Goal: Task Accomplishment & Management: Use online tool/utility

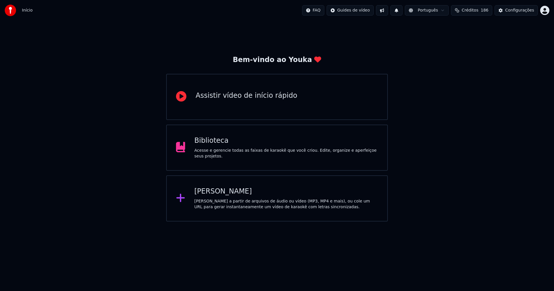
click at [214, 145] on div "Biblioteca" at bounding box center [286, 140] width 184 height 9
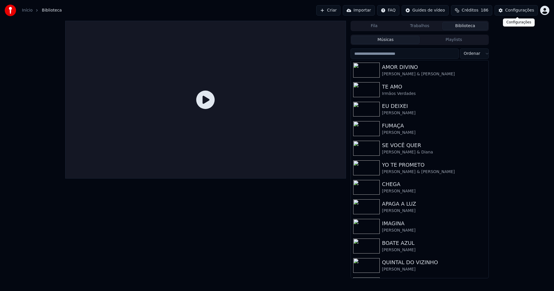
click at [525, 13] on div "Configurações" at bounding box center [519, 11] width 29 height 6
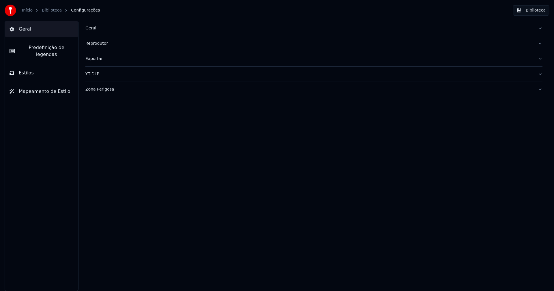
click at [93, 28] on div "Geral" at bounding box center [309, 28] width 448 height 6
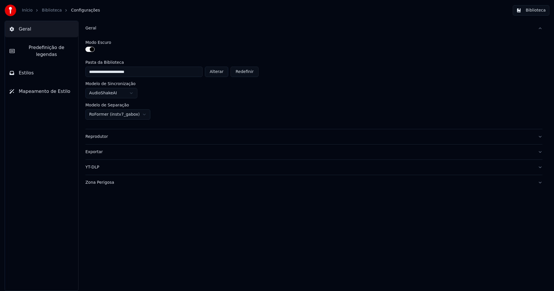
click at [215, 72] on button "Alterar" at bounding box center [217, 72] width 24 height 10
type input "**********"
click at [538, 7] on button "Biblioteca" at bounding box center [531, 10] width 37 height 10
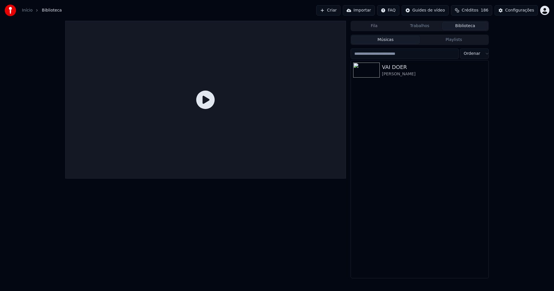
click at [27, 11] on link "Início" at bounding box center [27, 11] width 11 height 6
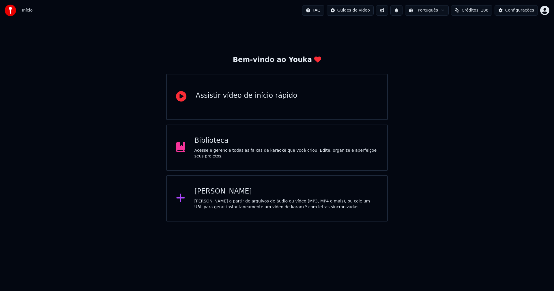
click at [225, 195] on div "[PERSON_NAME]" at bounding box center [286, 191] width 184 height 9
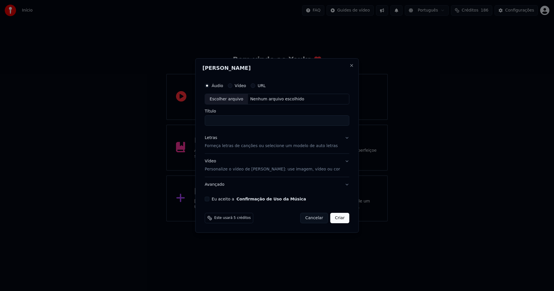
click at [233, 99] on div "Escolher arquivo" at bounding box center [226, 99] width 43 height 10
type input "**********"
click at [215, 138] on div "Letras" at bounding box center [211, 138] width 12 height 6
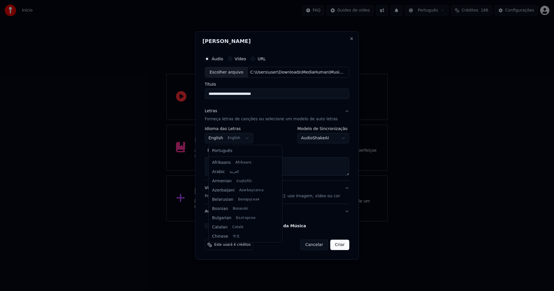
click at [221, 139] on body "**********" at bounding box center [277, 111] width 554 height 222
select select "**"
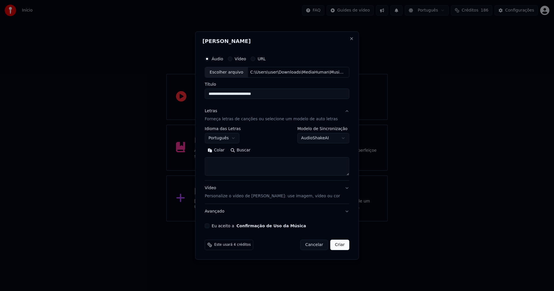
click at [227, 151] on button "Colar" at bounding box center [216, 150] width 23 height 9
click at [277, 150] on button "Expandir" at bounding box center [272, 150] width 30 height 9
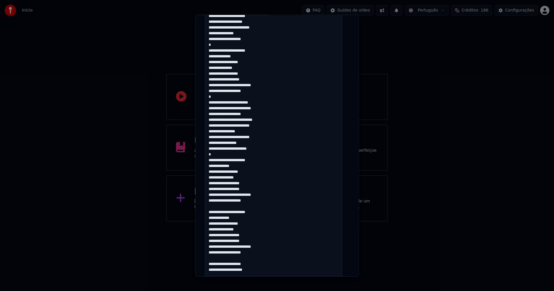
scroll to position [241, 0]
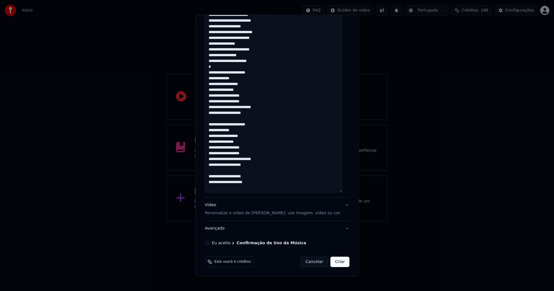
click at [209, 244] on button "Eu aceito a Confirmação de Uso da Música" at bounding box center [207, 243] width 5 height 5
click at [335, 263] on button "Criar" at bounding box center [339, 262] width 19 height 10
type textarea "**********"
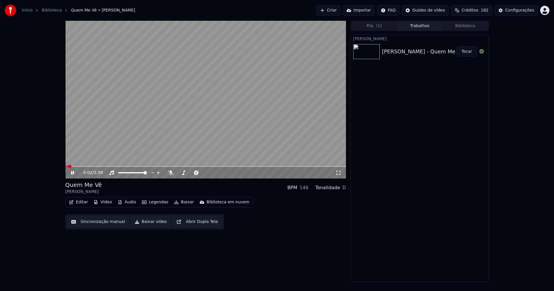
click at [72, 174] on icon at bounding box center [72, 172] width 3 height 3
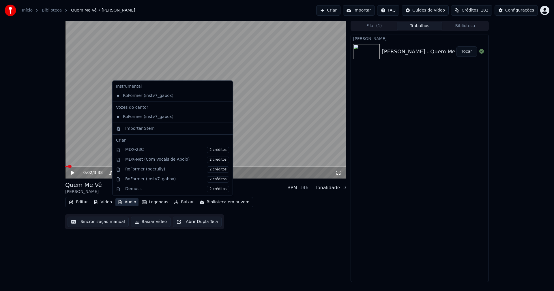
click at [130, 204] on button "Áudio" at bounding box center [126, 202] width 23 height 8
click at [143, 131] on div "Importar Stem" at bounding box center [139, 129] width 29 height 6
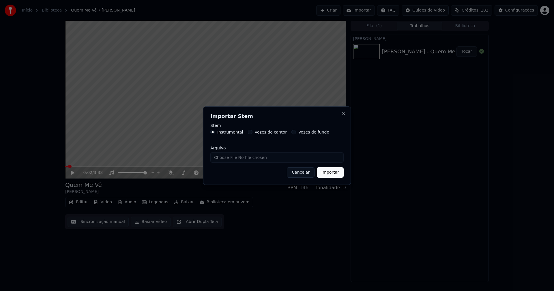
click at [231, 157] on input "Arquivo" at bounding box center [276, 157] width 133 height 10
type input "**********"
click at [333, 175] on button "Importar" at bounding box center [330, 172] width 27 height 10
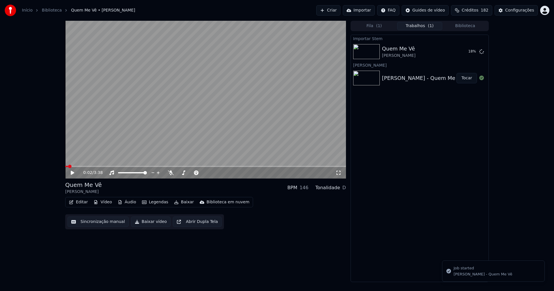
click at [106, 204] on button "Vídeo" at bounding box center [102, 202] width 23 height 8
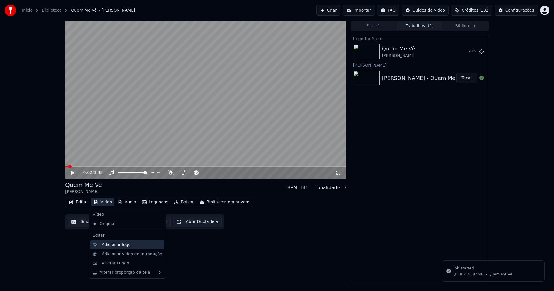
click at [115, 245] on div "Adicionar logo" at bounding box center [116, 245] width 29 height 6
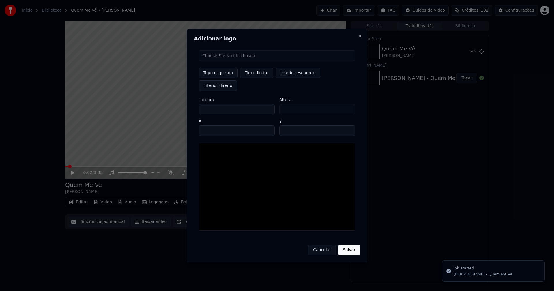
click at [220, 61] on input "file" at bounding box center [277, 55] width 157 height 10
type input "**********"
type input "***"
drag, startPoint x: 261, startPoint y: 78, endPoint x: 233, endPoint y: 96, distance: 34.1
click at [261, 78] on button "Topo direito" at bounding box center [256, 73] width 33 height 10
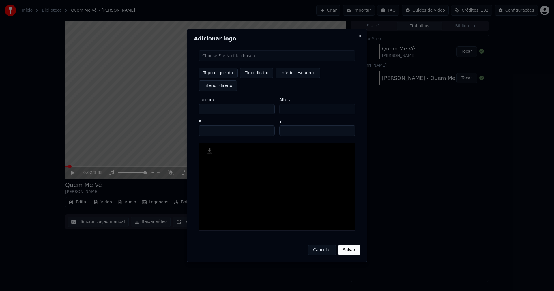
type input "****"
drag, startPoint x: 208, startPoint y: 104, endPoint x: 173, endPoint y: 106, distance: 35.0
click at [174, 106] on body "Início Biblioteca Quem Me Vê • [PERSON_NAME] Criar Importar FAQ Guides de vídeo…" at bounding box center [277, 145] width 554 height 291
type input "**"
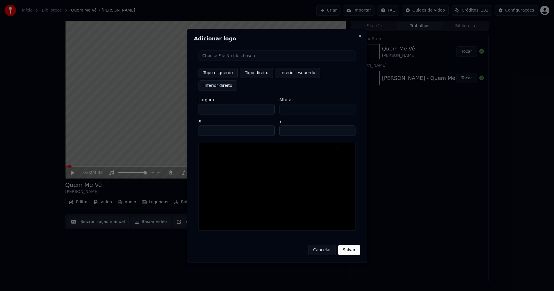
type input "***"
click at [209, 126] on input "****" at bounding box center [237, 131] width 76 height 10
type input "****"
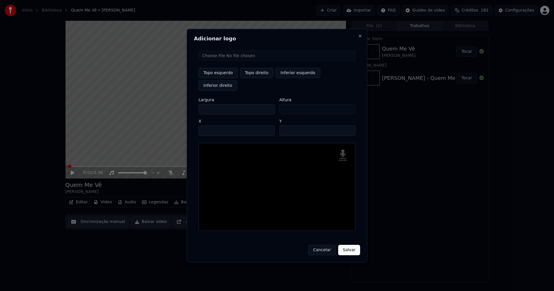
click at [349, 126] on input "**" at bounding box center [317, 131] width 76 height 10
click at [348, 126] on input "**" at bounding box center [317, 131] width 76 height 10
type input "**"
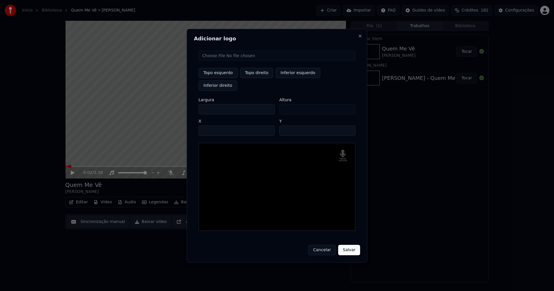
click at [348, 126] on input "**" at bounding box center [317, 131] width 76 height 10
click at [346, 245] on button "Salvar" at bounding box center [349, 250] width 22 height 10
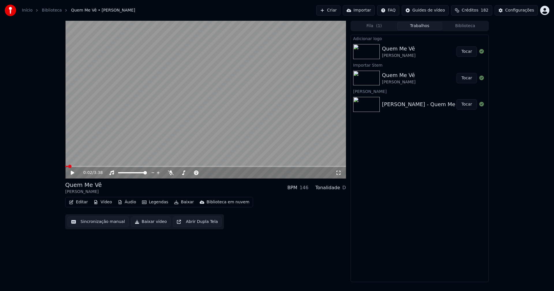
click at [131, 202] on button "Áudio" at bounding box center [126, 202] width 23 height 8
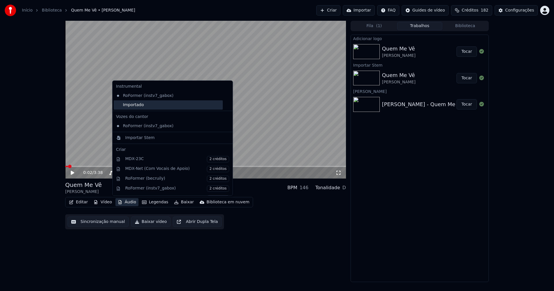
click at [137, 107] on div "Importado" at bounding box center [168, 104] width 109 height 9
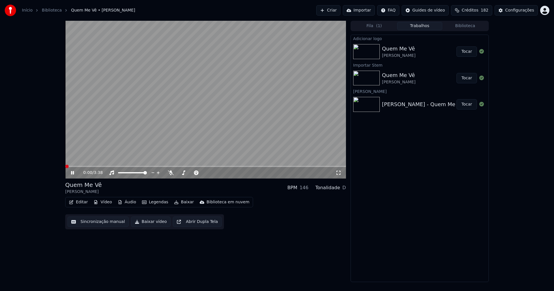
click at [74, 173] on icon at bounding box center [72, 172] width 3 height 3
click at [83, 203] on button "Editar" at bounding box center [78, 202] width 23 height 8
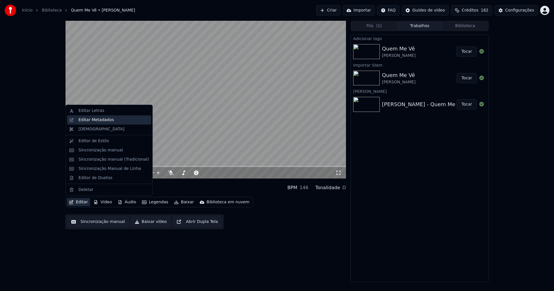
click at [105, 121] on div "Editar Metadados" at bounding box center [95, 120] width 35 height 6
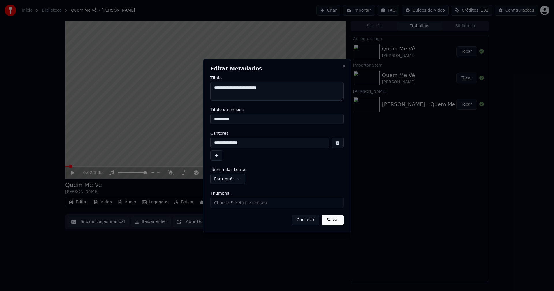
drag, startPoint x: 244, startPoint y: 119, endPoint x: 191, endPoint y: 121, distance: 52.8
click at [191, 121] on body "**********" at bounding box center [277, 145] width 554 height 291
type input "**********"
click at [228, 207] on input "Thumbnail" at bounding box center [276, 203] width 133 height 10
type input "**********"
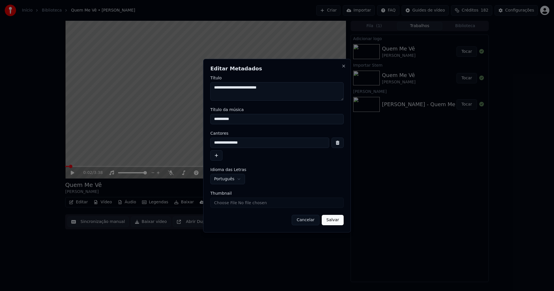
click at [335, 219] on button "Salvar" at bounding box center [333, 220] width 22 height 10
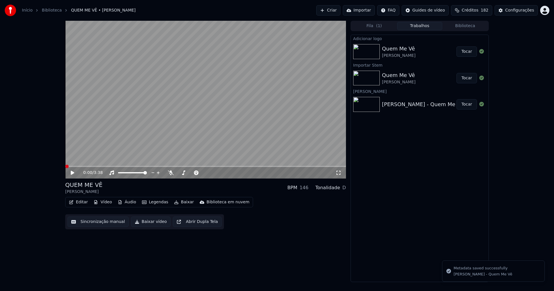
click at [474, 25] on button "Biblioteca" at bounding box center [465, 26] width 46 height 8
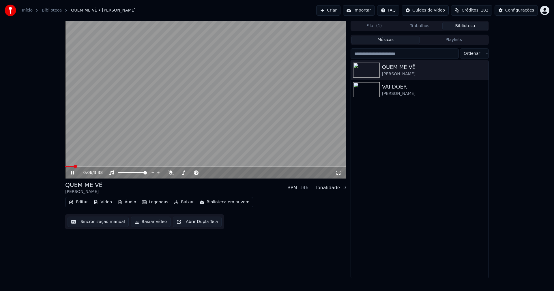
click at [427, 27] on button "Trabalhos" at bounding box center [420, 26] width 46 height 8
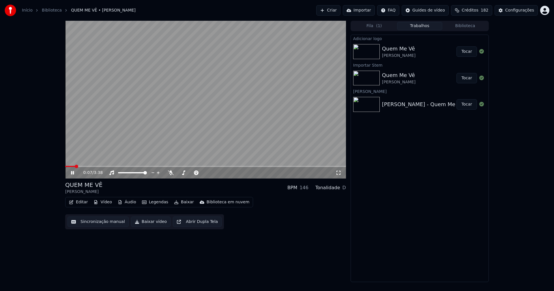
click at [471, 52] on button "Tocar" at bounding box center [467, 51] width 20 height 10
click at [106, 167] on span at bounding box center [205, 166] width 281 height 1
drag, startPoint x: 72, startPoint y: 173, endPoint x: 419, endPoint y: 61, distance: 364.8
click at [73, 173] on icon at bounding box center [77, 173] width 14 height 5
click at [522, 9] on div "Configurações" at bounding box center [519, 11] width 29 height 6
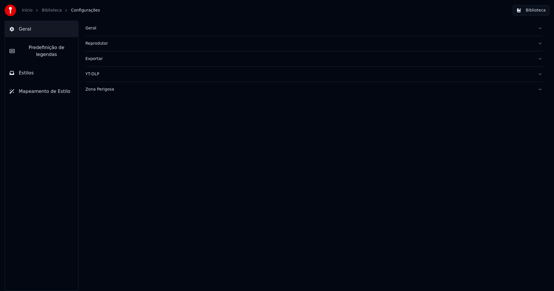
click at [34, 65] on button "Estilos" at bounding box center [41, 73] width 73 height 16
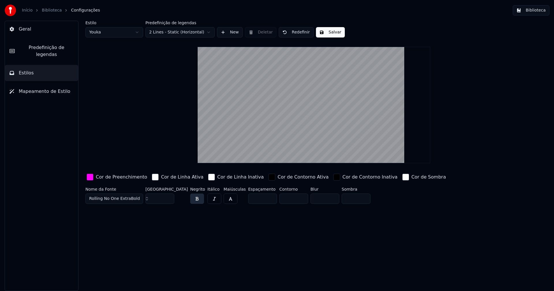
click at [91, 177] on div "button" at bounding box center [90, 177] width 7 height 7
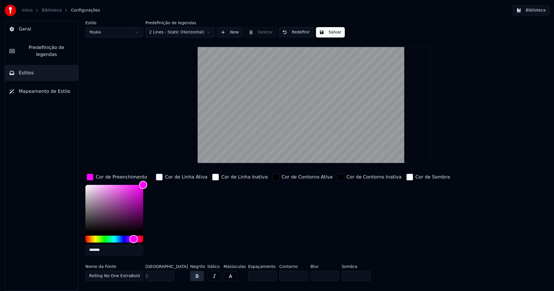
drag, startPoint x: 111, startPoint y: 250, endPoint x: 131, endPoint y: 252, distance: 20.3
click at [111, 250] on input "*******" at bounding box center [114, 250] width 58 height 10
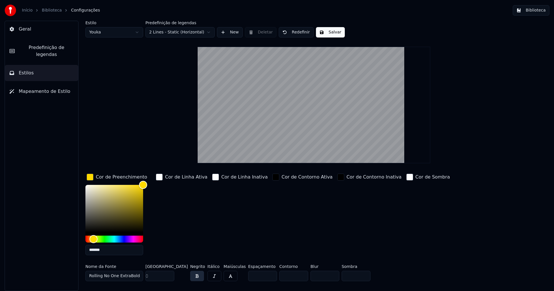
type input "*******"
click at [91, 178] on div "button" at bounding box center [90, 177] width 7 height 7
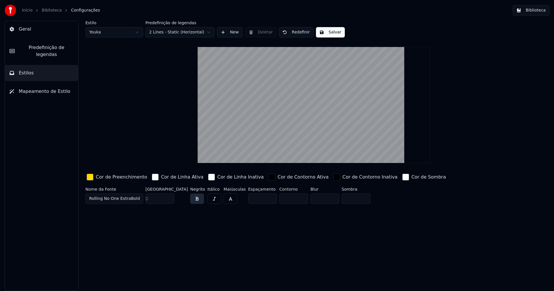
click at [330, 34] on button "Salvar" at bounding box center [330, 32] width 29 height 10
click at [534, 10] on button "Biblioteca" at bounding box center [531, 10] width 37 height 10
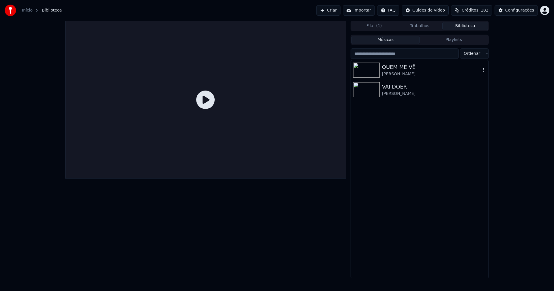
click at [402, 70] on div "QUEM ME VÊ" at bounding box center [431, 67] width 98 height 8
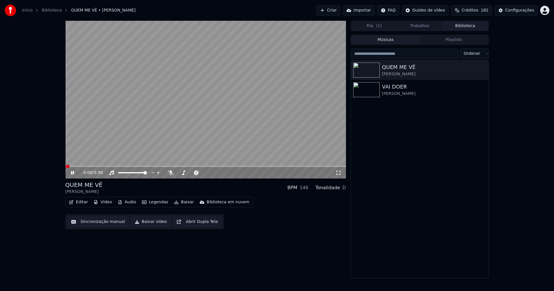
click at [74, 173] on icon at bounding box center [72, 172] width 3 height 3
click at [82, 201] on button "Editar" at bounding box center [78, 202] width 23 height 8
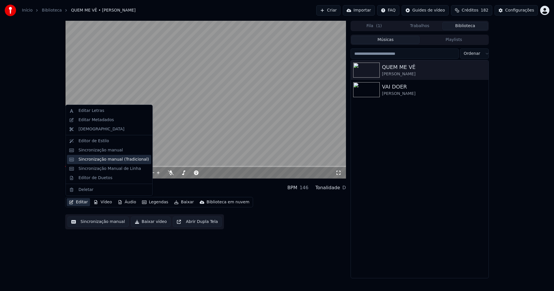
click at [102, 161] on div "Sincronização manual (Tradicional)" at bounding box center [113, 160] width 70 height 6
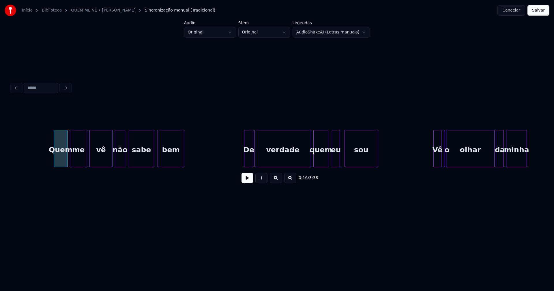
scroll to position [0, 908]
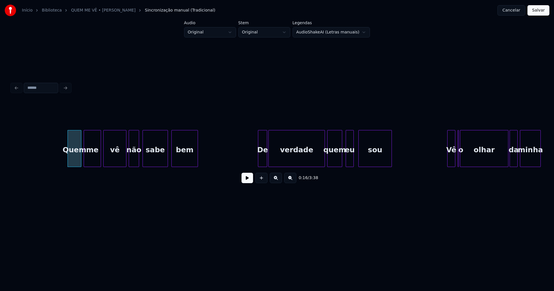
click at [247, 183] on button at bounding box center [248, 178] width 12 height 10
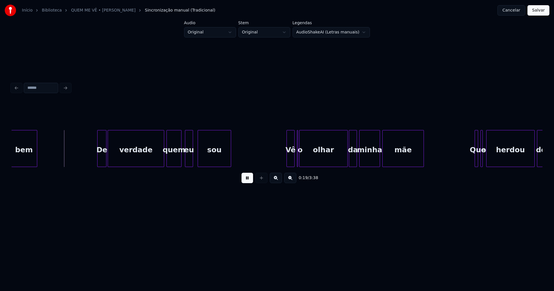
scroll to position [0, 1090]
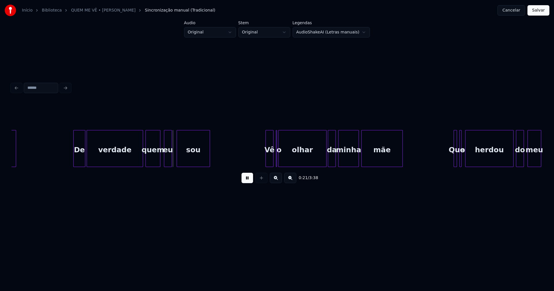
click at [74, 157] on div at bounding box center [75, 148] width 2 height 36
click at [173, 160] on div at bounding box center [173, 148] width 2 height 36
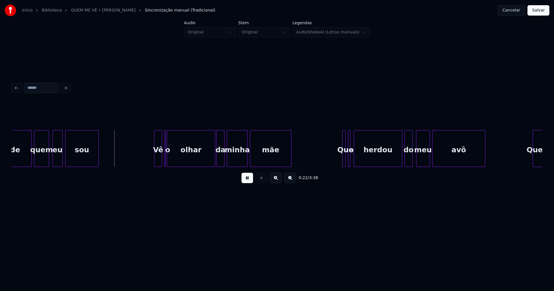
scroll to position [0, 1208]
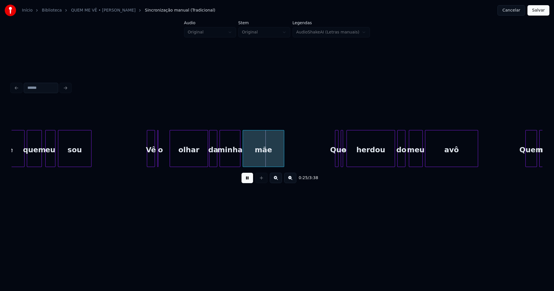
click at [171, 157] on div at bounding box center [171, 148] width 2 height 36
click at [165, 158] on div at bounding box center [165, 148] width 2 height 36
click at [203, 166] on div "verdade quem eu sou Vê o olhar da minha mãe Que o herdou do meu avô Quem me" at bounding box center [277, 148] width 531 height 37
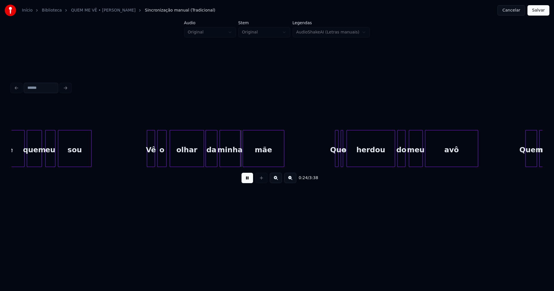
click at [206, 159] on div at bounding box center [207, 148] width 2 height 36
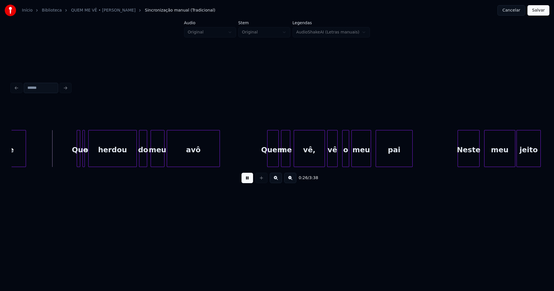
scroll to position [0, 1494]
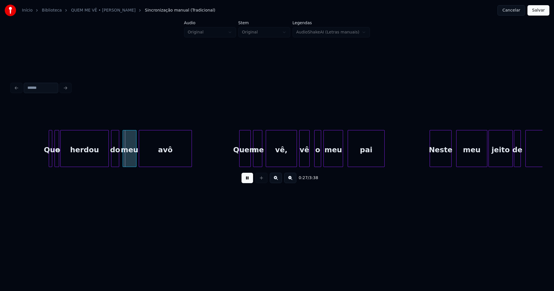
click at [58, 159] on div at bounding box center [58, 148] width 2 height 36
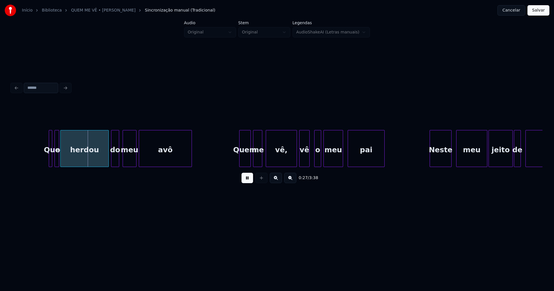
click at [52, 159] on div "Que" at bounding box center [52, 149] width 6 height 39
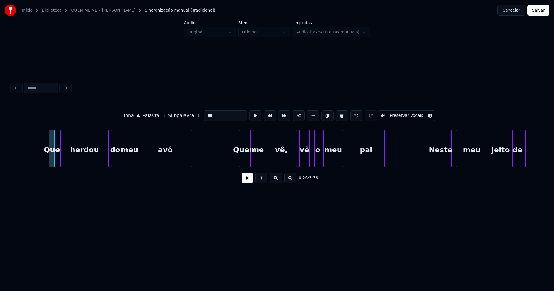
click at [53, 160] on div at bounding box center [54, 148] width 2 height 36
click at [49, 159] on div at bounding box center [49, 148] width 2 height 36
click at [243, 181] on button at bounding box center [248, 178] width 12 height 10
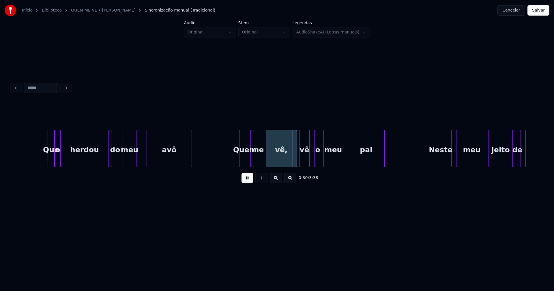
click at [147, 153] on div at bounding box center [148, 148] width 2 height 36
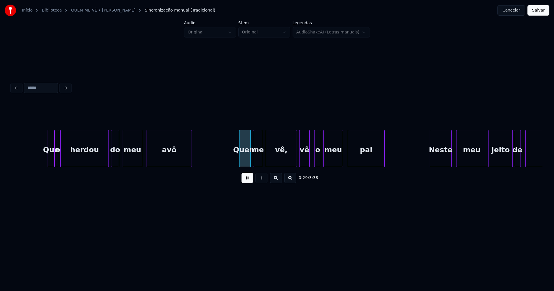
click at [142, 157] on div at bounding box center [141, 148] width 2 height 36
click at [135, 159] on div at bounding box center [135, 148] width 2 height 36
click at [138, 157] on div at bounding box center [139, 148] width 2 height 36
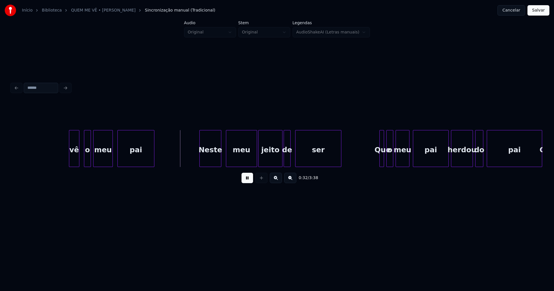
scroll to position [0, 1781]
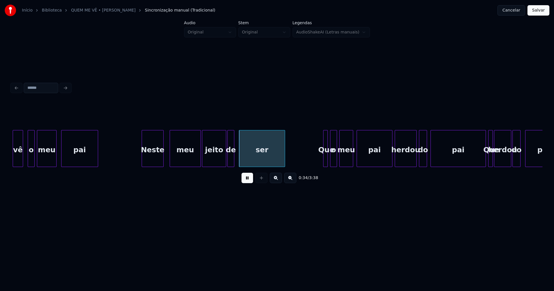
click at [154, 158] on div "Neste" at bounding box center [152, 149] width 21 height 39
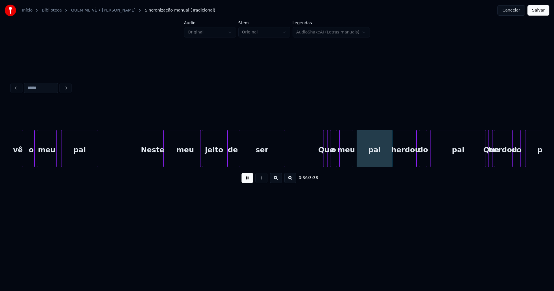
click at [237, 155] on div at bounding box center [237, 148] width 2 height 36
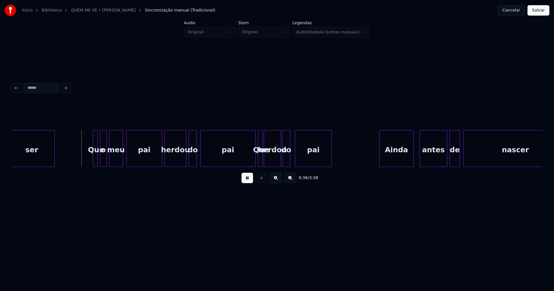
scroll to position [0, 2060]
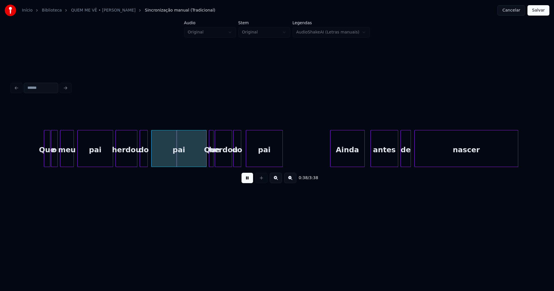
click at [49, 160] on div at bounding box center [49, 148] width 2 height 36
click at [180, 165] on div "Que o meu pai herdou do pai Que herdou do pai Ainda antes de nascer" at bounding box center [277, 148] width 531 height 37
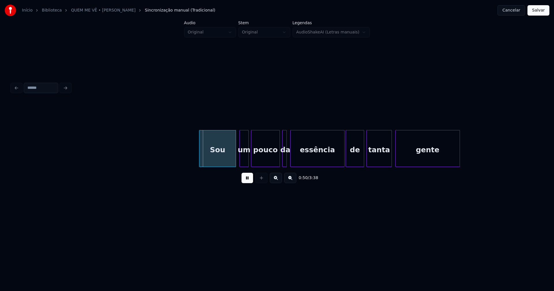
scroll to position [0, 2787]
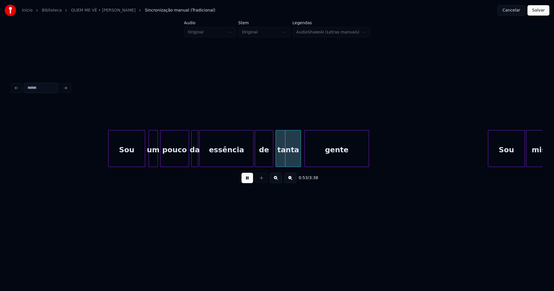
click at [198, 160] on div at bounding box center [197, 148] width 2 height 36
click at [243, 164] on div "essência" at bounding box center [221, 148] width 45 height 37
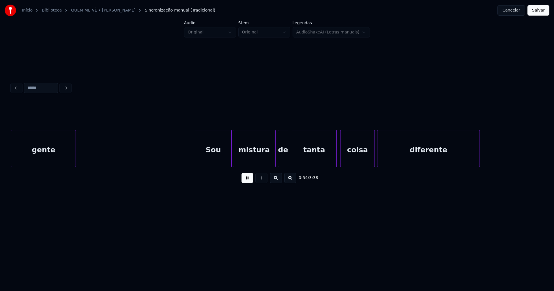
scroll to position [0, 3150]
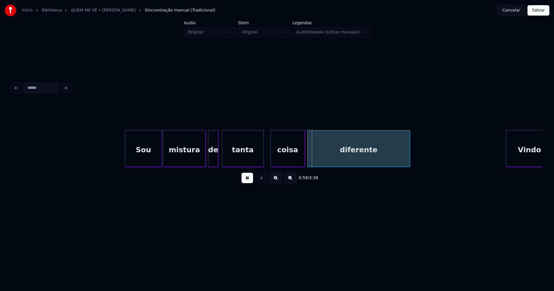
click at [262, 163] on div at bounding box center [263, 148] width 2 height 36
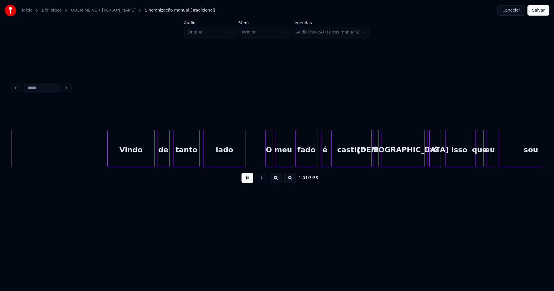
scroll to position [0, 3560]
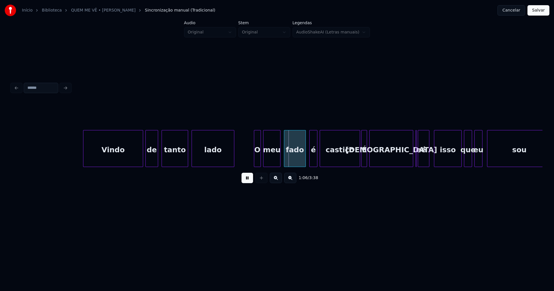
click at [85, 158] on div at bounding box center [84, 148] width 2 height 36
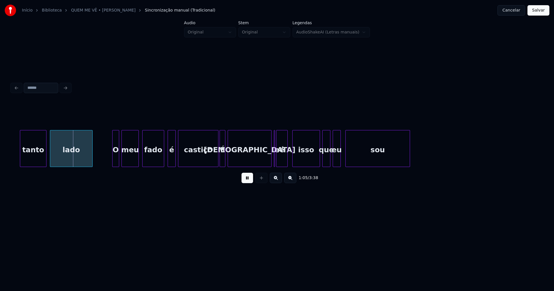
scroll to position [0, 3729]
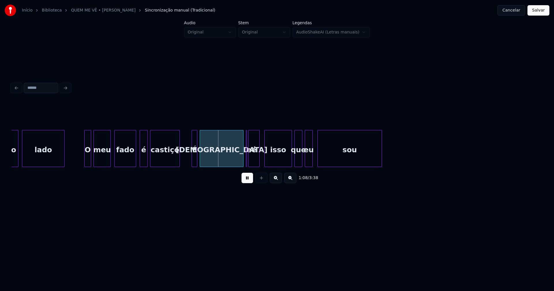
click at [178, 165] on div "tanto lado O meu fado é castiço É mestiço e é isso que eu sou" at bounding box center [277, 148] width 531 height 37
click at [187, 160] on div at bounding box center [188, 148] width 2 height 36
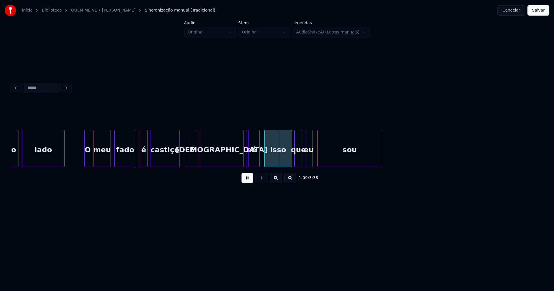
click at [246, 179] on button at bounding box center [248, 178] width 12 height 10
click at [241, 160] on div at bounding box center [241, 148] width 2 height 36
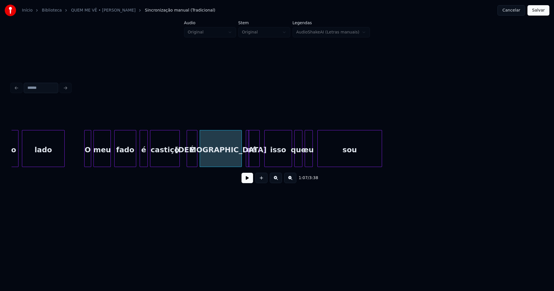
click at [248, 162] on div at bounding box center [248, 148] width 2 height 36
click at [244, 132] on div "e" at bounding box center [245, 148] width 3 height 37
click at [245, 182] on button at bounding box center [248, 178] width 12 height 10
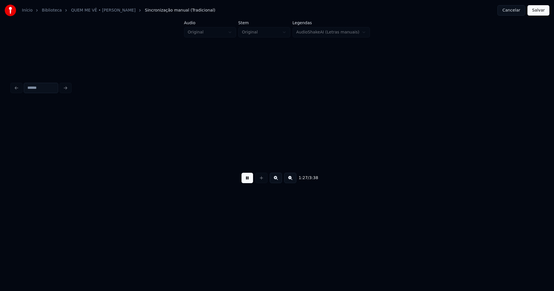
scroll to position [0, 5022]
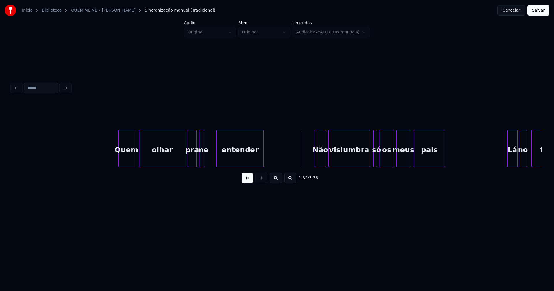
click at [218, 156] on div at bounding box center [218, 148] width 2 height 36
click at [214, 155] on div at bounding box center [214, 148] width 2 height 36
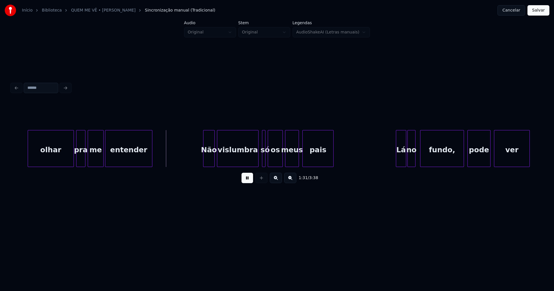
scroll to position [0, 5175]
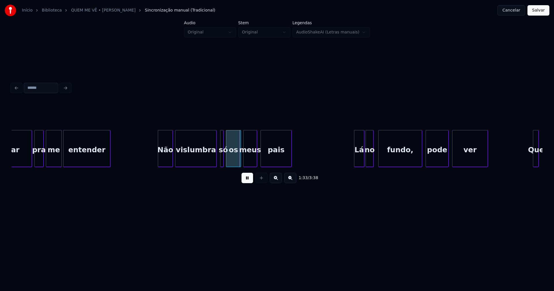
click at [159, 158] on div at bounding box center [159, 148] width 2 height 36
click at [218, 159] on div at bounding box center [219, 148] width 2 height 36
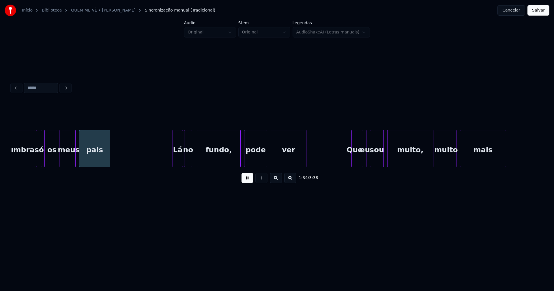
scroll to position [0, 5433]
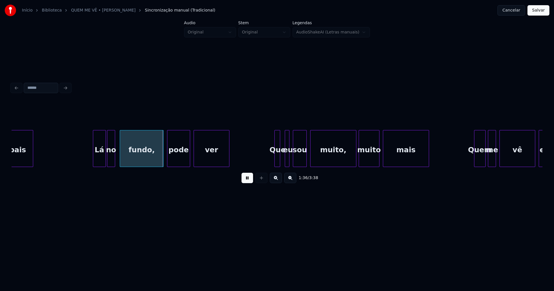
click at [94, 158] on div at bounding box center [94, 148] width 2 height 36
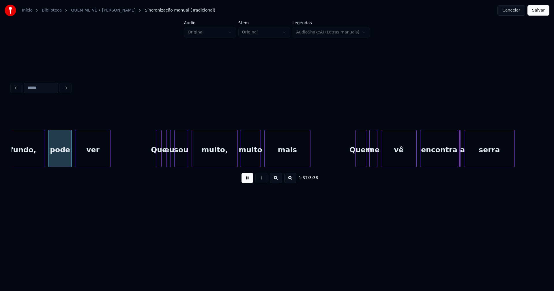
scroll to position [0, 5559]
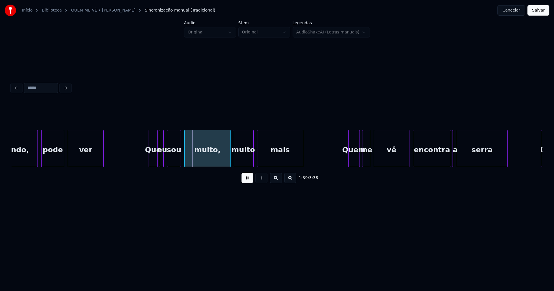
click at [156, 161] on div at bounding box center [157, 148] width 2 height 36
click at [165, 162] on div at bounding box center [165, 148] width 2 height 36
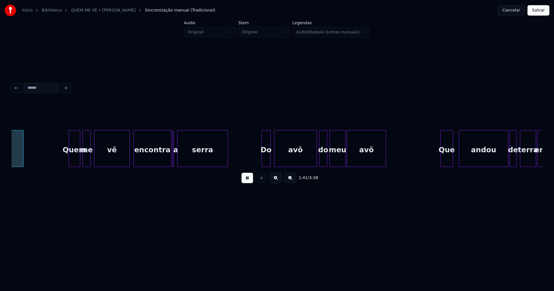
scroll to position [0, 5843]
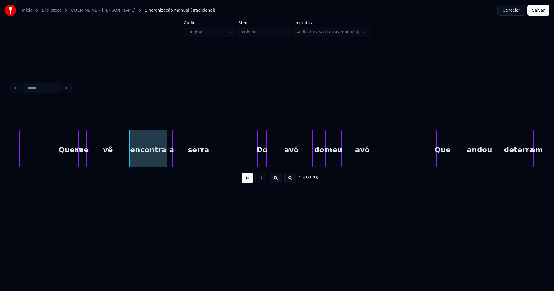
click at [172, 165] on div "mais Quem me vê encontra a serra Do avô do meu avô Que andou de terra em" at bounding box center [277, 148] width 531 height 37
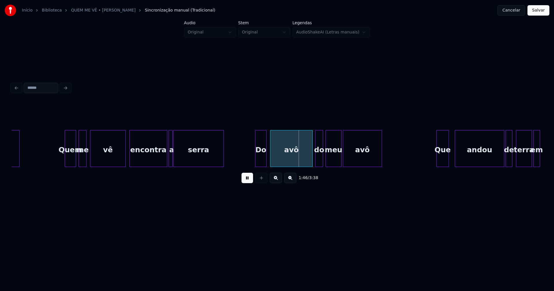
click at [256, 162] on div at bounding box center [256, 148] width 2 height 36
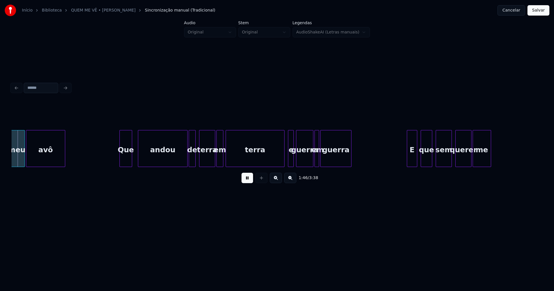
scroll to position [0, 6167]
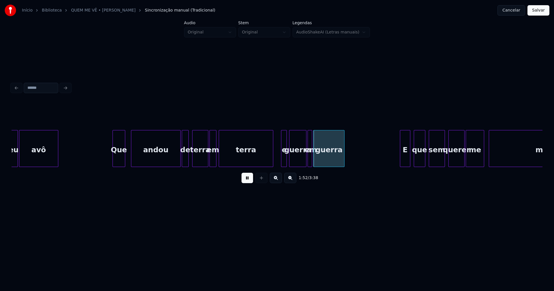
click at [272, 166] on div "meu avô Que andou de terra em terra e guerra em guerra E que sem querer me mold…" at bounding box center [277, 148] width 531 height 37
click at [282, 156] on div at bounding box center [282, 148] width 2 height 36
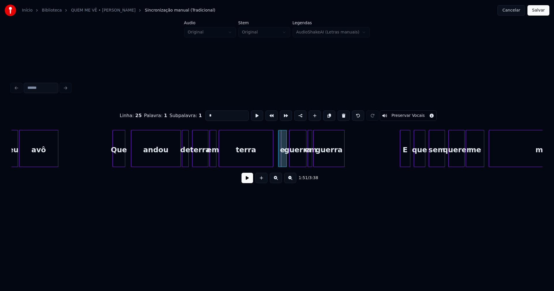
click at [280, 160] on div at bounding box center [279, 148] width 2 height 36
click at [244, 183] on button at bounding box center [248, 178] width 12 height 10
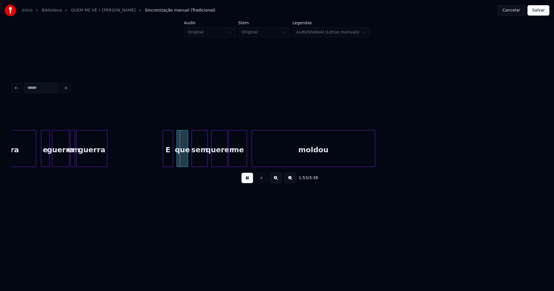
scroll to position [0, 6404]
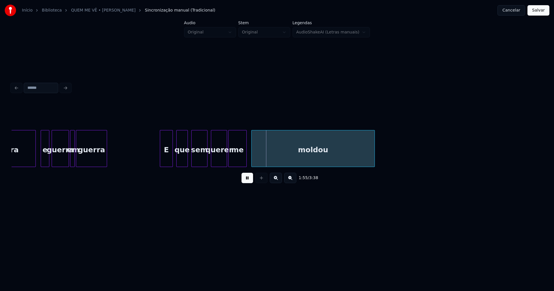
click at [161, 160] on div at bounding box center [161, 148] width 2 height 36
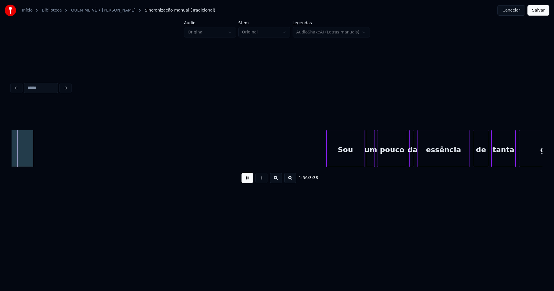
scroll to position [0, 6754]
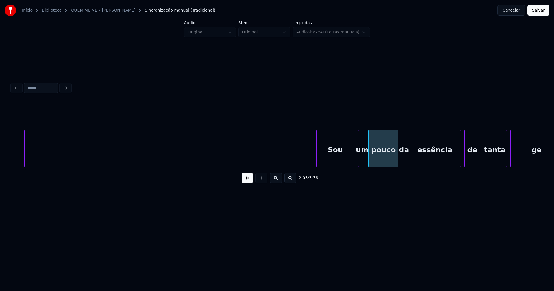
click at [336, 159] on div "Sou" at bounding box center [336, 149] width 38 height 39
drag, startPoint x: 277, startPoint y: 154, endPoint x: 272, endPoint y: 162, distance: 9.8
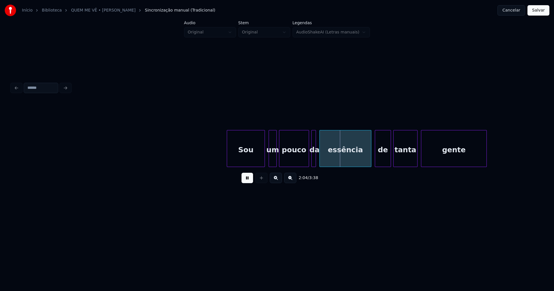
scroll to position [0, 6865]
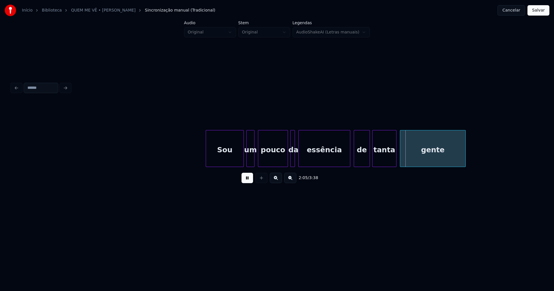
click at [250, 163] on div "um" at bounding box center [251, 149] width 8 height 39
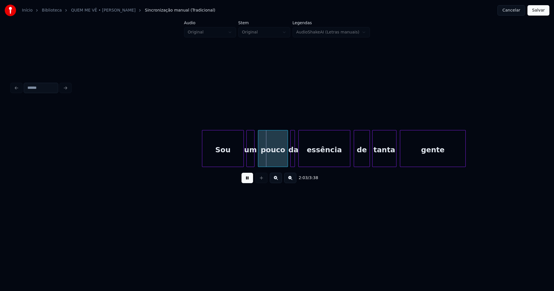
click at [203, 156] on div at bounding box center [203, 148] width 2 height 36
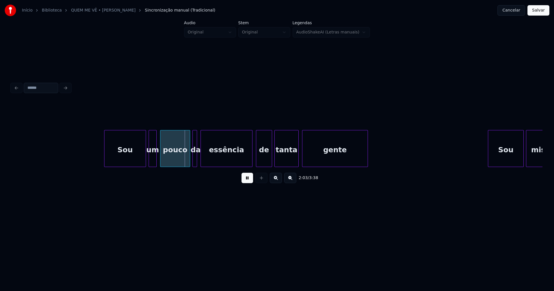
scroll to position [0, 6970]
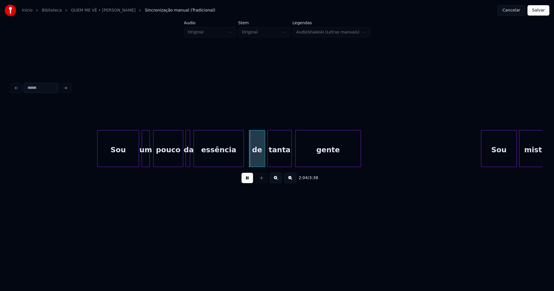
click at [243, 159] on div at bounding box center [243, 148] width 2 height 36
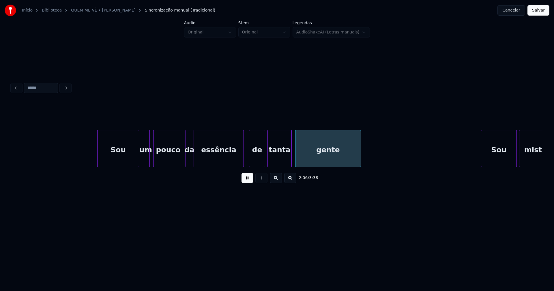
click at [192, 162] on div at bounding box center [192, 148] width 2 height 36
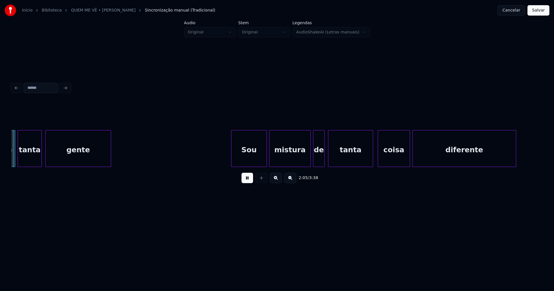
scroll to position [0, 7220]
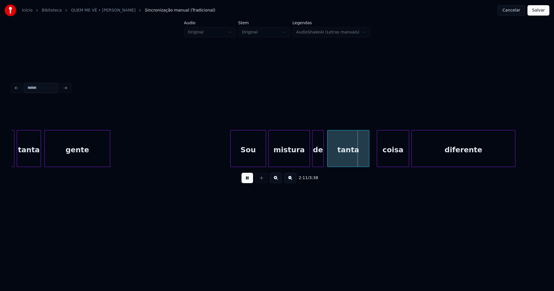
click at [368, 163] on div at bounding box center [368, 148] width 2 height 36
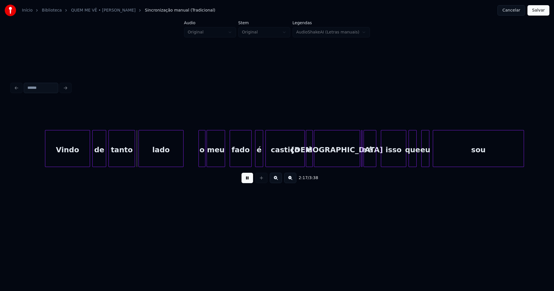
scroll to position [0, 7843]
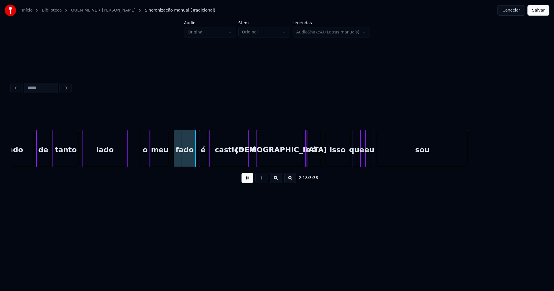
click at [141, 162] on div at bounding box center [142, 148] width 2 height 36
click at [239, 165] on div "Vindo de tanto lado o meu fado é castiço é mestiço e é isso que eu sou" at bounding box center [277, 148] width 531 height 37
click at [246, 164] on div at bounding box center [247, 148] width 2 height 36
click at [300, 161] on div at bounding box center [300, 148] width 2 height 36
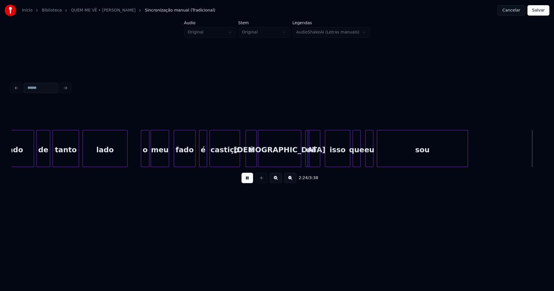
click at [249, 181] on button at bounding box center [248, 178] width 12 height 10
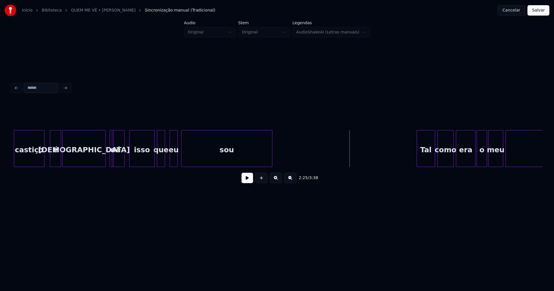
scroll to position [0, 8031]
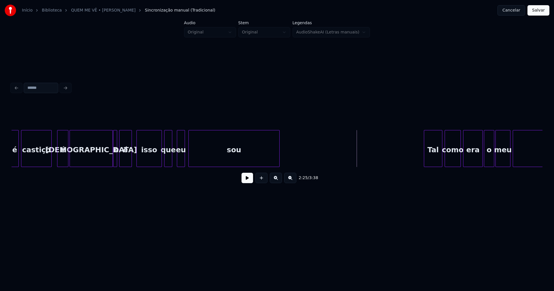
click at [117, 162] on div at bounding box center [118, 148] width 2 height 36
click at [157, 161] on div at bounding box center [157, 148] width 2 height 36
click at [246, 183] on button at bounding box center [248, 178] width 12 height 10
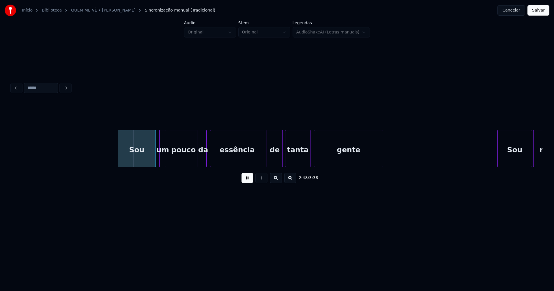
scroll to position [0, 9686]
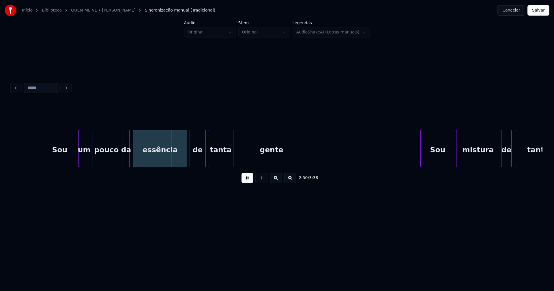
click at [80, 164] on div at bounding box center [80, 148] width 2 height 36
click at [184, 165] on div "Sou um pouco da essência de tanta gente Sou mistura de tanta" at bounding box center [277, 148] width 531 height 37
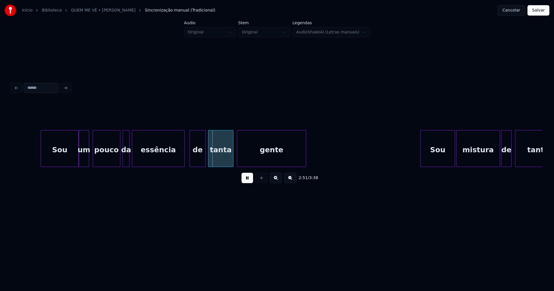
click at [183, 163] on div at bounding box center [184, 148] width 2 height 36
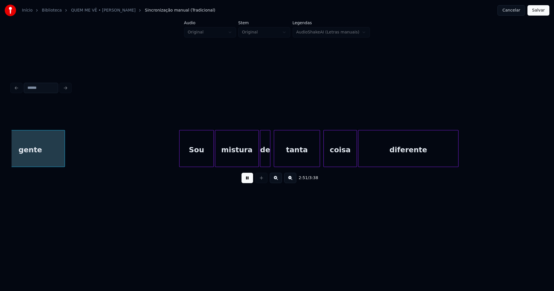
scroll to position [0, 9932]
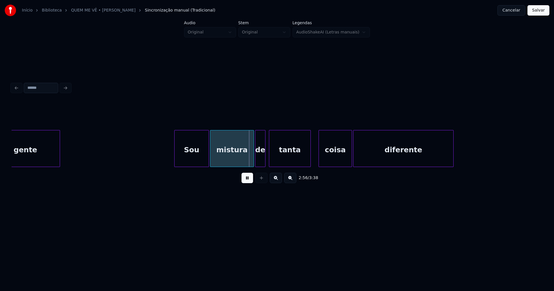
click at [310, 167] on div "Sou mistura de tanta coisa diferente gente" at bounding box center [277, 148] width 531 height 37
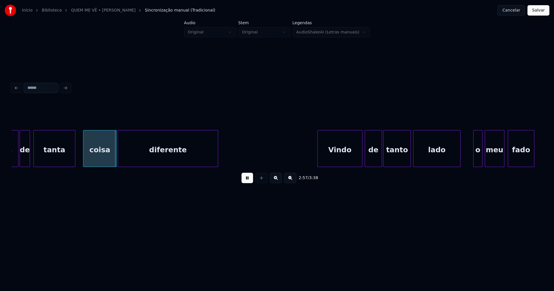
scroll to position [0, 10210]
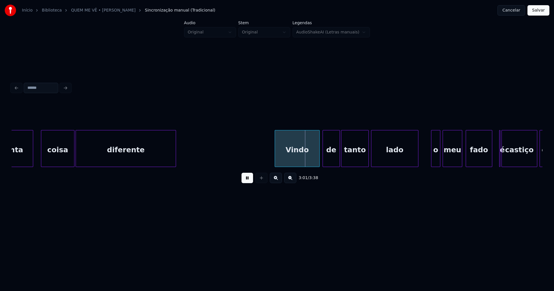
click at [305, 154] on div "Vindo" at bounding box center [297, 149] width 44 height 39
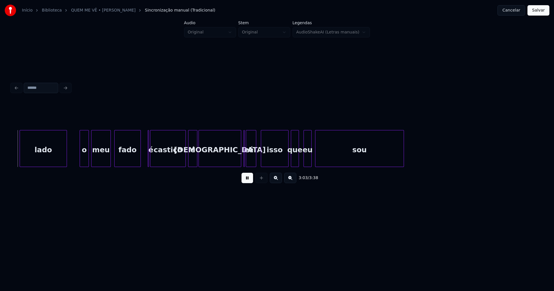
scroll to position [0, 10568]
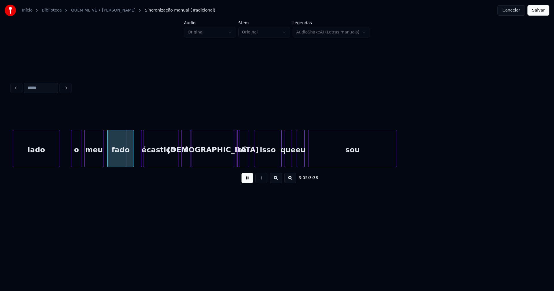
click at [71, 160] on div at bounding box center [72, 148] width 2 height 36
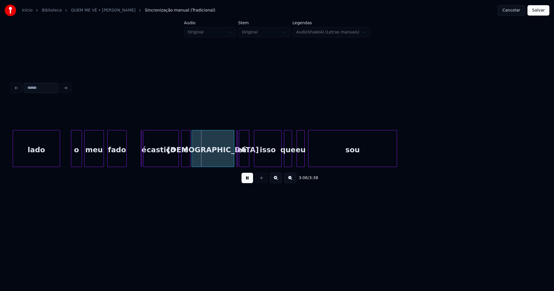
click at [126, 164] on div at bounding box center [126, 148] width 2 height 36
click at [146, 160] on div at bounding box center [146, 148] width 2 height 36
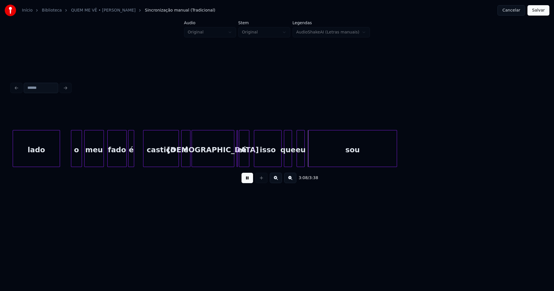
click at [138, 158] on div at bounding box center [138, 148] width 2 height 36
click at [173, 163] on div at bounding box center [173, 148] width 2 height 36
click at [179, 159] on div at bounding box center [180, 148] width 2 height 36
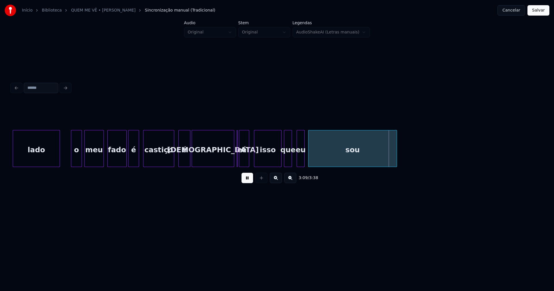
click at [245, 182] on button at bounding box center [248, 178] width 12 height 10
click at [278, 160] on div at bounding box center [277, 148] width 2 height 36
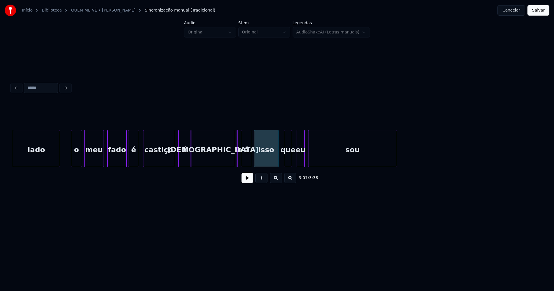
click at [246, 164] on div "é" at bounding box center [246, 149] width 10 height 39
click at [239, 165] on div "meu fado é castiço é mestiço e é isso que eu sou lado o" at bounding box center [277, 148] width 531 height 37
click at [234, 159] on div at bounding box center [234, 148] width 2 height 36
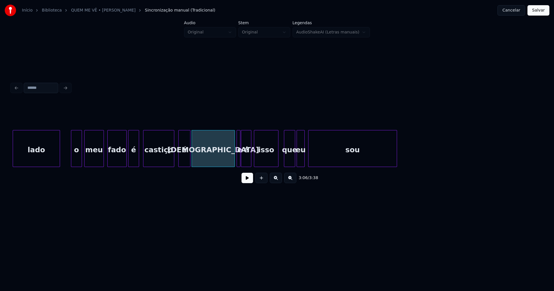
click at [293, 162] on div at bounding box center [294, 148] width 2 height 36
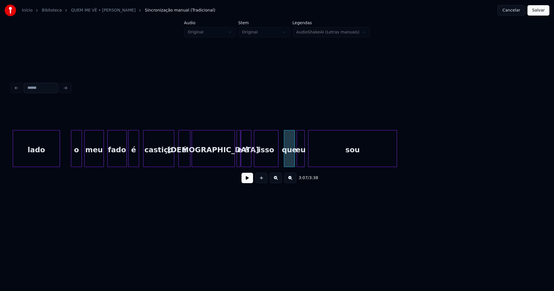
click at [247, 182] on button at bounding box center [248, 178] width 12 height 10
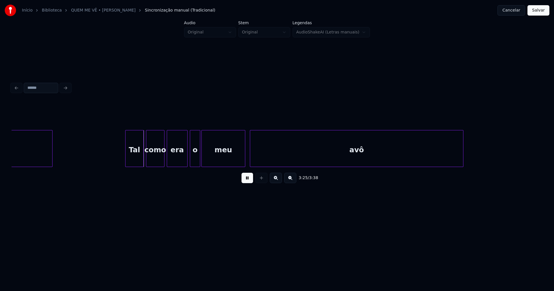
scroll to position [0, 11872]
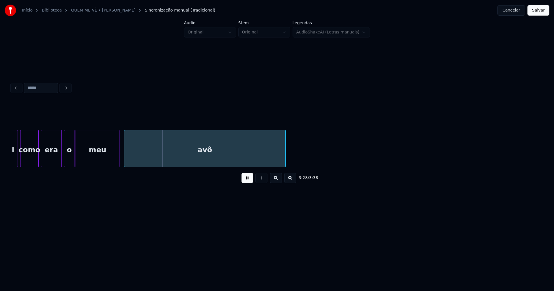
click at [284, 166] on div "Tal como era o meu avô" at bounding box center [277, 148] width 531 height 37
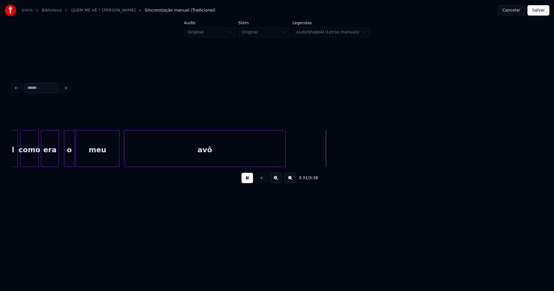
click at [57, 157] on div at bounding box center [58, 148] width 2 height 36
click at [61, 158] on div at bounding box center [62, 148] width 2 height 36
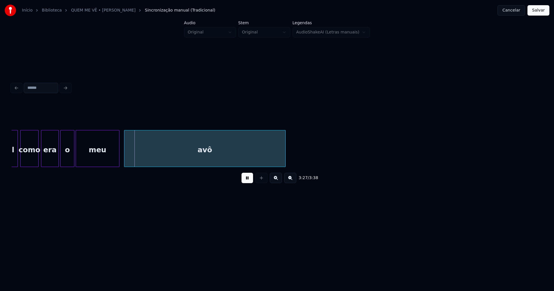
click at [538, 13] on button "Salvar" at bounding box center [538, 10] width 22 height 10
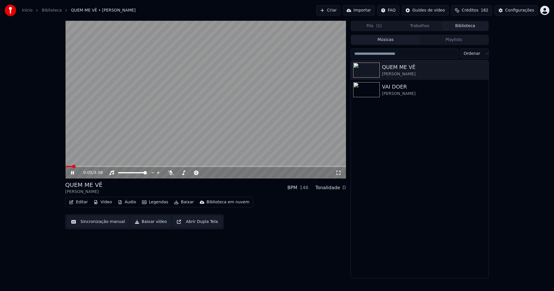
click at [339, 173] on icon at bounding box center [339, 173] width 6 height 5
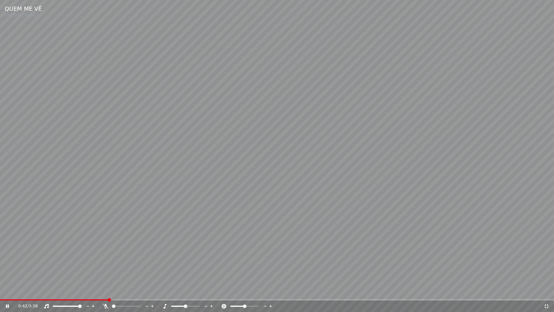
click at [547, 291] on icon at bounding box center [547, 306] width 4 height 4
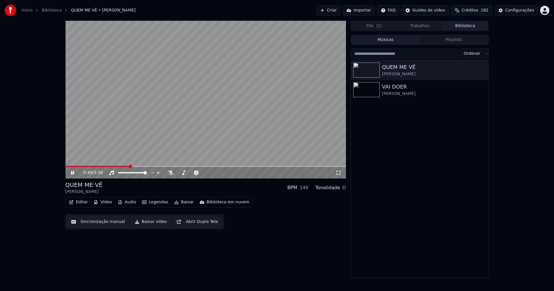
click at [74, 171] on icon at bounding box center [72, 172] width 3 height 3
click at [154, 220] on button "Baixar vídeo" at bounding box center [151, 222] width 40 height 10
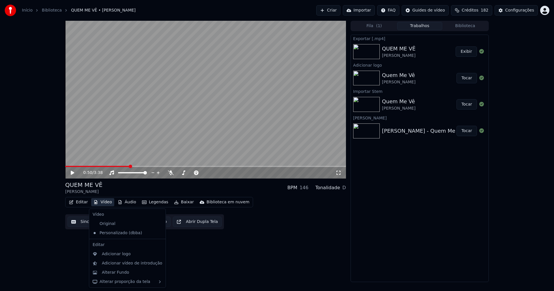
click at [100, 204] on button "Vídeo" at bounding box center [102, 202] width 23 height 8
click at [114, 272] on div "Alterar Fundo" at bounding box center [115, 273] width 27 height 6
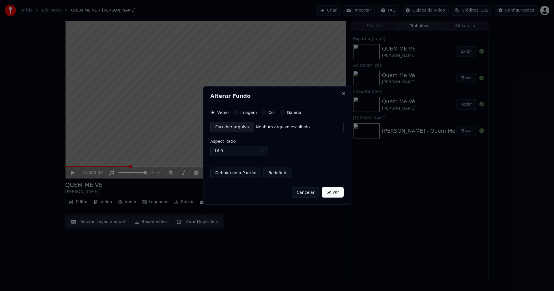
click at [236, 113] on button "Imagem" at bounding box center [235, 112] width 5 height 5
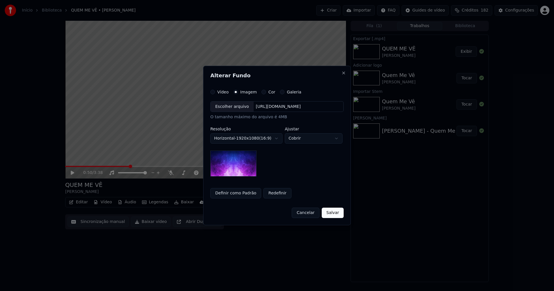
click at [231, 109] on div "Escolher arquivo" at bounding box center [232, 107] width 43 height 10
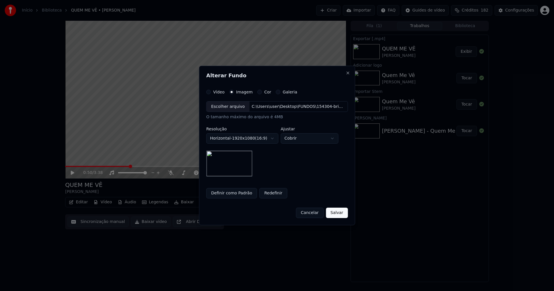
click at [334, 217] on button "Salvar" at bounding box center [337, 213] width 22 height 10
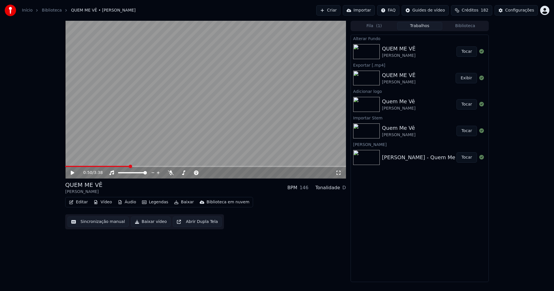
drag, startPoint x: 463, startPoint y: 53, endPoint x: 459, endPoint y: 51, distance: 4.6
click at [463, 53] on button "Tocar" at bounding box center [467, 51] width 20 height 10
click at [73, 173] on icon at bounding box center [72, 172] width 3 height 3
click at [145, 224] on button "Baixar vídeo" at bounding box center [151, 222] width 40 height 10
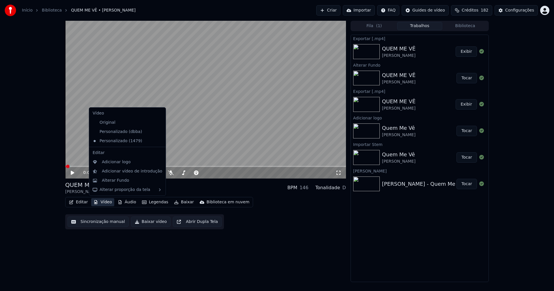
click at [106, 203] on button "Vídeo" at bounding box center [102, 202] width 23 height 8
click at [124, 134] on div "Personalizado (dbba)" at bounding box center [123, 131] width 66 height 9
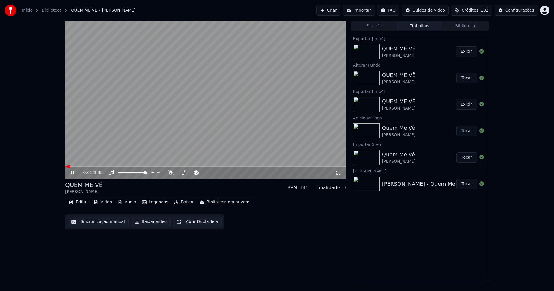
click at [74, 173] on icon at bounding box center [72, 172] width 3 height 3
click at [26, 10] on link "Início" at bounding box center [27, 11] width 11 height 6
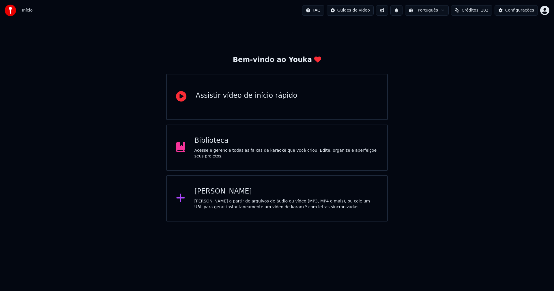
click at [219, 197] on div "Criar Karaokê Crie karaokê a partir de arquivos de áudio ou vídeo (MP3, MP4 e m…" at bounding box center [286, 198] width 184 height 23
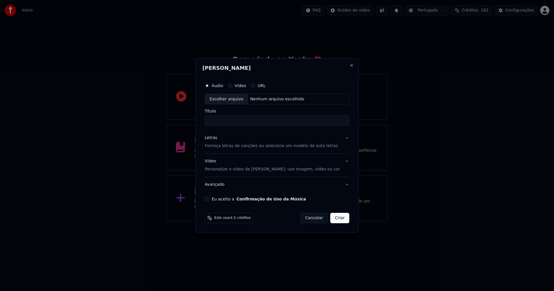
click at [231, 97] on div "Escolher arquivo" at bounding box center [226, 99] width 43 height 10
type input "**********"
click at [215, 140] on div "Letras" at bounding box center [211, 138] width 12 height 6
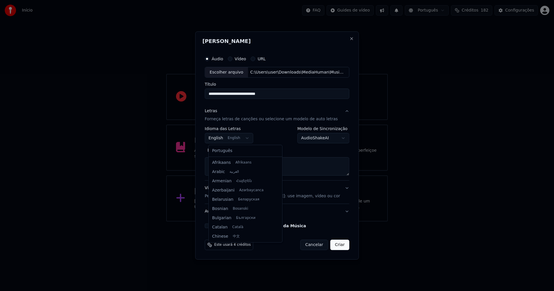
click at [227, 137] on body "**********" at bounding box center [277, 111] width 554 height 222
select select "**"
drag, startPoint x: 230, startPoint y: 151, endPoint x: 235, endPoint y: 149, distance: 5.2
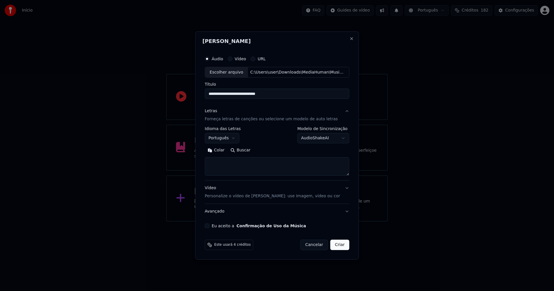
click at [222, 151] on button "Colar" at bounding box center [216, 150] width 23 height 9
click at [275, 149] on button "Expandir" at bounding box center [272, 150] width 30 height 9
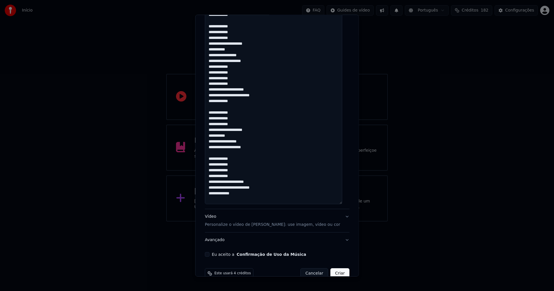
scroll to position [431, 0]
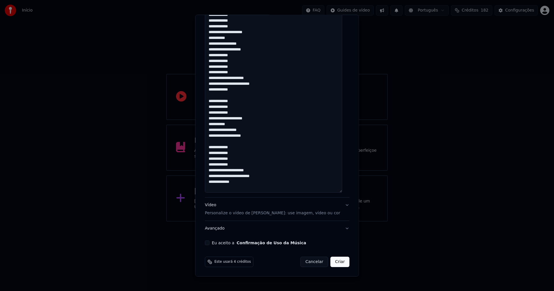
click at [208, 244] on button "Eu aceito a Confirmação de Uso da Música" at bounding box center [207, 243] width 5 height 5
click at [334, 263] on button "Criar" at bounding box center [339, 262] width 19 height 10
type textarea "**********"
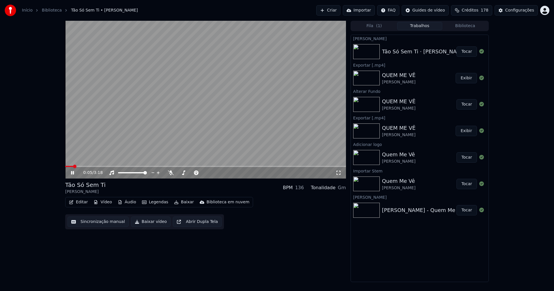
click at [74, 172] on icon at bounding box center [72, 172] width 3 height 3
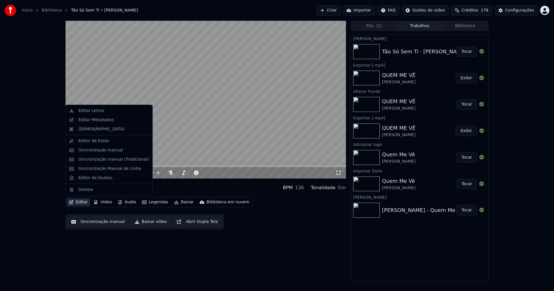
click at [80, 202] on button "Editar" at bounding box center [78, 202] width 23 height 8
click at [96, 119] on div "Editar Metadados" at bounding box center [95, 120] width 35 height 6
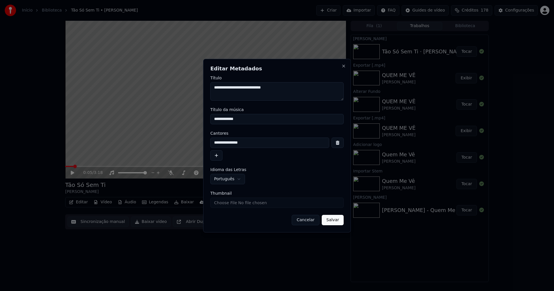
drag, startPoint x: 243, startPoint y: 117, endPoint x: 193, endPoint y: 116, distance: 50.2
click at [196, 116] on body "**********" at bounding box center [277, 145] width 554 height 291
type input "**********"
click at [233, 205] on input "Thumbnail" at bounding box center [276, 203] width 133 height 10
type input "**********"
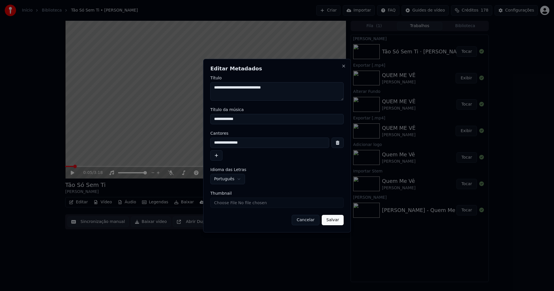
click at [333, 223] on button "Salvar" at bounding box center [333, 220] width 22 height 10
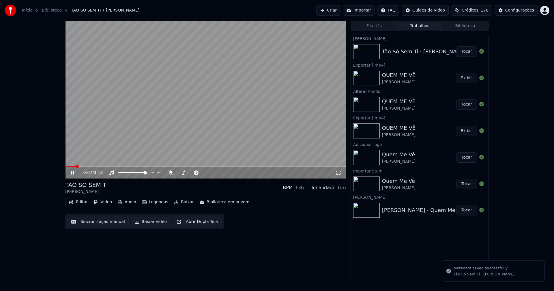
click at [73, 173] on icon at bounding box center [77, 173] width 14 height 5
click at [103, 201] on button "Vídeo" at bounding box center [102, 202] width 23 height 8
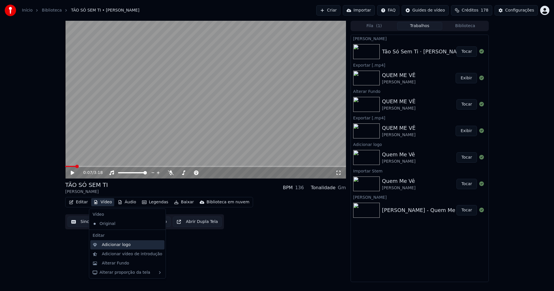
click at [116, 246] on div "Adicionar logo" at bounding box center [116, 245] width 29 height 6
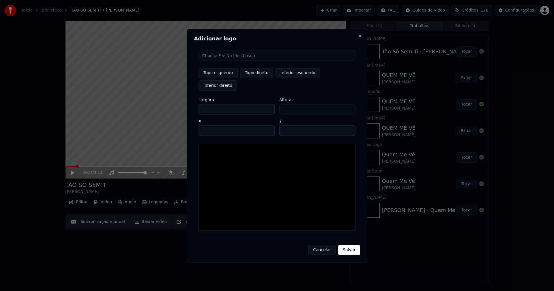
click at [220, 61] on input "file" at bounding box center [277, 55] width 157 height 10
type input "**********"
type input "***"
click at [258, 78] on button "Topo direito" at bounding box center [256, 73] width 33 height 10
type input "****"
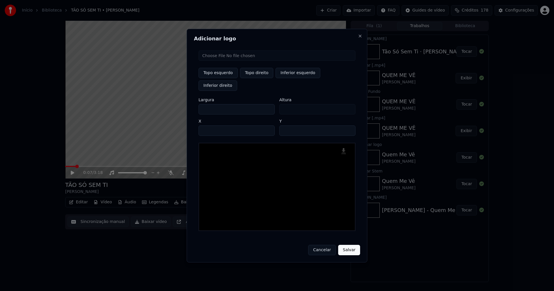
drag, startPoint x: 208, startPoint y: 104, endPoint x: 181, endPoint y: 103, distance: 27.4
click at [181, 103] on body "Início Biblioteca TÃO SÓ SEM TI • [PERSON_NAME] Criar Importar FAQ Guides de ví…" at bounding box center [277, 145] width 554 height 291
type input "**"
type input "***"
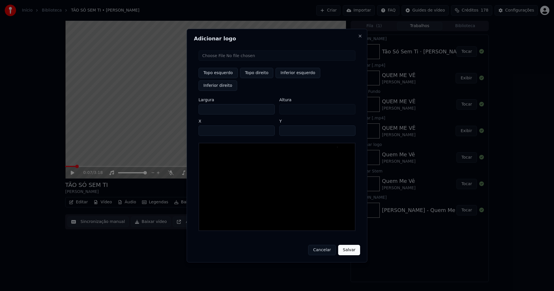
type input "***"
click at [210, 126] on input "****" at bounding box center [237, 131] width 76 height 10
type input "****"
click at [349, 126] on input "**" at bounding box center [317, 131] width 76 height 10
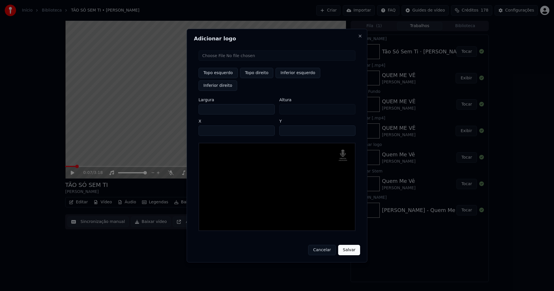
click at [349, 126] on input "**" at bounding box center [317, 131] width 76 height 10
type input "**"
click at [349, 126] on input "**" at bounding box center [317, 131] width 76 height 10
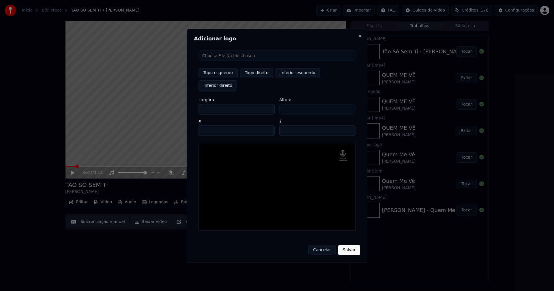
click at [347, 245] on button "Salvar" at bounding box center [349, 250] width 22 height 10
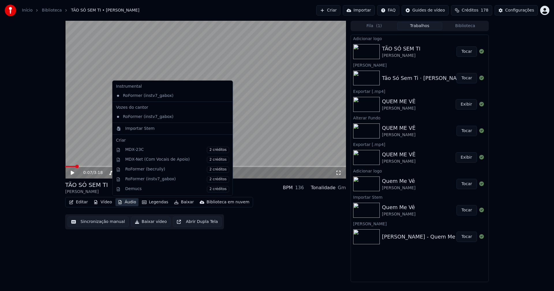
click at [129, 205] on button "Áudio" at bounding box center [126, 202] width 23 height 8
click at [133, 131] on div "Importar Stem" at bounding box center [139, 129] width 29 height 6
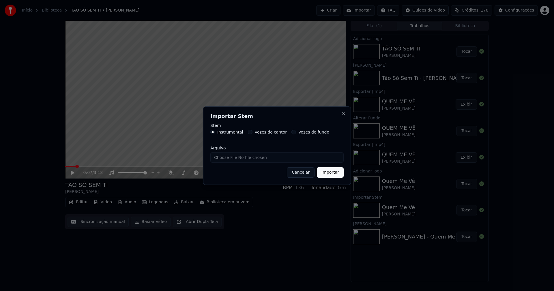
click at [228, 156] on input "Arquivo" at bounding box center [276, 157] width 133 height 10
type input "**********"
drag, startPoint x: 336, startPoint y: 175, endPoint x: 331, endPoint y: 175, distance: 4.3
click at [336, 175] on button "Importar" at bounding box center [330, 172] width 27 height 10
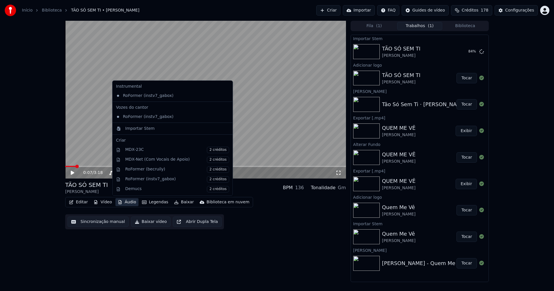
click at [126, 203] on button "Áudio" at bounding box center [126, 202] width 23 height 8
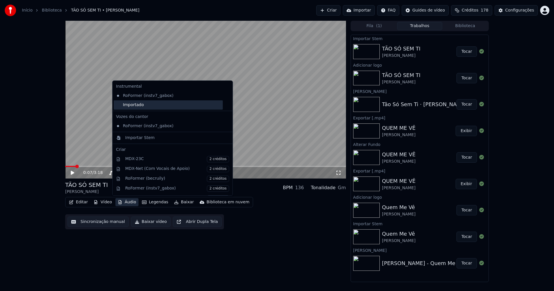
click at [130, 105] on div "Importado" at bounding box center [168, 104] width 109 height 9
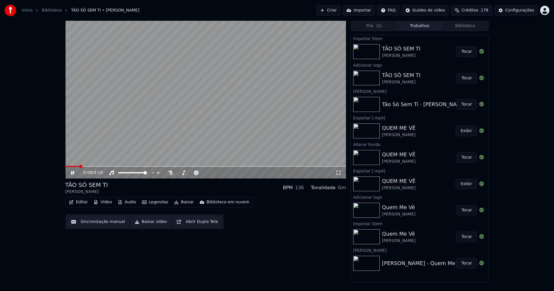
click at [72, 173] on icon at bounding box center [72, 172] width 3 height 3
click at [81, 201] on button "Editar" at bounding box center [78, 202] width 23 height 8
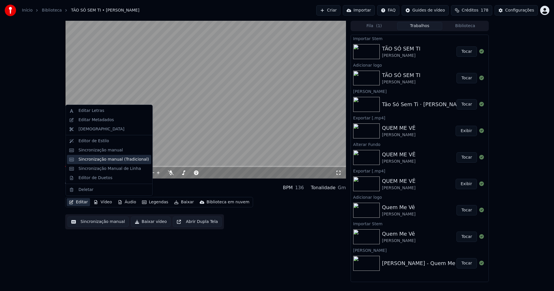
click at [101, 160] on div "Sincronização manual (Tradicional)" at bounding box center [113, 160] width 70 height 6
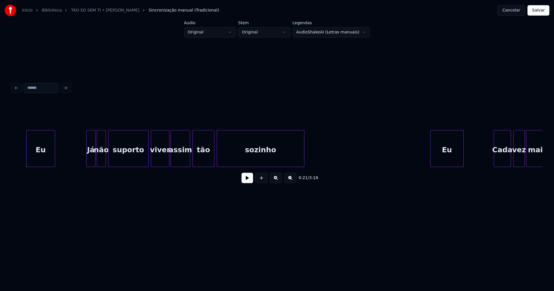
scroll to position [0, 1243]
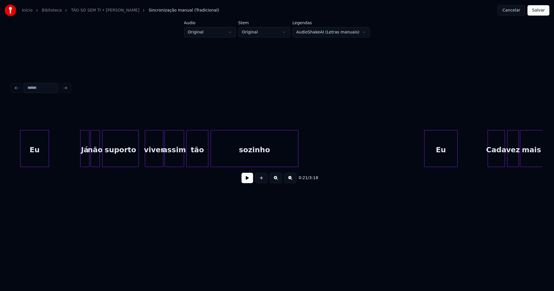
click at [137, 161] on div at bounding box center [138, 148] width 2 height 36
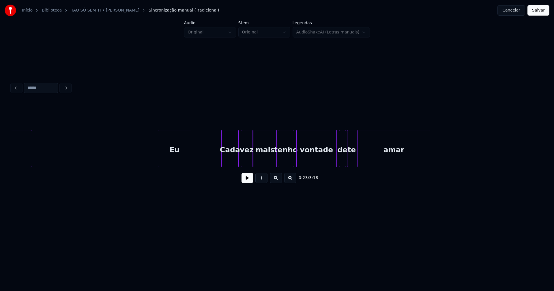
scroll to position [0, 1579]
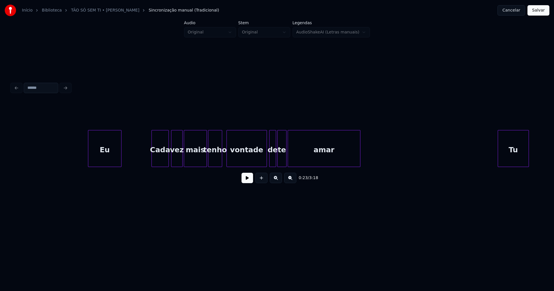
click at [221, 163] on div at bounding box center [221, 148] width 2 height 36
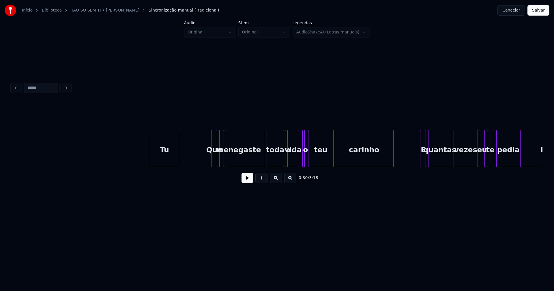
scroll to position [0, 1959]
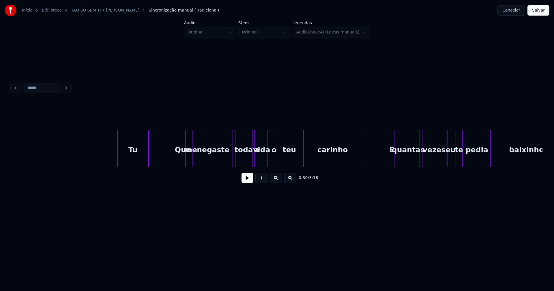
click at [275, 160] on div at bounding box center [275, 148] width 2 height 36
click at [264, 163] on div "vida" at bounding box center [264, 149] width 11 height 39
click at [256, 162] on div at bounding box center [256, 148] width 2 height 36
click at [230, 158] on div at bounding box center [230, 148] width 2 height 36
click at [541, 11] on button "Salvar" at bounding box center [538, 10] width 22 height 10
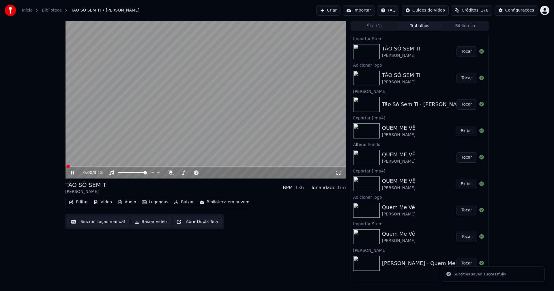
click at [74, 172] on icon at bounding box center [77, 173] width 14 height 5
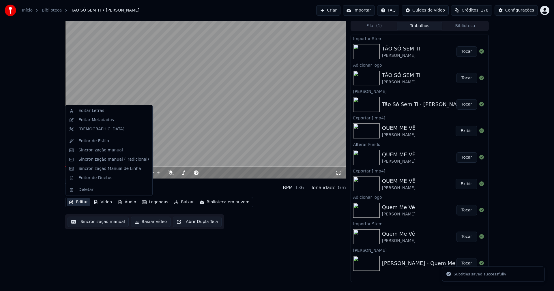
click at [83, 202] on button "Editar" at bounding box center [78, 202] width 23 height 8
click at [86, 110] on div "Editar Letras" at bounding box center [91, 111] width 26 height 6
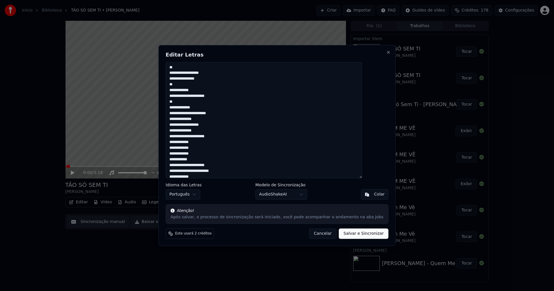
click at [314, 234] on button "Cancelar" at bounding box center [323, 234] width 28 height 10
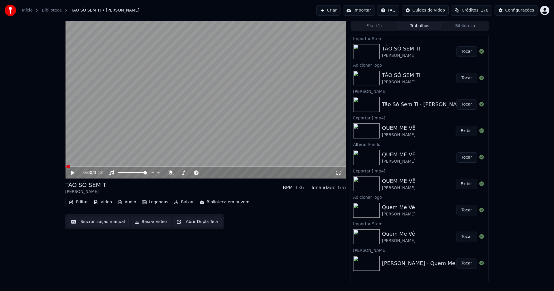
click at [78, 203] on button "Editar" at bounding box center [78, 202] width 23 height 8
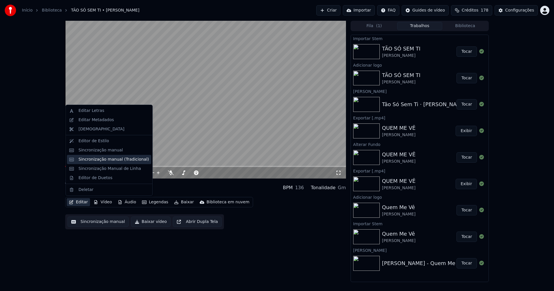
click at [104, 159] on div "Sincronização manual (Tradicional)" at bounding box center [113, 160] width 70 height 6
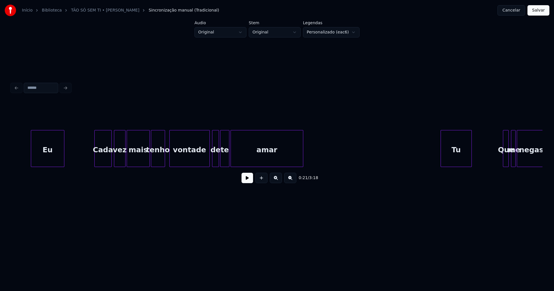
scroll to position [0, 1649]
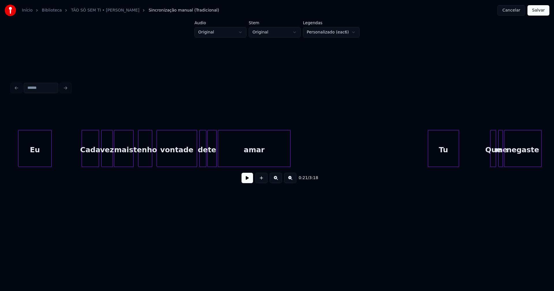
click at [132, 166] on div "Eu Cada vez mais tenho vontade de te amar Tu Que me negaste" at bounding box center [277, 148] width 531 height 37
click at [153, 159] on div at bounding box center [153, 148] width 2 height 36
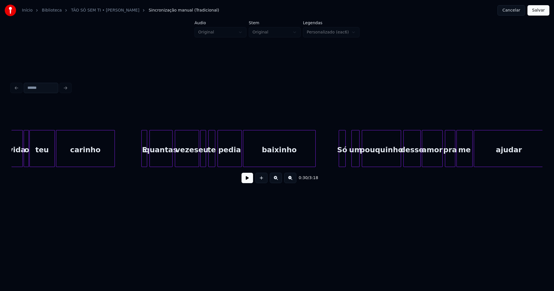
scroll to position [0, 2219]
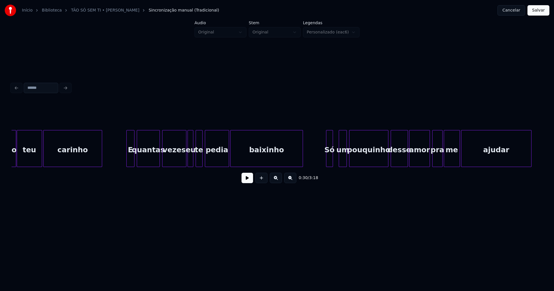
click at [127, 160] on div at bounding box center [128, 148] width 2 height 36
click at [181, 164] on div at bounding box center [181, 148] width 2 height 36
click at [188, 161] on div at bounding box center [188, 148] width 2 height 36
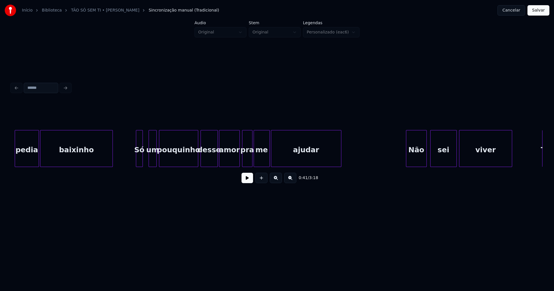
scroll to position [0, 2416]
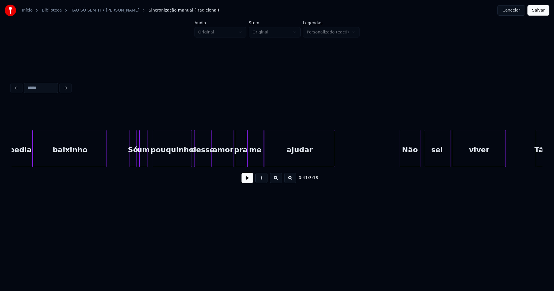
click at [143, 162] on div "um" at bounding box center [144, 149] width 8 height 39
click at [189, 162] on div at bounding box center [189, 148] width 2 height 36
click at [149, 162] on div at bounding box center [150, 148] width 2 height 36
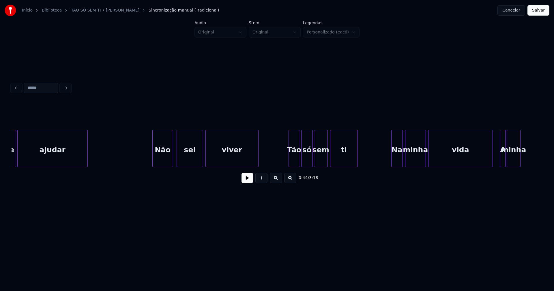
scroll to position [0, 2726]
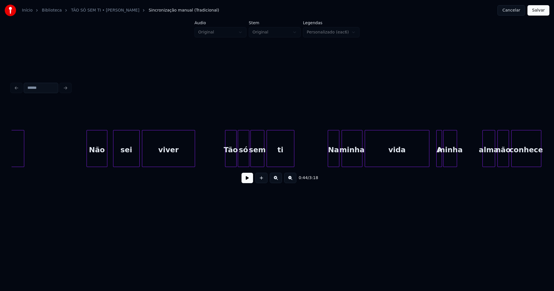
click at [99, 165] on div "ajudar Não sei viver Tão só sem ti Na minha vida A minha alma não conhece" at bounding box center [277, 148] width 531 height 37
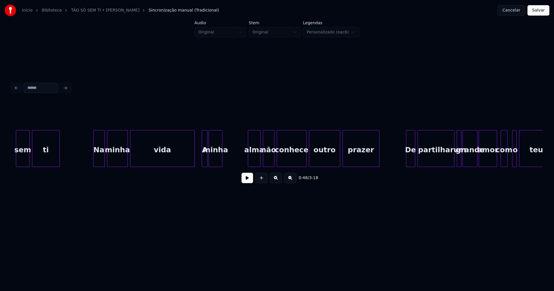
scroll to position [0, 2980]
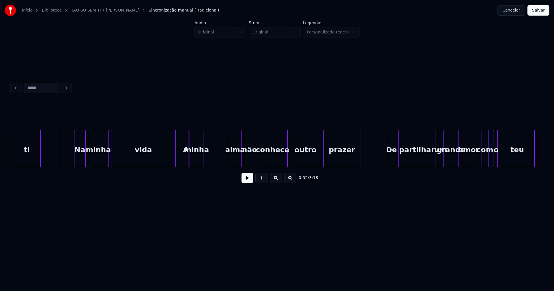
click at [247, 183] on button at bounding box center [248, 178] width 12 height 10
click at [211, 167] on div "ti Na minha vida A minha alma não conhece outro prazer De partilhar um grande a…" at bounding box center [277, 148] width 531 height 37
drag, startPoint x: 179, startPoint y: 158, endPoint x: 214, endPoint y: 159, distance: 34.9
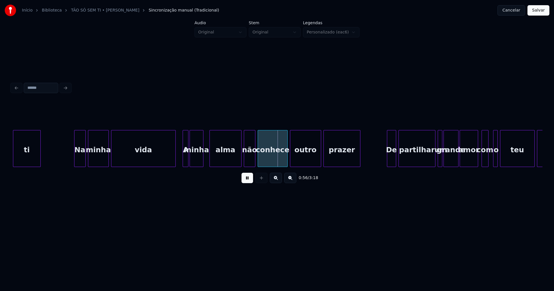
click at [208, 162] on div at bounding box center [207, 148] width 2 height 36
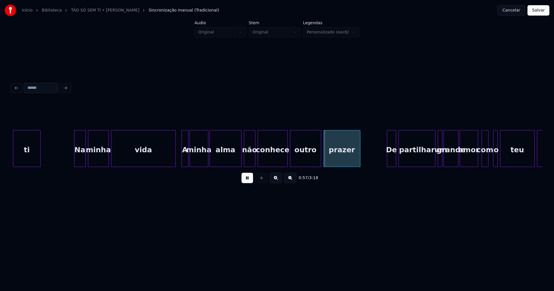
click at [183, 161] on div at bounding box center [183, 148] width 2 height 36
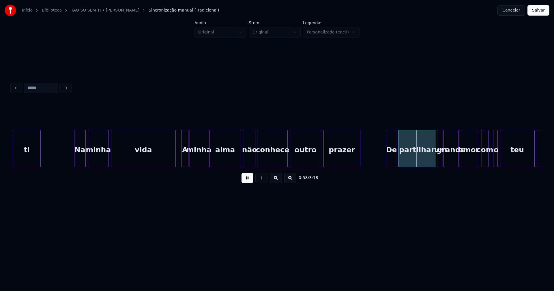
click at [240, 159] on div at bounding box center [240, 148] width 2 height 36
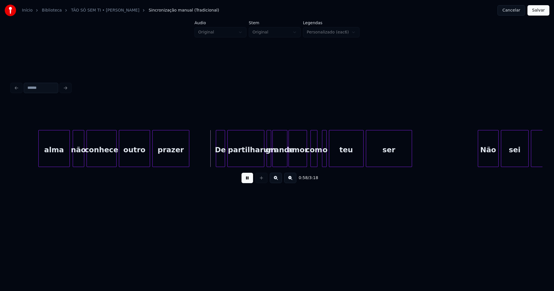
scroll to position [0, 3189]
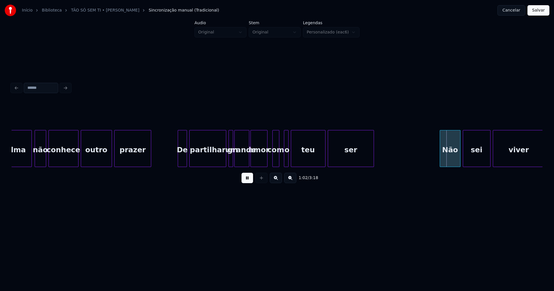
click at [266, 160] on div at bounding box center [266, 148] width 2 height 36
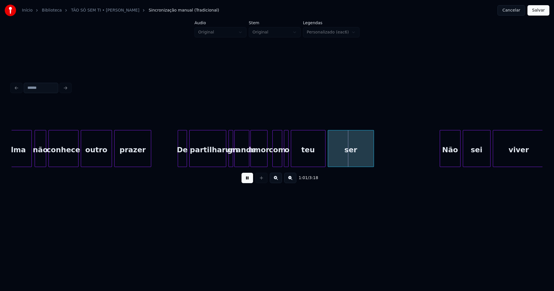
click at [281, 162] on div at bounding box center [281, 148] width 2 height 36
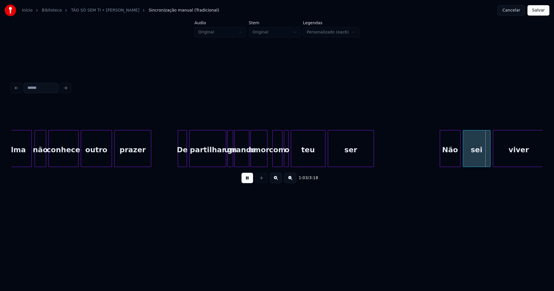
click at [228, 160] on div at bounding box center [229, 148] width 2 height 36
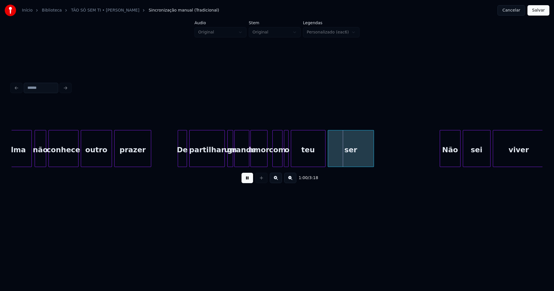
click at [224, 159] on div at bounding box center [224, 148] width 2 height 36
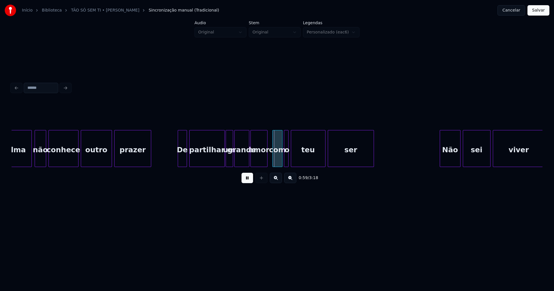
click at [226, 162] on div at bounding box center [227, 148] width 2 height 36
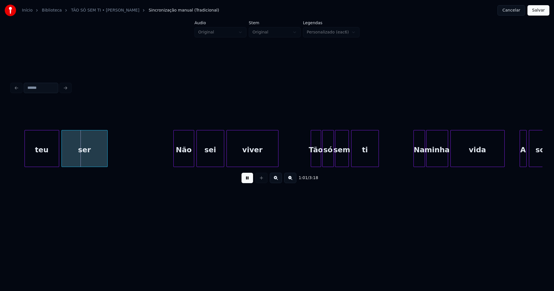
scroll to position [0, 3494]
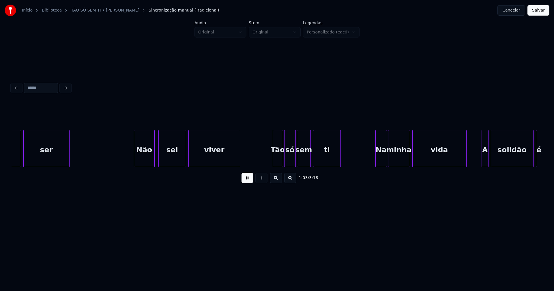
click at [144, 162] on div "Não" at bounding box center [144, 149] width 20 height 39
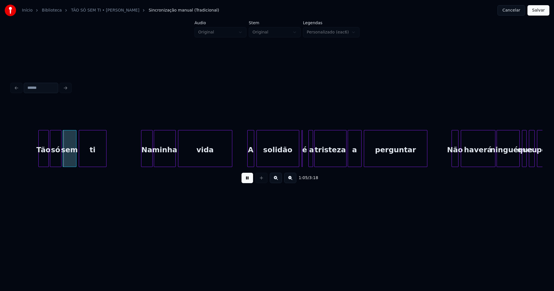
scroll to position [0, 3735]
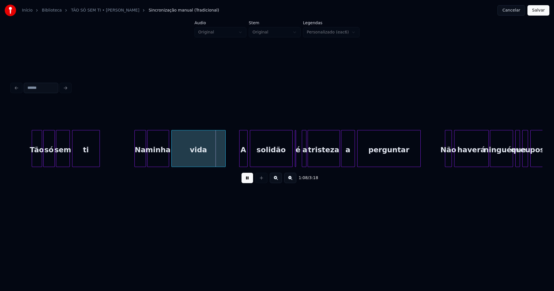
click at [241, 162] on div at bounding box center [241, 148] width 2 height 36
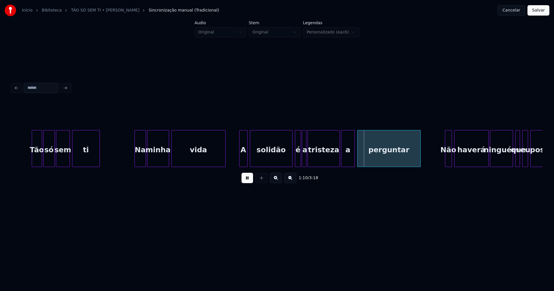
click at [300, 163] on div at bounding box center [300, 148] width 2 height 36
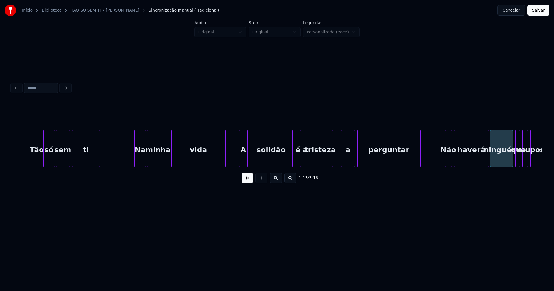
click at [332, 161] on div at bounding box center [332, 148] width 2 height 36
click at [340, 161] on div at bounding box center [340, 148] width 2 height 36
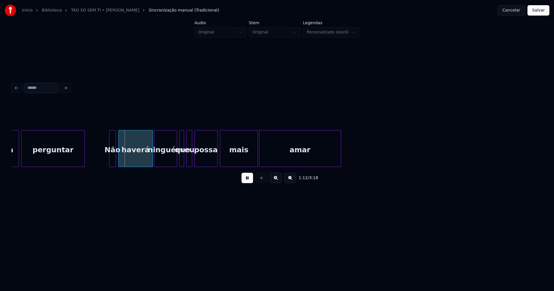
scroll to position [0, 4077]
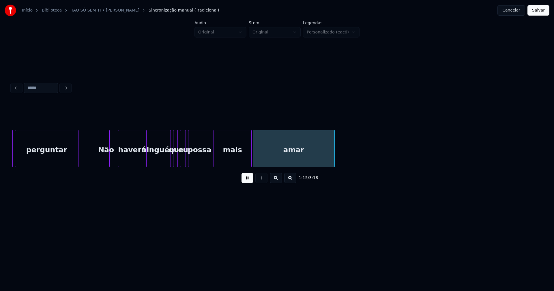
click at [119, 157] on div at bounding box center [119, 148] width 2 height 36
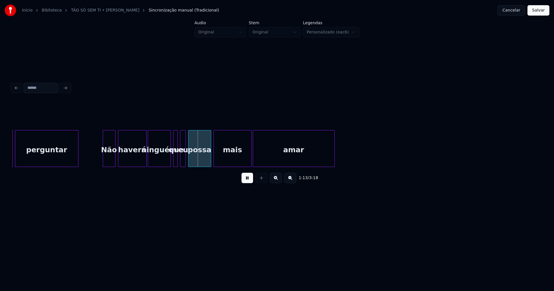
click at [115, 159] on div at bounding box center [114, 148] width 2 height 36
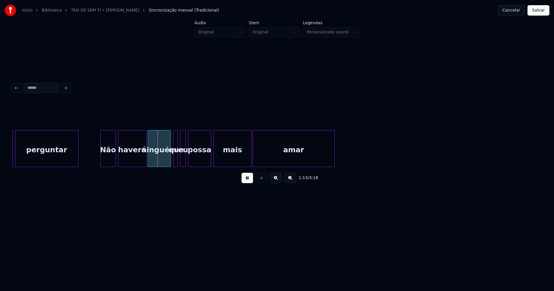
click at [101, 159] on div at bounding box center [102, 148] width 2 height 36
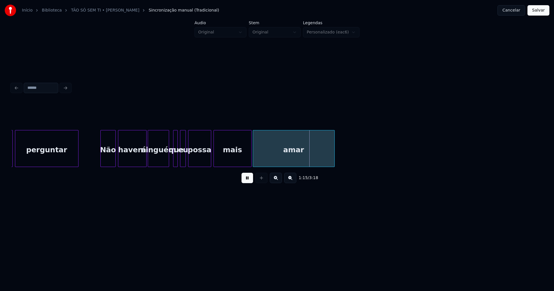
click at [167, 161] on div at bounding box center [168, 148] width 2 height 36
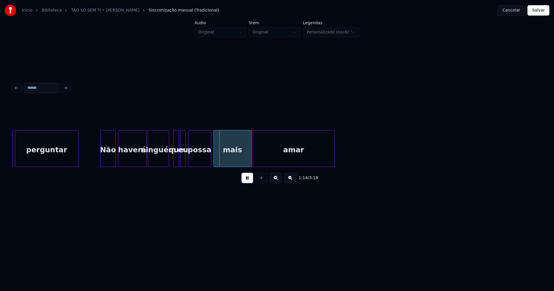
click at [178, 161] on div at bounding box center [178, 148] width 2 height 36
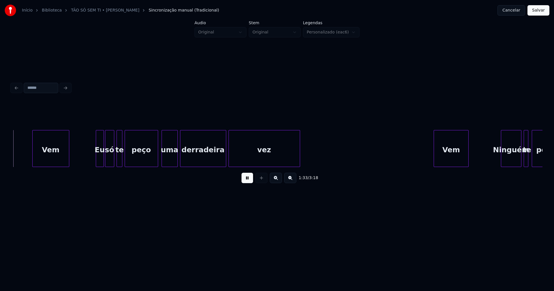
scroll to position [0, 5408]
click at [91, 158] on div at bounding box center [92, 148] width 2 height 36
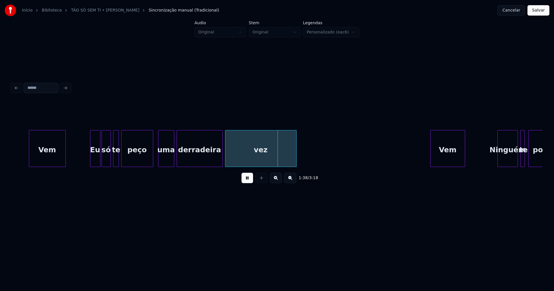
click at [152, 159] on div at bounding box center [152, 148] width 2 height 36
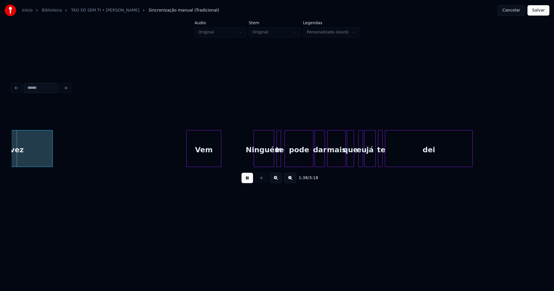
scroll to position [0, 5663]
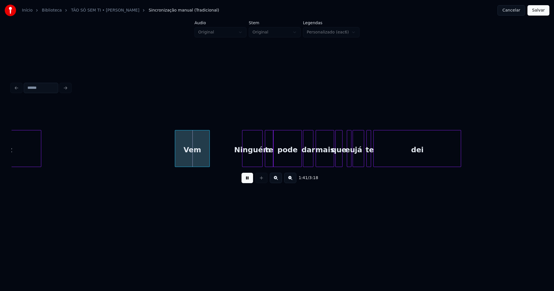
click at [272, 164] on div at bounding box center [273, 148] width 2 height 36
click at [330, 160] on div at bounding box center [330, 148] width 2 height 36
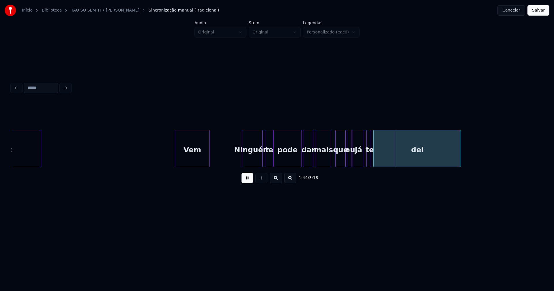
click at [345, 161] on div at bounding box center [345, 148] width 2 height 36
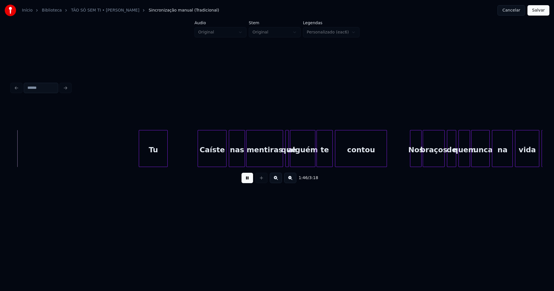
scroll to position [0, 6116]
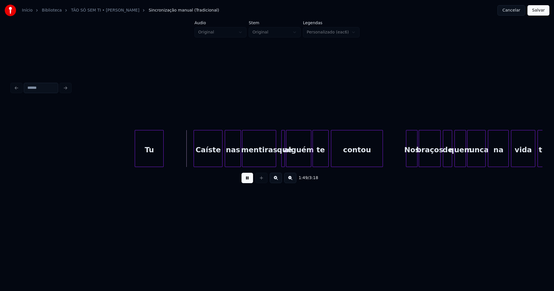
click at [275, 162] on div at bounding box center [275, 148] width 2 height 36
click at [289, 159] on div at bounding box center [289, 148] width 2 height 36
click at [286, 160] on div at bounding box center [286, 148] width 2 height 36
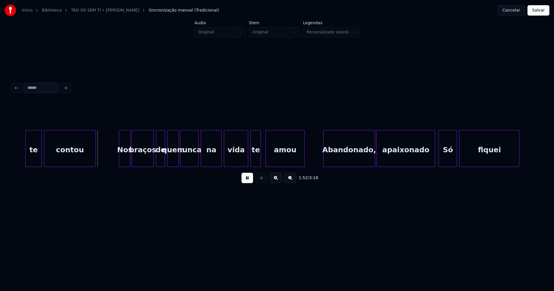
scroll to position [0, 6429]
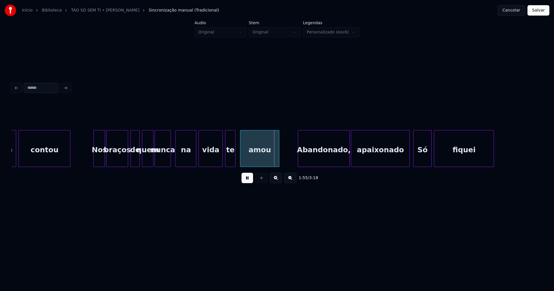
click at [169, 161] on div at bounding box center [170, 148] width 2 height 36
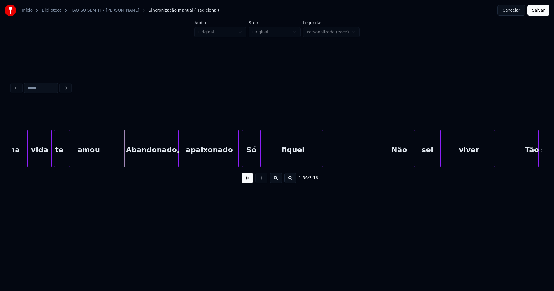
scroll to position [0, 6607]
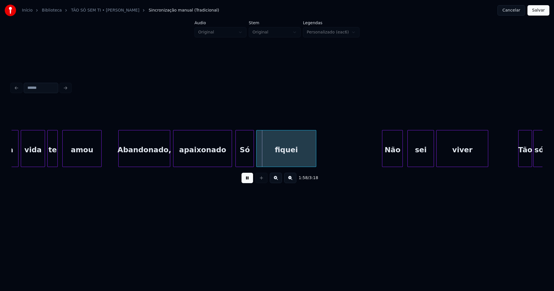
click at [135, 156] on div "Abandonado," at bounding box center [144, 149] width 51 height 39
click at [229, 161] on div at bounding box center [228, 148] width 2 height 36
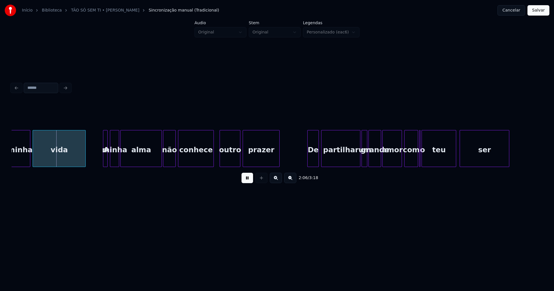
scroll to position [0, 7241]
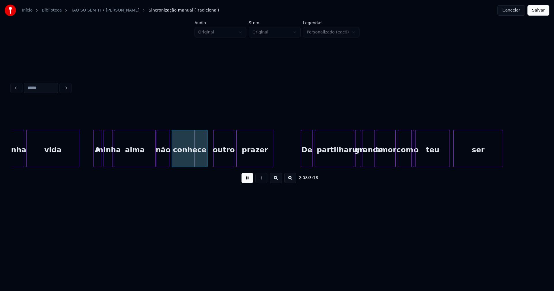
click at [95, 160] on div at bounding box center [95, 148] width 2 height 36
click at [151, 161] on div at bounding box center [151, 148] width 2 height 36
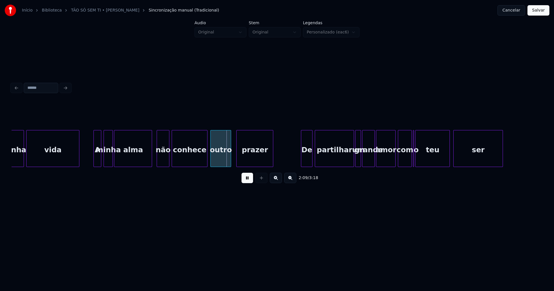
click at [219, 159] on div "outro" at bounding box center [221, 149] width 20 height 39
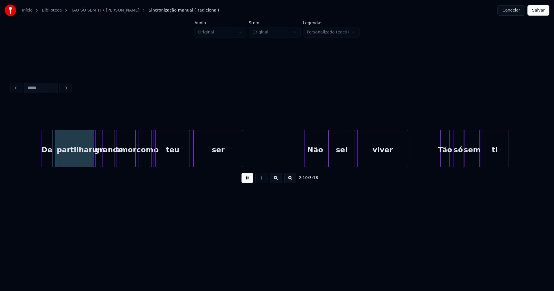
scroll to position [0, 7481]
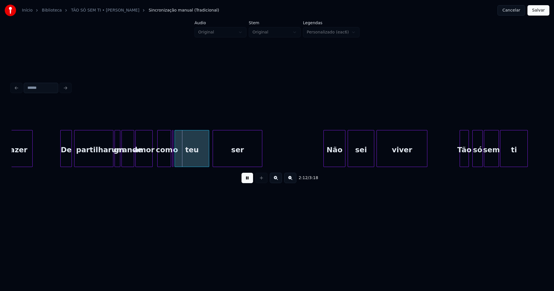
click at [152, 159] on div at bounding box center [152, 148] width 2 height 36
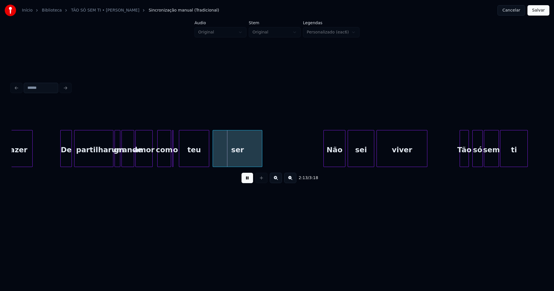
click at [180, 160] on div at bounding box center [180, 148] width 2 height 36
click at [177, 161] on div at bounding box center [177, 148] width 2 height 36
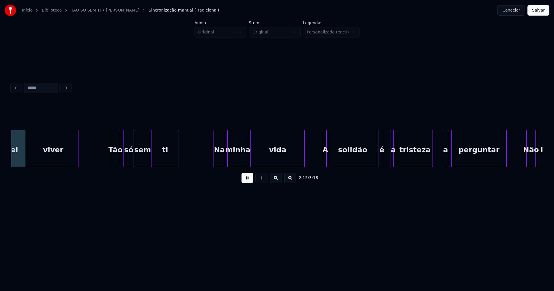
scroll to position [0, 7832]
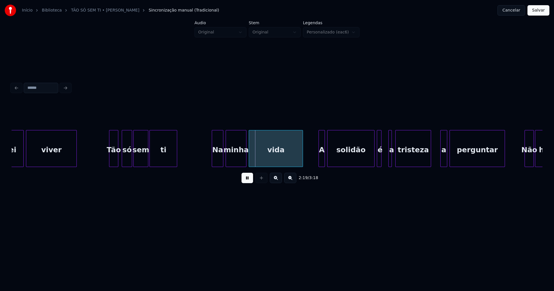
click at [319, 159] on div at bounding box center [320, 148] width 2 height 36
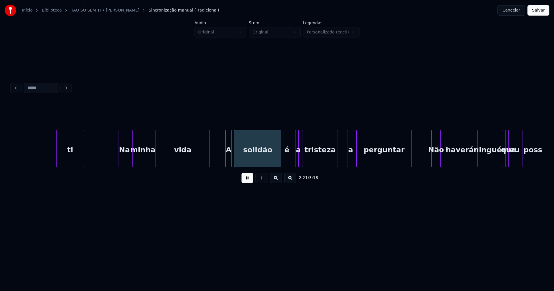
scroll to position [0, 7989]
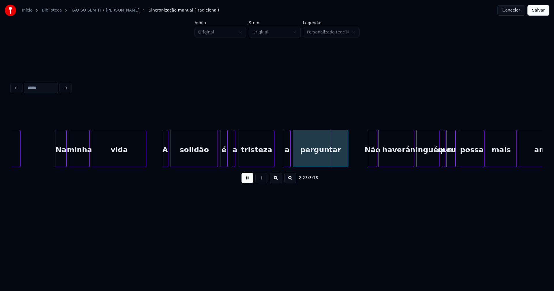
click at [227, 158] on div at bounding box center [227, 148] width 2 height 36
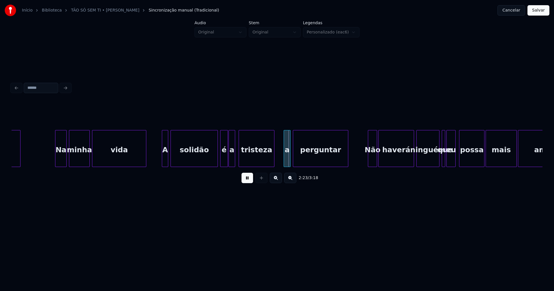
click at [229, 160] on div at bounding box center [230, 148] width 2 height 36
click at [262, 166] on div "ti Na minha vida A solidão é a tristeza a perguntar Não haverá ninguém que eu p…" at bounding box center [277, 148] width 531 height 37
click at [269, 162] on div at bounding box center [269, 148] width 2 height 36
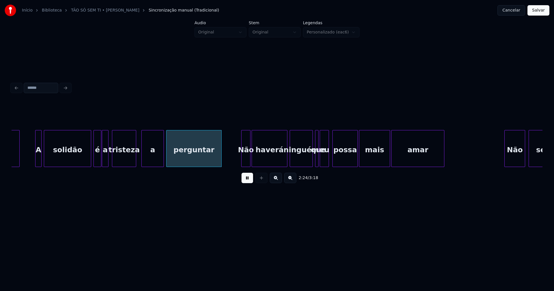
scroll to position [0, 8179]
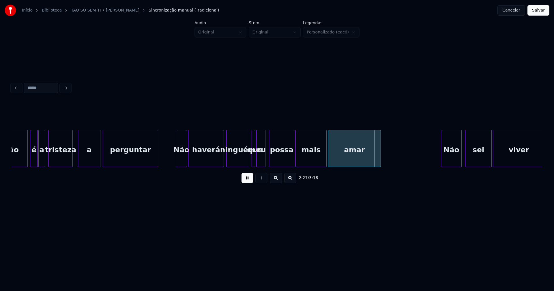
click at [176, 159] on div at bounding box center [177, 148] width 2 height 36
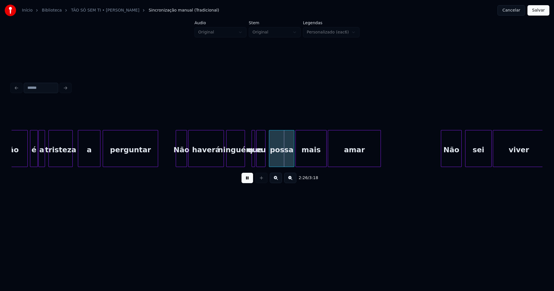
click at [245, 162] on div at bounding box center [244, 148] width 2 height 36
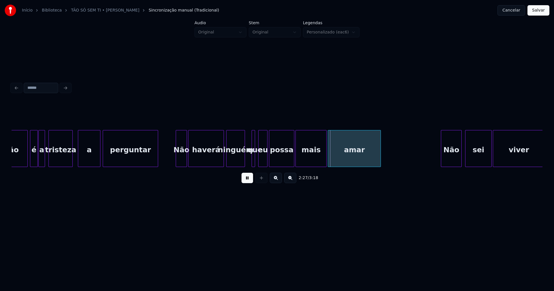
click at [263, 163] on div "eu" at bounding box center [263, 149] width 9 height 39
click at [257, 162] on div at bounding box center [257, 148] width 2 height 36
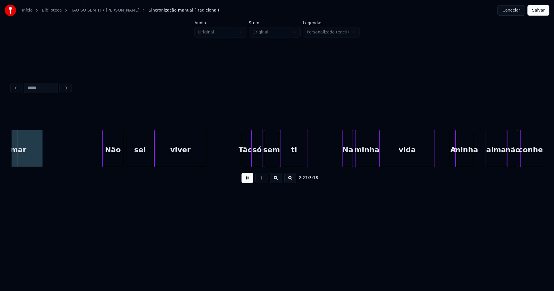
scroll to position [0, 8520]
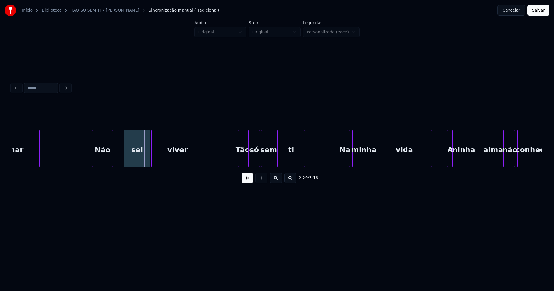
click at [104, 159] on div "Não" at bounding box center [102, 149] width 20 height 39
click at [119, 155] on div at bounding box center [119, 148] width 2 height 36
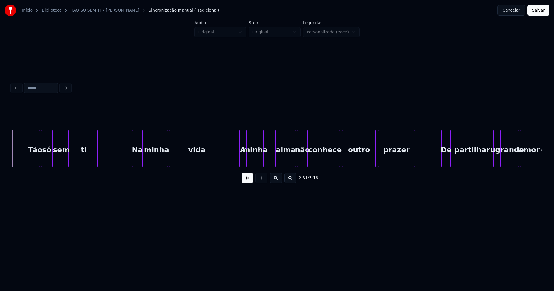
scroll to position [0, 8733]
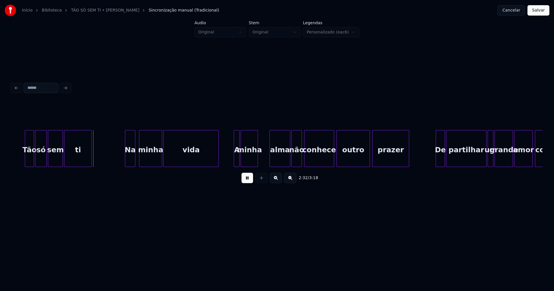
click at [130, 159] on div "Na" at bounding box center [130, 149] width 10 height 39
click at [262, 160] on div at bounding box center [262, 148] width 2 height 36
click at [285, 159] on div at bounding box center [286, 148] width 2 height 36
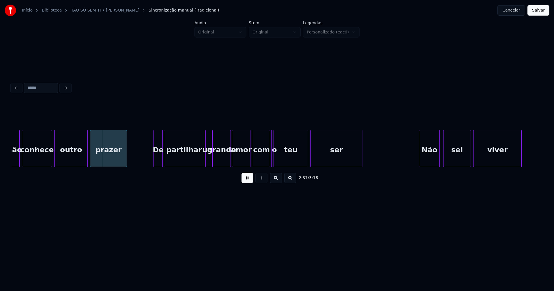
scroll to position [0, 9067]
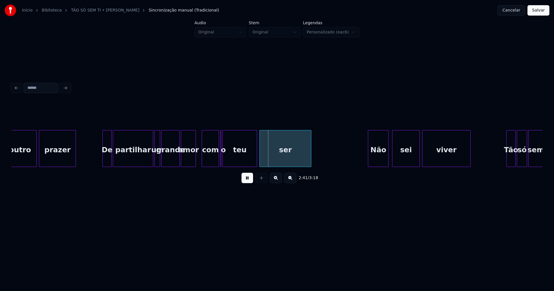
click at [195, 163] on div at bounding box center [195, 148] width 2 height 36
click at [228, 159] on div at bounding box center [228, 148] width 2 height 36
click at [218, 164] on div "com" at bounding box center [209, 148] width 17 height 37
click at [221, 162] on div "o" at bounding box center [220, 148] width 3 height 37
click at [224, 161] on div at bounding box center [223, 148] width 2 height 36
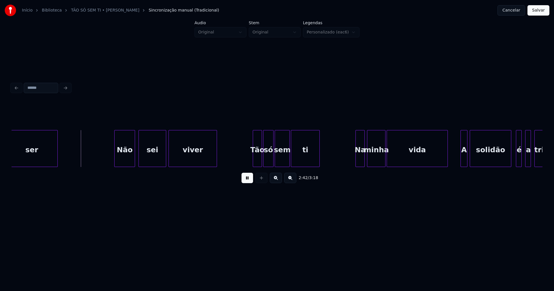
scroll to position [0, 9314]
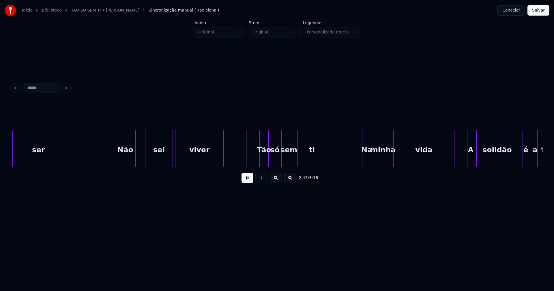
click at [121, 159] on div "Não" at bounding box center [125, 149] width 20 height 39
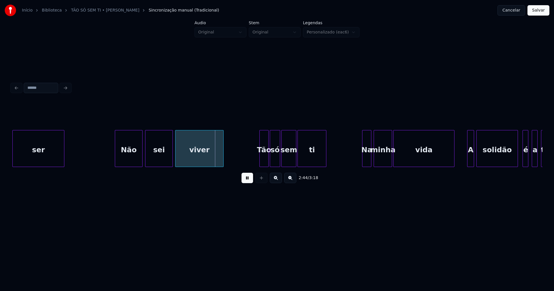
click at [141, 155] on div at bounding box center [142, 148] width 2 height 36
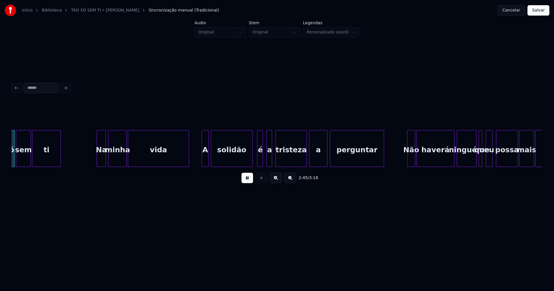
scroll to position [0, 9580]
click at [91, 162] on div at bounding box center [91, 148] width 2 height 36
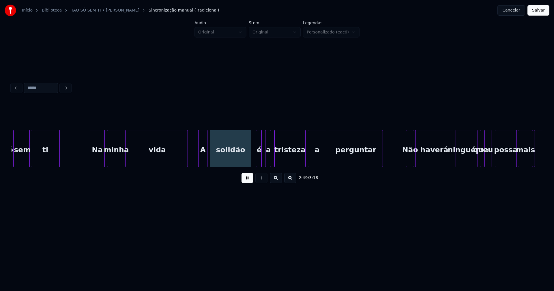
click at [200, 159] on div at bounding box center [200, 148] width 2 height 36
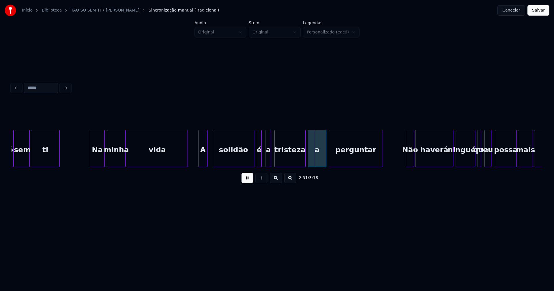
click at [213, 158] on div "solidão" at bounding box center [234, 148] width 42 height 37
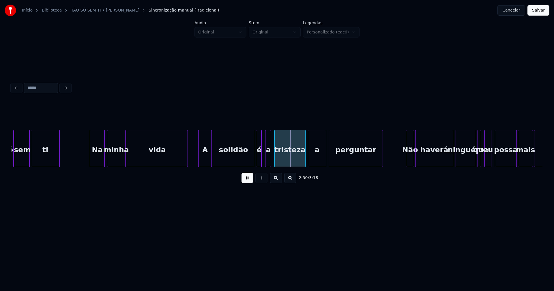
click at [210, 157] on div at bounding box center [211, 148] width 2 height 36
click at [299, 162] on div at bounding box center [299, 148] width 2 height 36
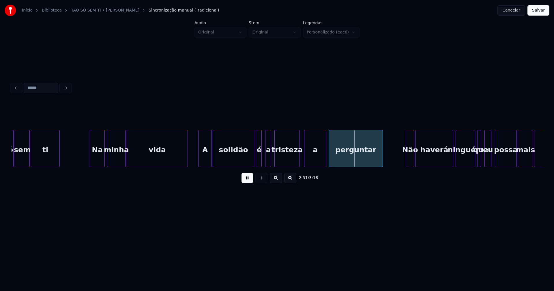
click at [305, 162] on div at bounding box center [305, 148] width 2 height 36
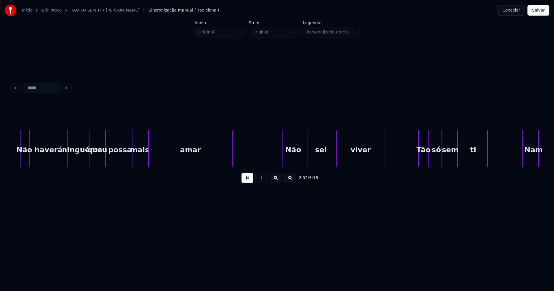
scroll to position [0, 9974]
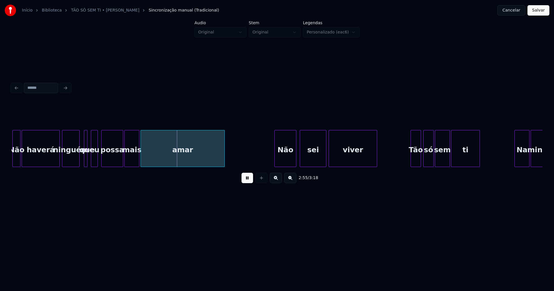
click at [79, 160] on div at bounding box center [79, 148] width 2 height 36
click at [56, 164] on div at bounding box center [56, 148] width 2 height 36
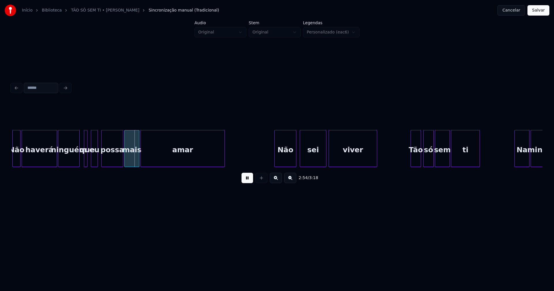
click at [58, 161] on div at bounding box center [59, 148] width 2 height 36
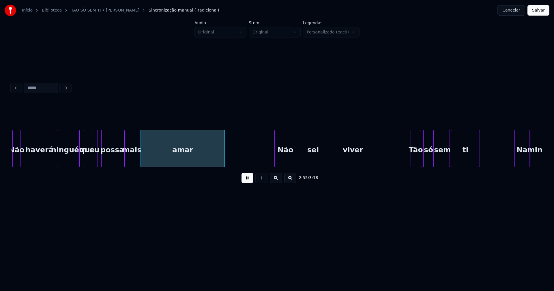
click at [89, 161] on div at bounding box center [89, 148] width 2 height 36
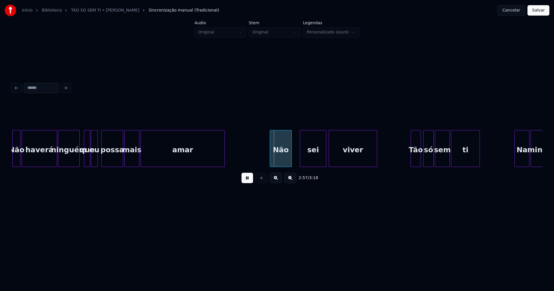
click at [281, 164] on div "Não" at bounding box center [280, 149] width 21 height 39
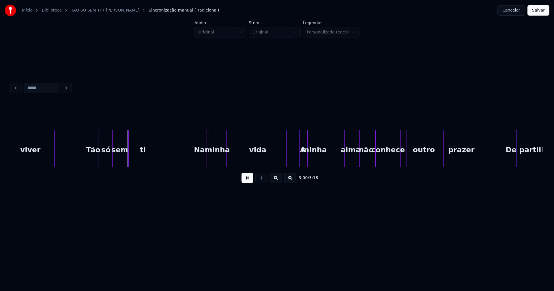
scroll to position [0, 10335]
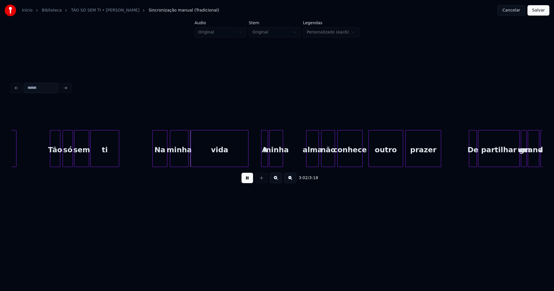
click at [163, 162] on div "Na" at bounding box center [160, 149] width 14 height 39
click at [287, 166] on div "viver Tão só sem ti Na minha vida A minha alma não conhece outro prazer De part…" at bounding box center [277, 148] width 531 height 37
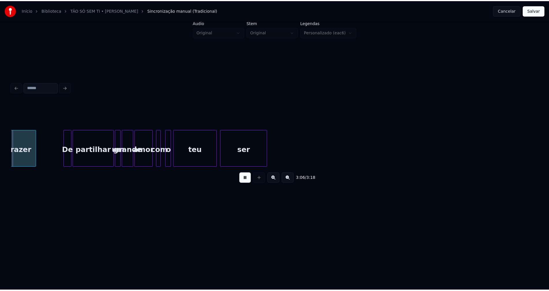
scroll to position [0, 10742]
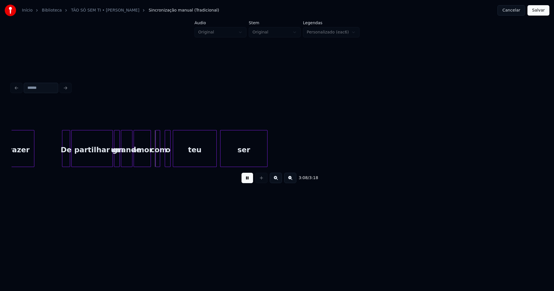
click at [150, 162] on div at bounding box center [150, 148] width 2 height 36
click at [163, 160] on div at bounding box center [163, 148] width 2 height 36
click at [537, 11] on button "Salvar" at bounding box center [538, 10] width 22 height 10
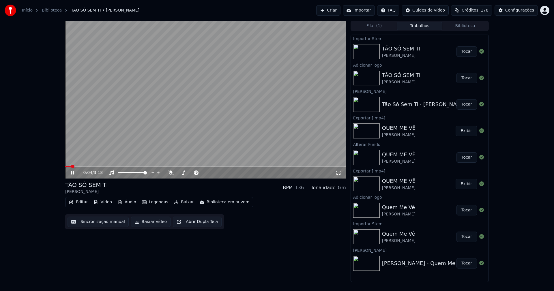
click at [128, 202] on button "Áudio" at bounding box center [126, 202] width 23 height 8
click at [268, 232] on div "0:05 / 3:18 TÃO SÓ SEM TI [PERSON_NAME] BPM 136 Tonalidade Gm Editar Vídeo Áudi…" at bounding box center [205, 151] width 281 height 261
click at [338, 175] on icon at bounding box center [339, 173] width 6 height 5
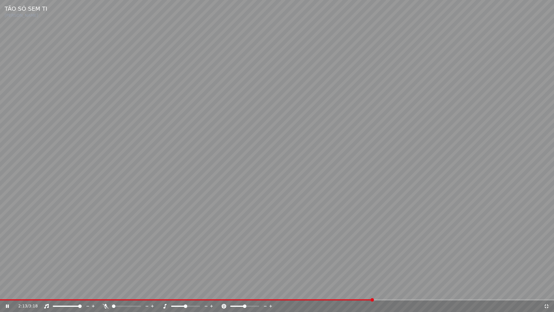
click at [545, 291] on icon at bounding box center [547, 306] width 4 height 4
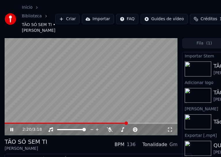
click at [12, 132] on icon at bounding box center [15, 129] width 13 height 5
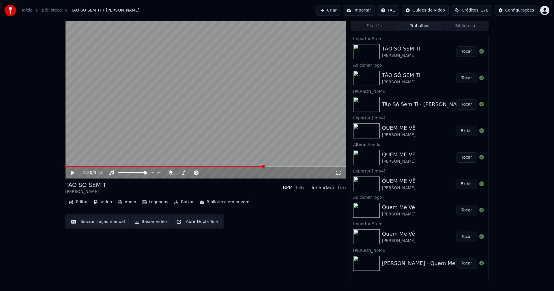
click at [82, 204] on button "Editar" at bounding box center [78, 202] width 23 height 8
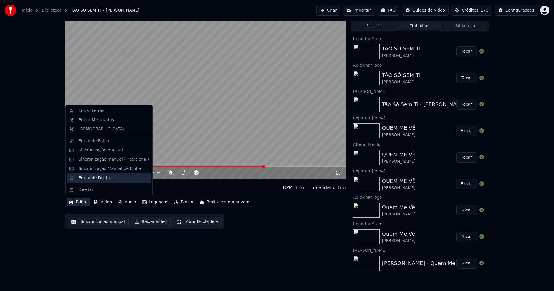
click at [89, 179] on div "Editor de Duetos" at bounding box center [95, 178] width 34 height 6
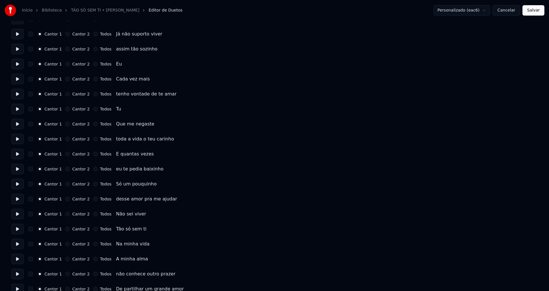
scroll to position [87, 0]
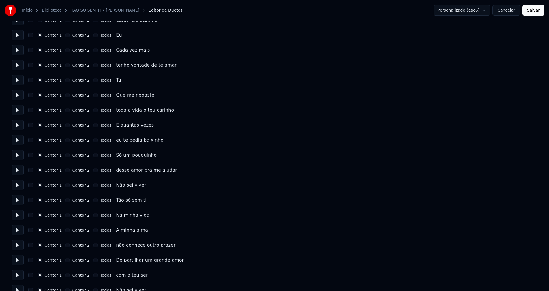
click at [93, 185] on button "Todos" at bounding box center [95, 185] width 5 height 5
click at [93, 201] on button "Todos" at bounding box center [95, 200] width 5 height 5
click at [93, 215] on button "Todos" at bounding box center [95, 215] width 5 height 5
click at [93, 230] on button "Todos" at bounding box center [95, 230] width 5 height 5
drag, startPoint x: 91, startPoint y: 245, endPoint x: 94, endPoint y: 241, distance: 5.1
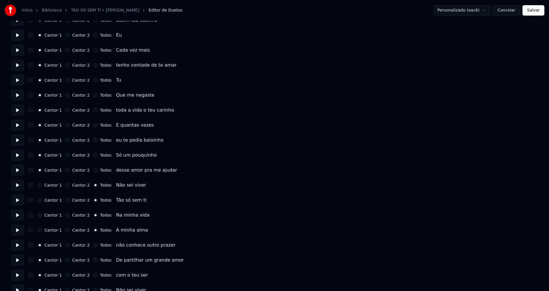
click at [93, 245] on button "Todos" at bounding box center [95, 245] width 5 height 5
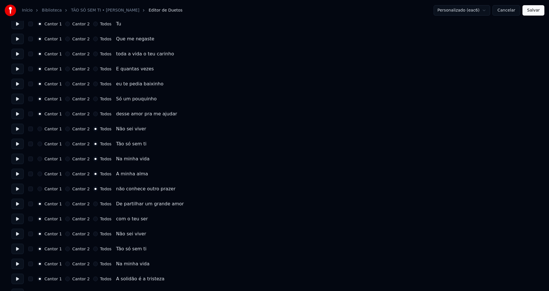
scroll to position [144, 0]
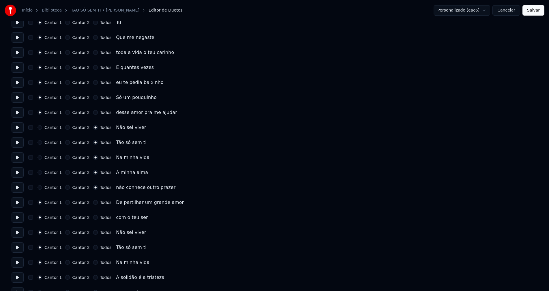
click at [93, 202] on button "Todos" at bounding box center [95, 202] width 5 height 5
drag, startPoint x: 91, startPoint y: 218, endPoint x: 91, endPoint y: 224, distance: 5.2
click at [93, 218] on button "Todos" at bounding box center [95, 217] width 5 height 5
click at [93, 233] on button "Todos" at bounding box center [95, 232] width 5 height 5
click at [93, 247] on button "Todos" at bounding box center [95, 247] width 5 height 5
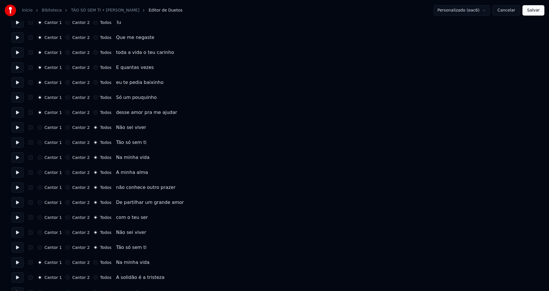
drag, startPoint x: 93, startPoint y: 263, endPoint x: 104, endPoint y: 251, distance: 16.5
click at [93, 262] on button "Todos" at bounding box center [95, 262] width 5 height 5
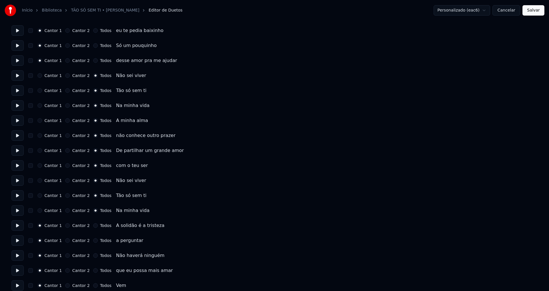
scroll to position [202, 0]
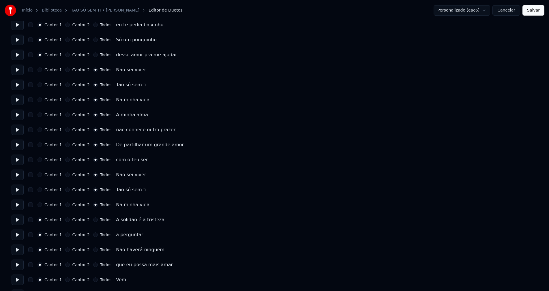
click at [93, 220] on button "Todos" at bounding box center [95, 220] width 5 height 5
click at [93, 236] on button "Todos" at bounding box center [95, 235] width 5 height 5
click at [93, 251] on button "Todos" at bounding box center [95, 250] width 5 height 5
click at [93, 265] on button "Todos" at bounding box center [95, 265] width 5 height 5
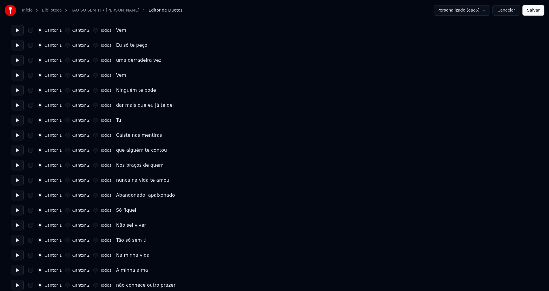
scroll to position [462, 0]
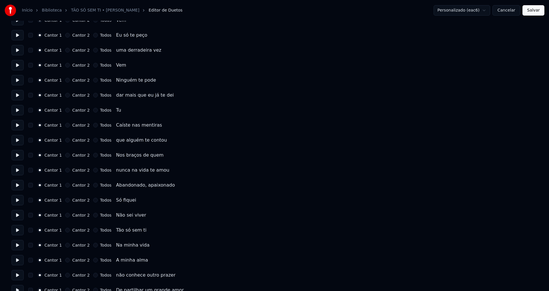
drag, startPoint x: 90, startPoint y: 216, endPoint x: 91, endPoint y: 222, distance: 6.2
click at [93, 216] on button "Todos" at bounding box center [95, 215] width 5 height 5
click at [93, 231] on button "Todos" at bounding box center [95, 230] width 5 height 5
click at [93, 245] on button "Todos" at bounding box center [95, 245] width 5 height 5
click at [93, 259] on button "Todos" at bounding box center [95, 260] width 5 height 5
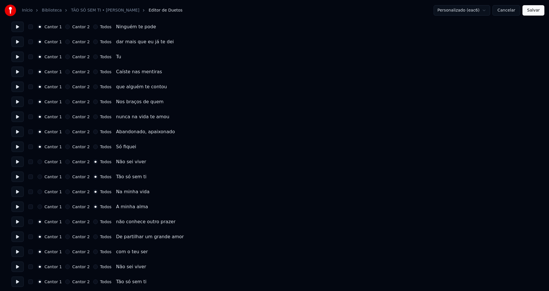
scroll to position [519, 0]
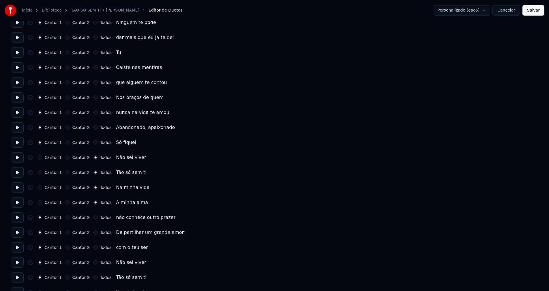
click at [93, 217] on button "Todos" at bounding box center [95, 217] width 5 height 5
click at [93, 232] on button "Todos" at bounding box center [95, 232] width 5 height 5
click at [93, 246] on button "Todos" at bounding box center [95, 247] width 5 height 5
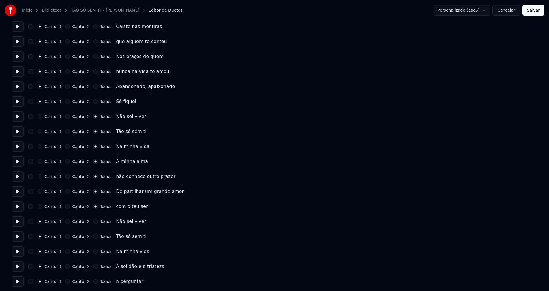
scroll to position [577, 0]
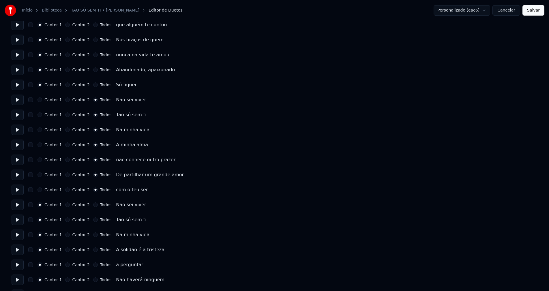
click at [93, 206] on button "Todos" at bounding box center [95, 205] width 5 height 5
click at [93, 220] on button "Todos" at bounding box center [95, 220] width 5 height 5
click at [93, 236] on button "Todos" at bounding box center [95, 235] width 5 height 5
click at [93, 250] on button "Todos" at bounding box center [95, 250] width 5 height 5
click at [93, 265] on button "Todos" at bounding box center [95, 265] width 5 height 5
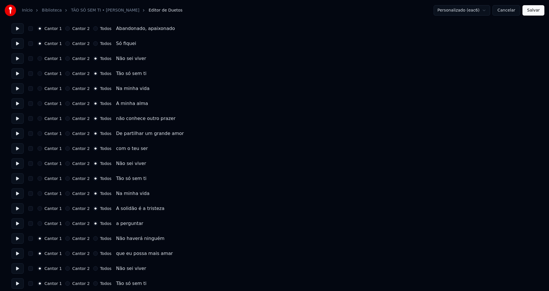
scroll to position [635, 0]
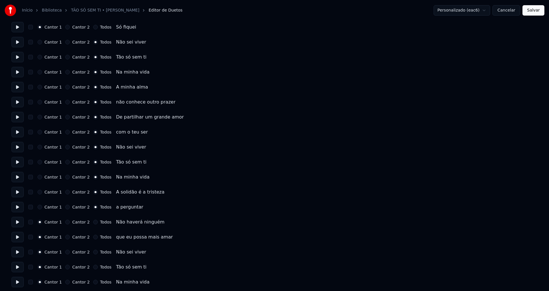
click at [93, 222] on button "Todos" at bounding box center [95, 222] width 5 height 5
click at [93, 237] on button "Todos" at bounding box center [95, 237] width 5 height 5
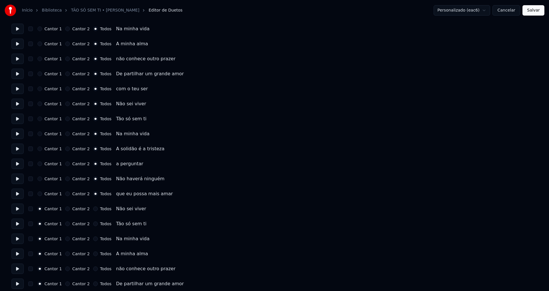
scroll to position [693, 0]
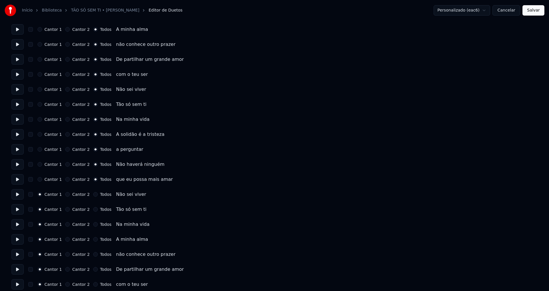
drag, startPoint x: 91, startPoint y: 195, endPoint x: 90, endPoint y: 201, distance: 5.7
click at [93, 195] on button "Todos" at bounding box center [95, 194] width 5 height 5
drag, startPoint x: 91, startPoint y: 210, endPoint x: 91, endPoint y: 216, distance: 5.8
click at [93, 211] on button "Todos" at bounding box center [95, 209] width 5 height 5
drag, startPoint x: 91, startPoint y: 224, endPoint x: 93, endPoint y: 231, distance: 6.9
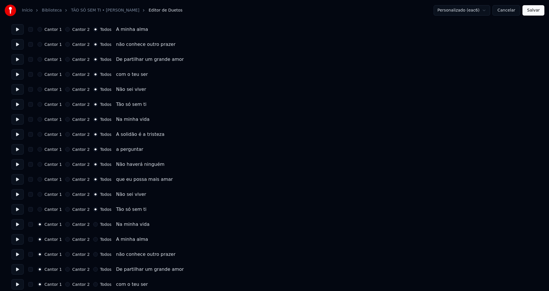
click at [93, 225] on button "Todos" at bounding box center [95, 224] width 5 height 5
click at [93, 239] on button "Todos" at bounding box center [95, 239] width 5 height 5
click at [93, 255] on button "Todos" at bounding box center [95, 254] width 5 height 5
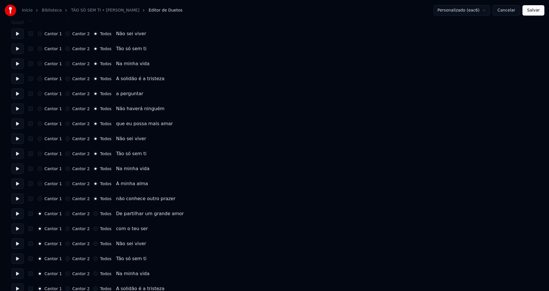
scroll to position [750, 0]
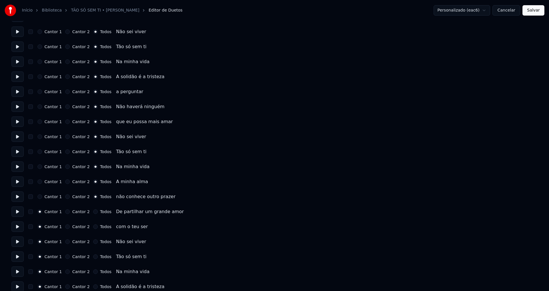
click at [93, 211] on button "Todos" at bounding box center [95, 211] width 5 height 5
click at [93, 229] on button "Todos" at bounding box center [95, 227] width 5 height 5
click at [93, 242] on button "Todos" at bounding box center [95, 242] width 5 height 5
drag, startPoint x: 93, startPoint y: 256, endPoint x: 93, endPoint y: 259, distance: 3.2
click at [93, 257] on button "Todos" at bounding box center [95, 257] width 5 height 5
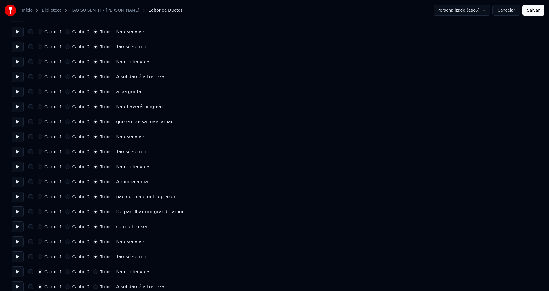
drag, startPoint x: 91, startPoint y: 272, endPoint x: 94, endPoint y: 263, distance: 9.2
click at [93, 272] on button "Todos" at bounding box center [95, 272] width 5 height 5
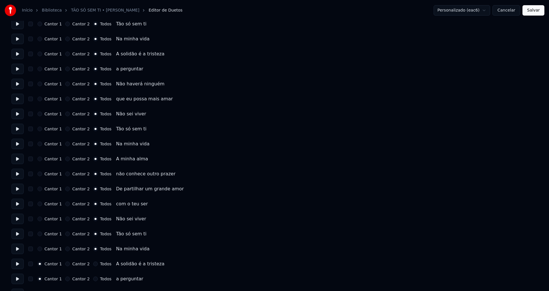
scroll to position [808, 0]
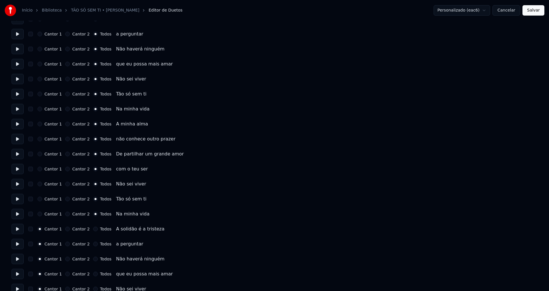
drag, startPoint x: 91, startPoint y: 229, endPoint x: 90, endPoint y: 247, distance: 18.2
click at [93, 229] on button "Todos" at bounding box center [95, 229] width 5 height 5
click at [93, 243] on button "Todos" at bounding box center [95, 244] width 5 height 5
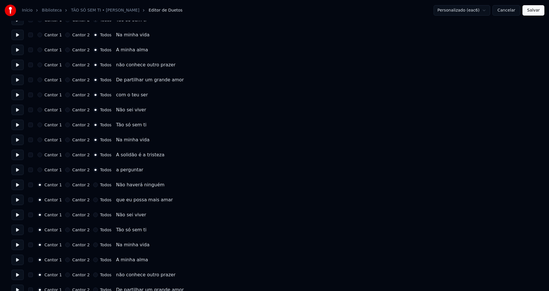
scroll to position [895, 0]
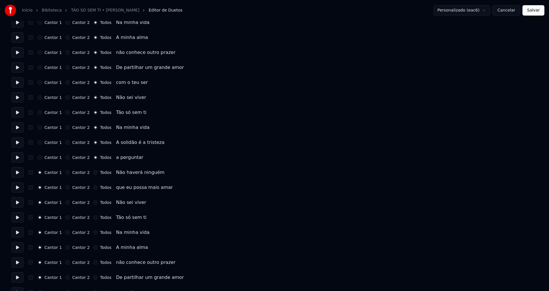
click at [93, 172] on button "Todos" at bounding box center [95, 172] width 5 height 5
click at [93, 187] on button "Todos" at bounding box center [95, 187] width 5 height 5
click at [93, 203] on button "Todos" at bounding box center [95, 202] width 5 height 5
click at [93, 218] on button "Todos" at bounding box center [95, 217] width 5 height 5
click at [93, 233] on button "Todos" at bounding box center [95, 232] width 5 height 5
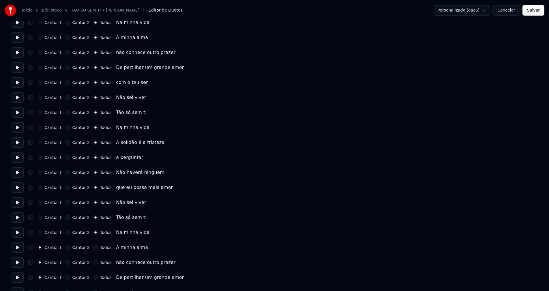
click at [93, 246] on button "Todos" at bounding box center [95, 247] width 5 height 5
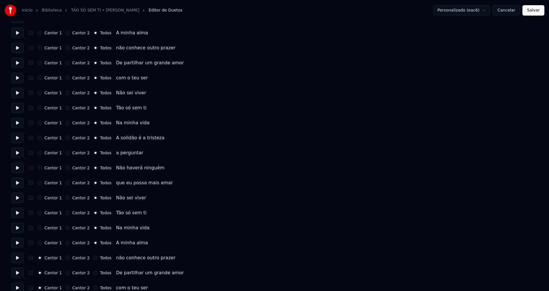
scroll to position [907, 0]
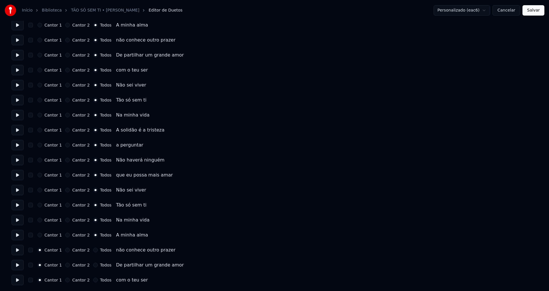
click at [93, 249] on button "Todos" at bounding box center [95, 250] width 5 height 5
drag, startPoint x: 91, startPoint y: 279, endPoint x: 93, endPoint y: 272, distance: 7.7
click at [93, 279] on button "Todos" at bounding box center [95, 280] width 5 height 5
click at [93, 265] on button "Todos" at bounding box center [95, 265] width 5 height 5
click at [535, 10] on button "Salvar" at bounding box center [534, 10] width 22 height 10
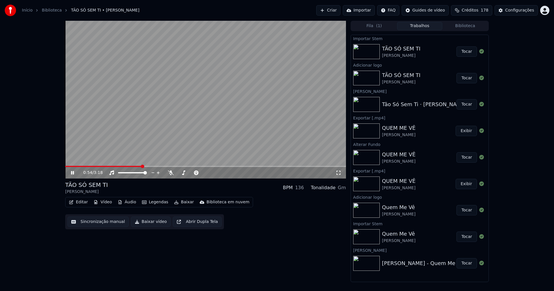
click at [142, 166] on span at bounding box center [205, 166] width 281 height 1
drag, startPoint x: 73, startPoint y: 172, endPoint x: 87, endPoint y: 139, distance: 36.0
click at [73, 172] on icon at bounding box center [77, 173] width 14 height 5
click at [151, 225] on button "Baixar vídeo" at bounding box center [151, 222] width 40 height 10
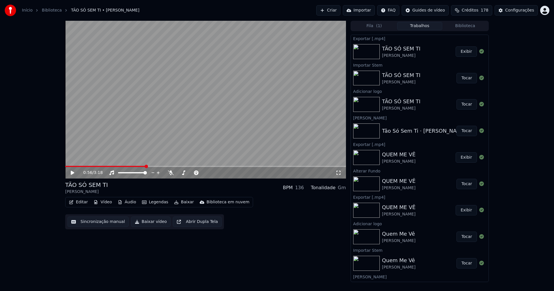
click at [105, 203] on button "Vídeo" at bounding box center [102, 202] width 23 height 8
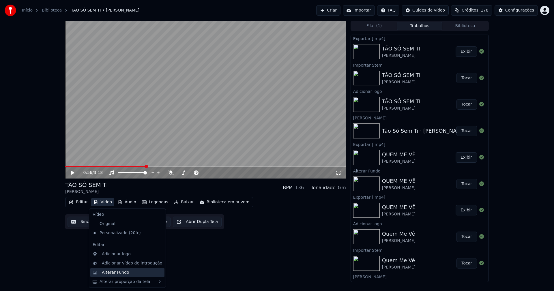
click at [120, 273] on div "Alterar Fundo" at bounding box center [115, 273] width 27 height 6
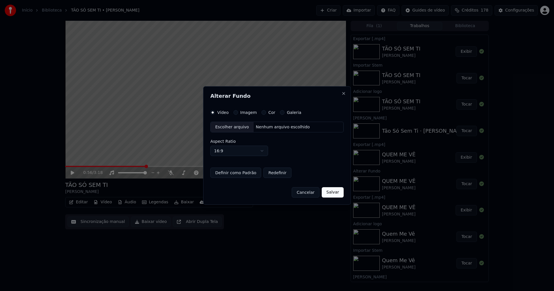
click at [237, 113] on button "Imagem" at bounding box center [235, 112] width 5 height 5
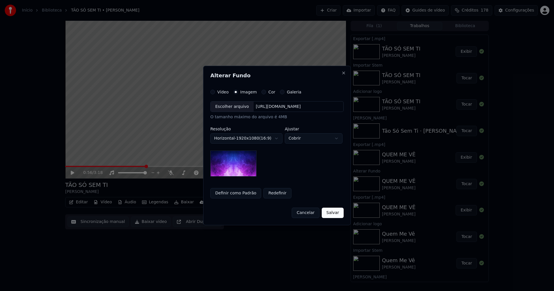
click at [233, 110] on div "Escolher arquivo" at bounding box center [232, 107] width 43 height 10
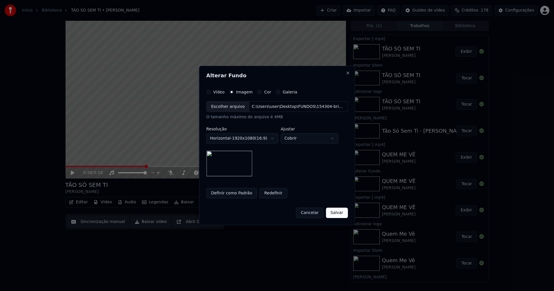
click at [339, 216] on button "Salvar" at bounding box center [337, 213] width 22 height 10
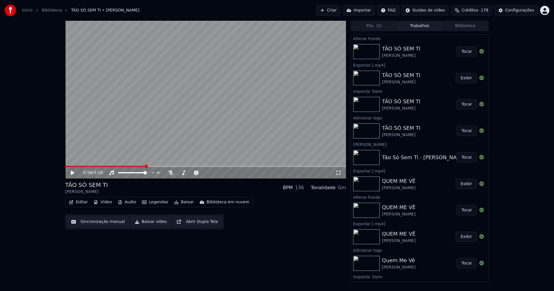
click at [466, 54] on button "Tocar" at bounding box center [467, 51] width 20 height 10
click at [74, 173] on icon at bounding box center [72, 172] width 3 height 3
click at [143, 223] on button "Baixar vídeo" at bounding box center [151, 222] width 40 height 10
click at [106, 204] on button "Vídeo" at bounding box center [102, 202] width 23 height 8
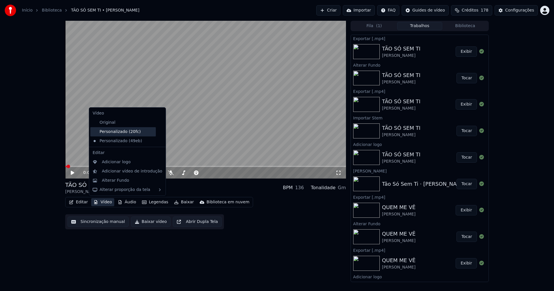
click at [127, 134] on div "Personalizado (20fc)" at bounding box center [123, 131] width 66 height 9
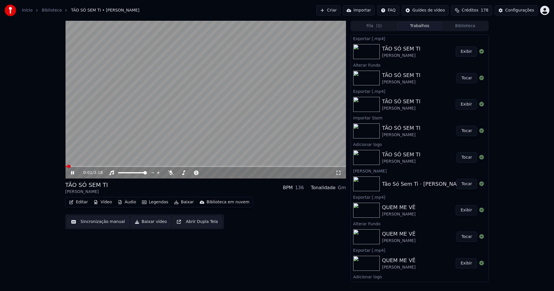
click at [24, 9] on link "Início" at bounding box center [27, 11] width 11 height 6
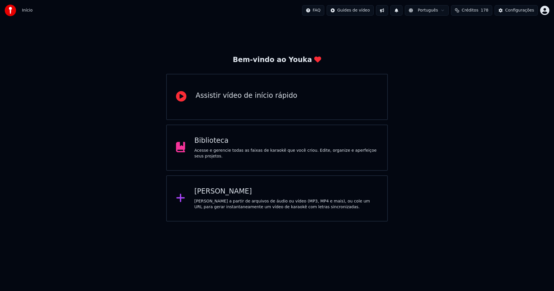
click at [211, 194] on div "[PERSON_NAME]" at bounding box center [286, 191] width 184 height 9
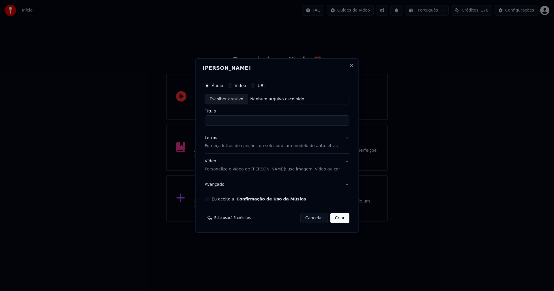
click at [228, 99] on div "Escolher arquivo" at bounding box center [226, 99] width 43 height 10
type input "**********"
click at [214, 138] on div "Letras" at bounding box center [211, 138] width 12 height 6
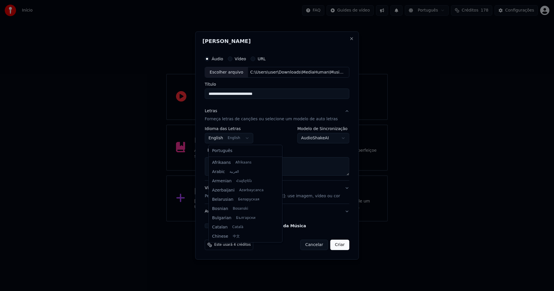
click at [228, 138] on body "**********" at bounding box center [277, 111] width 554 height 222
select select "**"
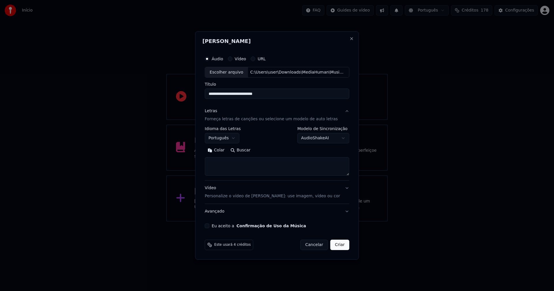
click at [223, 150] on button "Colar" at bounding box center [216, 150] width 23 height 9
click at [209, 226] on button "Eu aceito a Confirmação de Uso da Música" at bounding box center [207, 226] width 5 height 5
click at [335, 246] on button "Criar" at bounding box center [339, 245] width 19 height 10
type textarea "**********"
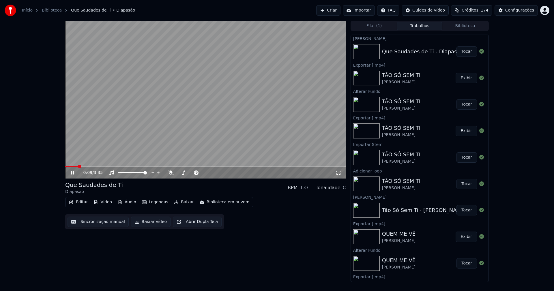
click at [104, 203] on button "Vídeo" at bounding box center [102, 202] width 23 height 8
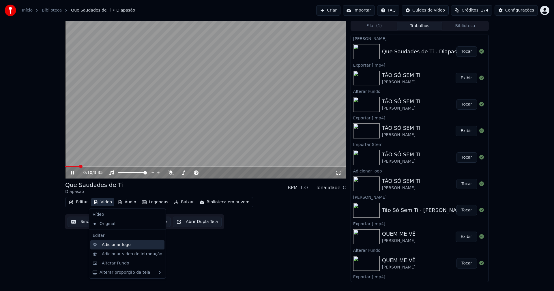
click at [115, 247] on div "Adicionar logo" at bounding box center [116, 245] width 29 height 6
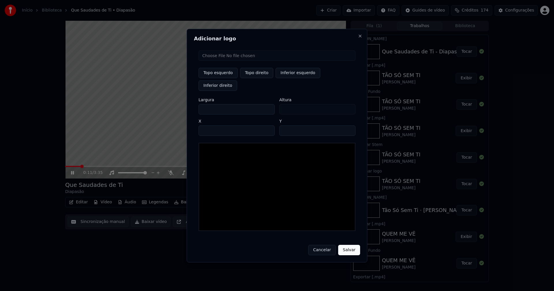
click at [220, 61] on input "file" at bounding box center [277, 55] width 157 height 10
type input "**********"
type input "***"
click at [259, 78] on button "Topo direito" at bounding box center [256, 73] width 33 height 10
type input "****"
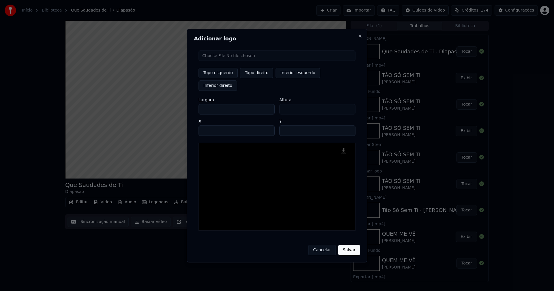
drag, startPoint x: 208, startPoint y: 104, endPoint x: 169, endPoint y: 107, distance: 39.1
click at [169, 107] on body "Início Biblioteca Que Saudades de Ti • Diapasão Criar Importar FAQ Guides de ví…" at bounding box center [277, 145] width 554 height 291
type input "**"
type input "***"
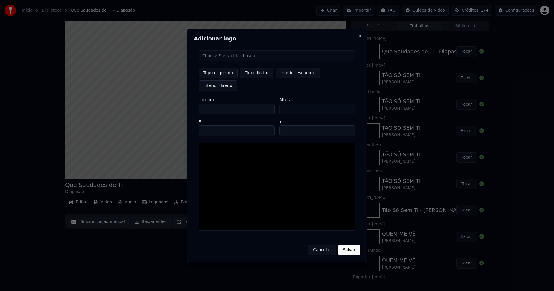
type input "***"
click at [211, 126] on input "****" at bounding box center [237, 131] width 76 height 10
type input "****"
click at [348, 126] on input "**" at bounding box center [317, 131] width 76 height 10
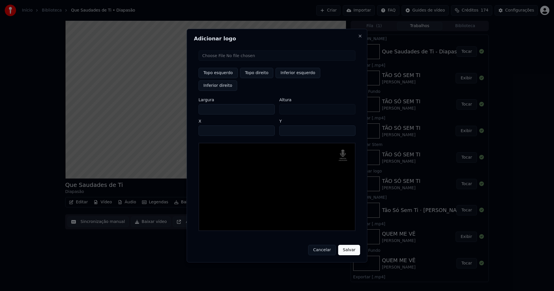
click at [348, 126] on input "**" at bounding box center [317, 131] width 76 height 10
type input "**"
click at [348, 126] on input "**" at bounding box center [317, 131] width 76 height 10
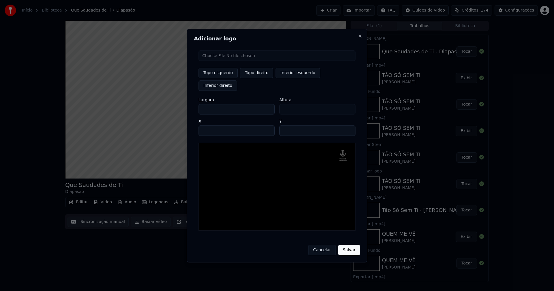
click at [350, 246] on button "Salvar" at bounding box center [349, 250] width 22 height 10
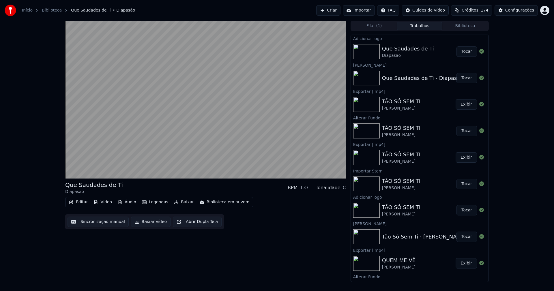
click at [461, 51] on button "Tocar" at bounding box center [467, 51] width 20 height 10
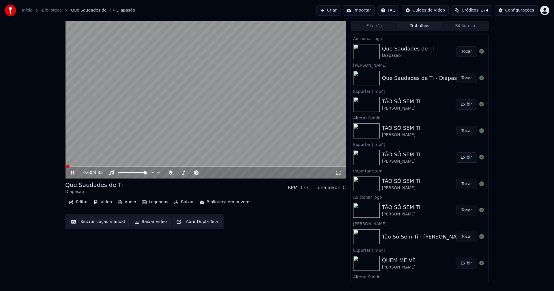
click at [70, 173] on icon at bounding box center [77, 173] width 14 height 5
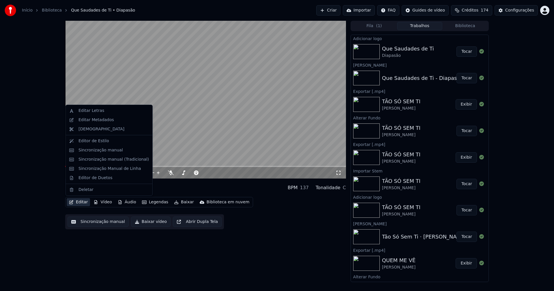
click at [78, 203] on button "Editar" at bounding box center [78, 202] width 23 height 8
click at [92, 112] on div "Editar Letras" at bounding box center [91, 111] width 26 height 6
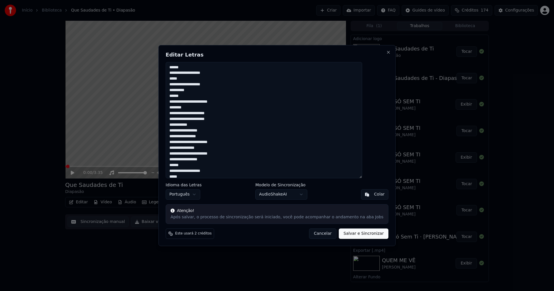
drag, startPoint x: 318, startPoint y: 235, endPoint x: 326, endPoint y: 225, distance: 13.6
click at [318, 235] on button "Cancelar" at bounding box center [323, 234] width 28 height 10
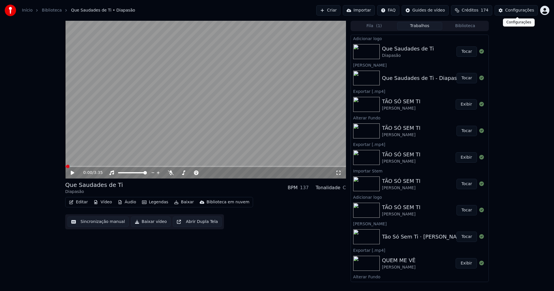
click at [523, 8] on div "Configurações" at bounding box center [519, 11] width 29 height 6
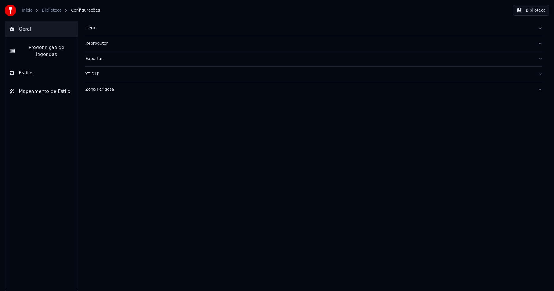
click at [44, 49] on span "Predefinição de legendas" at bounding box center [46, 51] width 54 height 14
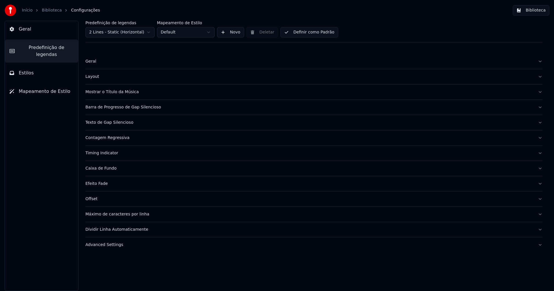
click at [122, 212] on div "Máximo de caracteres por linha" at bounding box center [309, 215] width 448 height 6
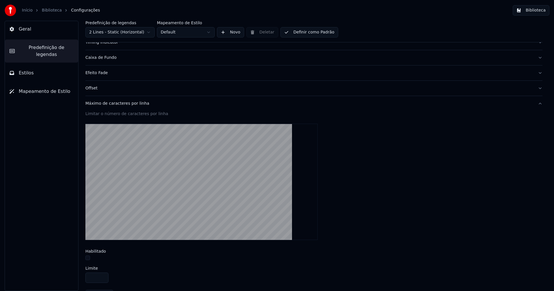
scroll to position [160, 0]
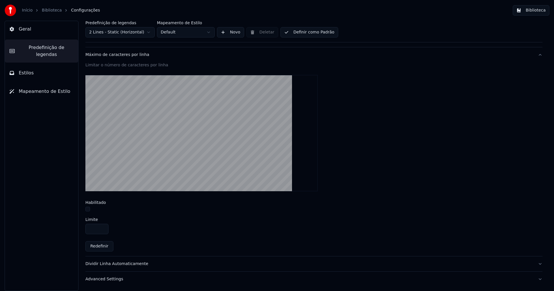
click at [531, 10] on button "Biblioteca" at bounding box center [531, 10] width 37 height 10
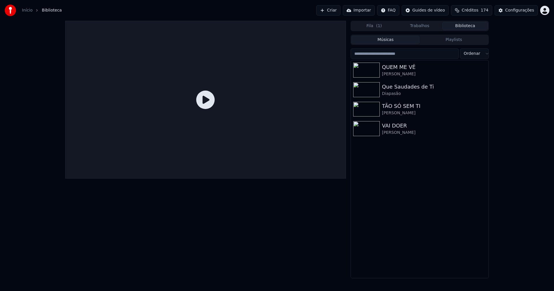
click at [231, 234] on div at bounding box center [205, 150] width 281 height 258
click at [405, 91] on div "Diapasão" at bounding box center [431, 94] width 98 height 6
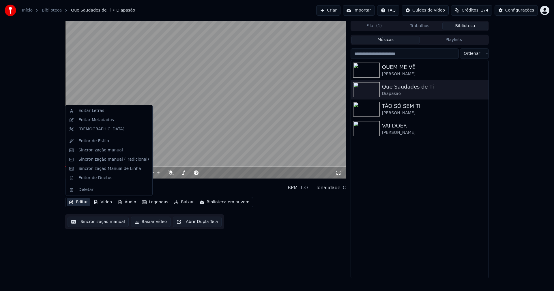
click at [79, 203] on button "Editar" at bounding box center [78, 202] width 23 height 8
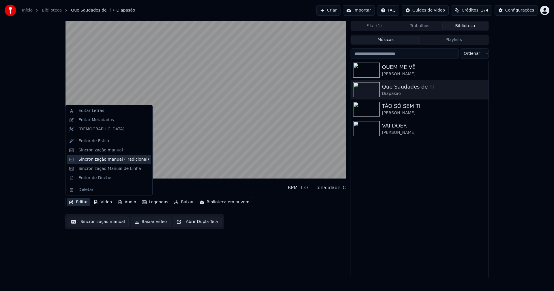
click at [102, 158] on div "Sincronização manual (Tradicional)" at bounding box center [113, 160] width 70 height 6
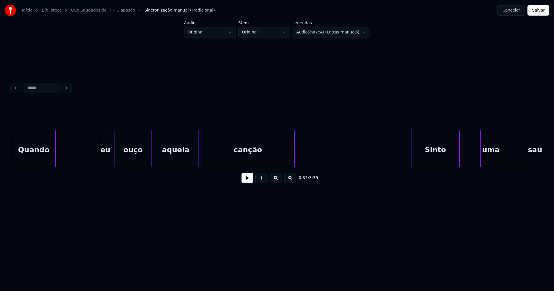
scroll to position [0, 1958]
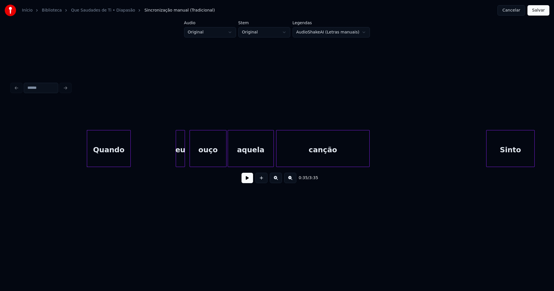
click at [248, 183] on button at bounding box center [248, 178] width 12 height 10
click at [175, 160] on div at bounding box center [175, 148] width 2 height 36
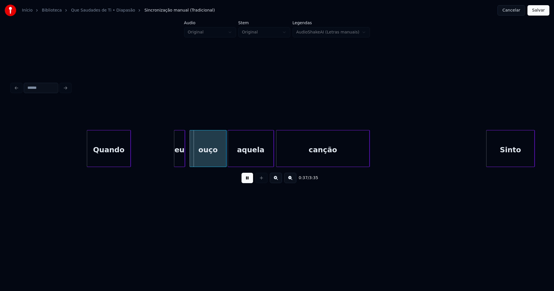
click at [179, 159] on div "eu" at bounding box center [179, 149] width 10 height 39
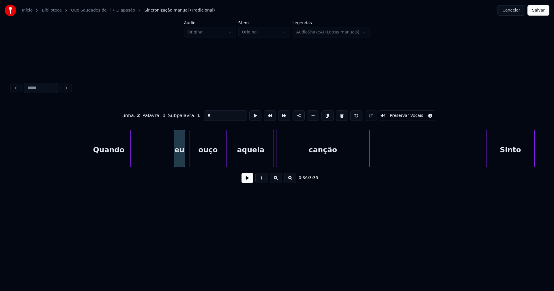
click at [205, 113] on input "**" at bounding box center [225, 116] width 43 height 10
type input "**"
click at [246, 181] on button at bounding box center [248, 178] width 12 height 10
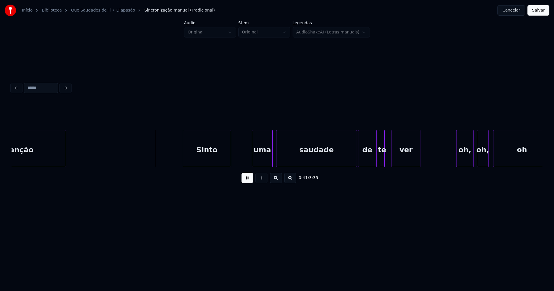
scroll to position [0, 2303]
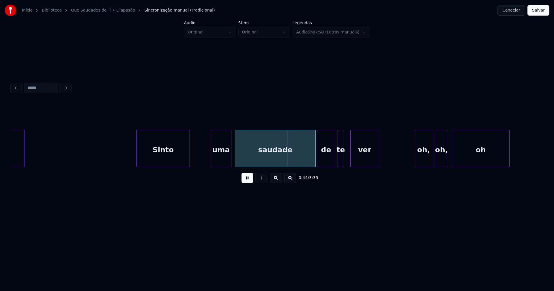
click at [137, 159] on div at bounding box center [138, 148] width 2 height 36
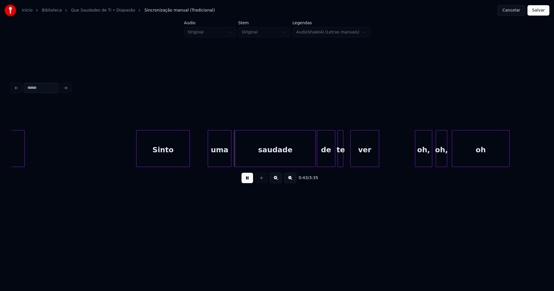
click at [208, 160] on div at bounding box center [209, 148] width 2 height 36
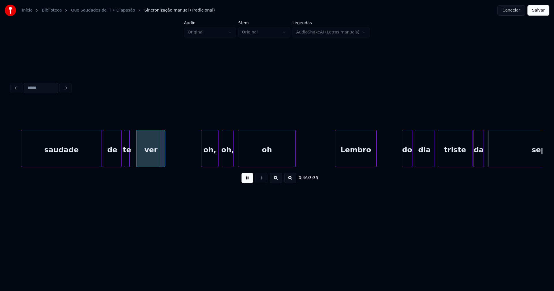
scroll to position [0, 2538]
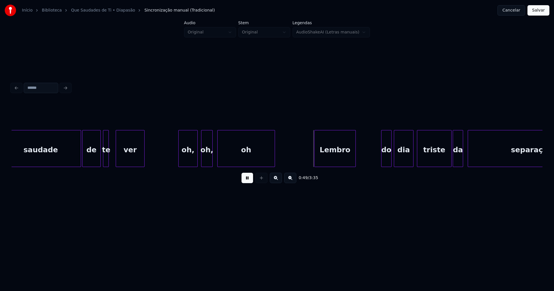
click at [179, 159] on div at bounding box center [180, 148] width 2 height 36
click at [186, 159] on div "oh," at bounding box center [188, 149] width 19 height 39
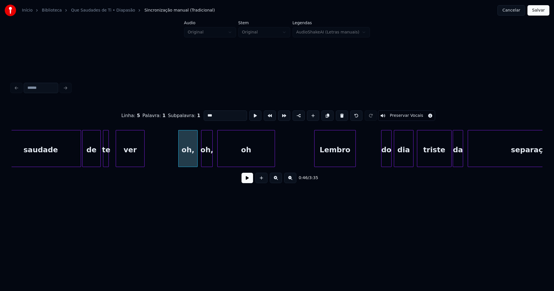
click at [205, 113] on input "***" at bounding box center [225, 116] width 43 height 10
type input "***"
click at [246, 181] on button at bounding box center [248, 178] width 12 height 10
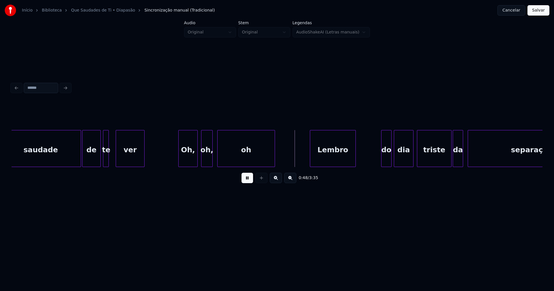
click at [311, 162] on div at bounding box center [311, 148] width 2 height 36
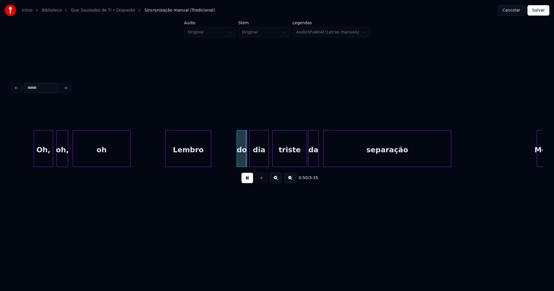
scroll to position [0, 2738]
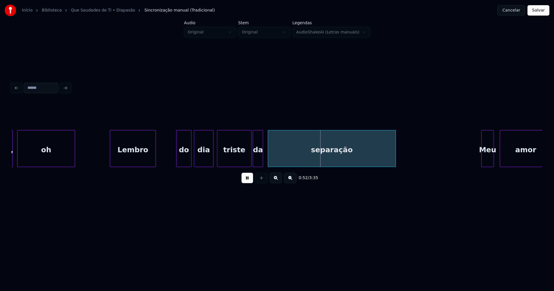
click at [178, 160] on div at bounding box center [178, 148] width 2 height 36
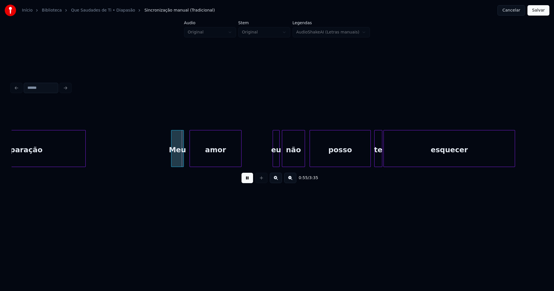
scroll to position [0, 3062]
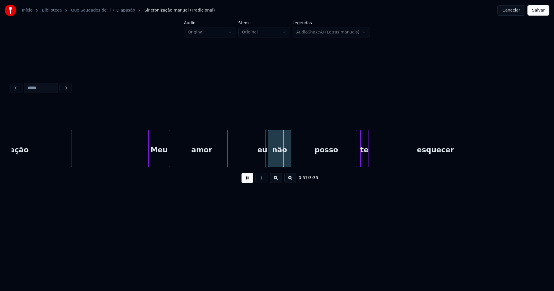
click at [149, 161] on div at bounding box center [150, 148] width 2 height 36
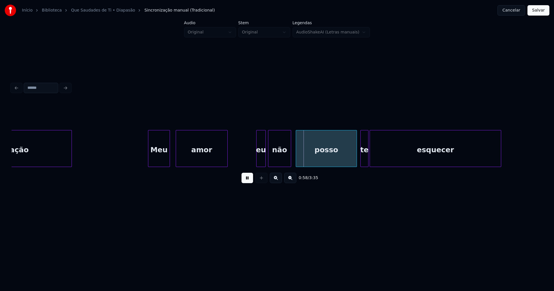
click at [258, 160] on div at bounding box center [258, 148] width 2 height 36
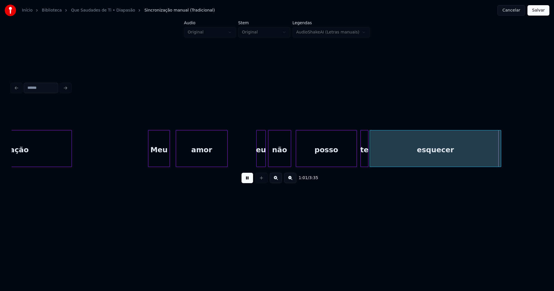
click at [259, 156] on div "eu" at bounding box center [261, 149] width 9 height 39
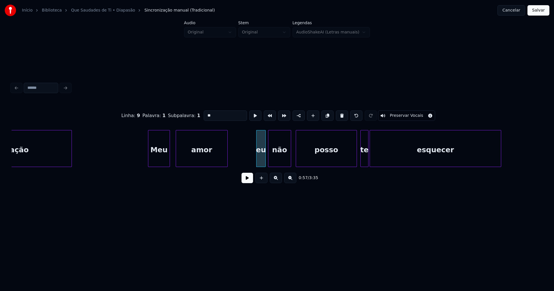
click at [205, 113] on input "**" at bounding box center [225, 116] width 43 height 10
type input "**"
click at [243, 183] on button at bounding box center [248, 178] width 12 height 10
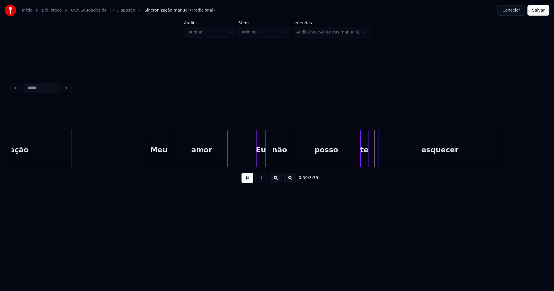
click at [379, 157] on div at bounding box center [380, 148] width 2 height 36
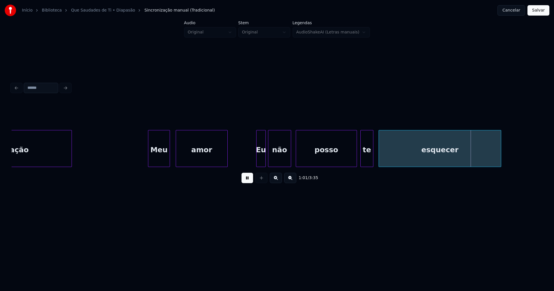
click at [372, 156] on div at bounding box center [372, 148] width 2 height 36
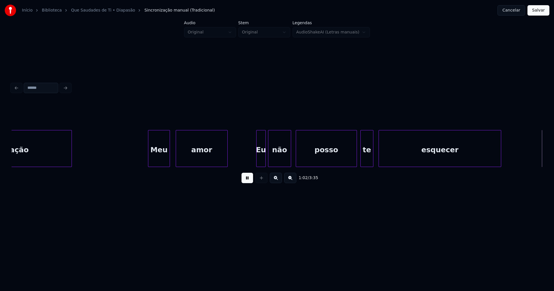
scroll to position [0, 3593]
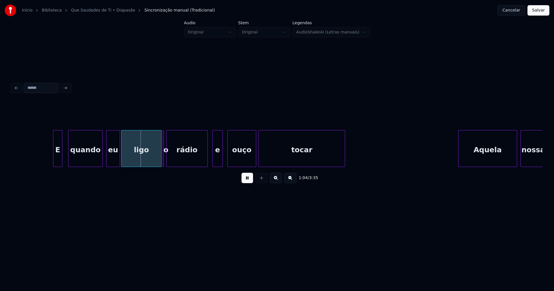
click at [58, 163] on div "E" at bounding box center [57, 149] width 9 height 39
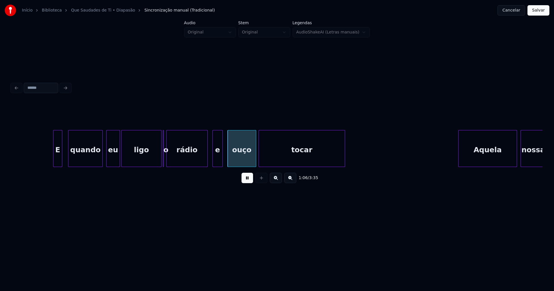
click at [251, 182] on button at bounding box center [248, 178] width 12 height 10
click at [164, 162] on div at bounding box center [165, 148] width 2 height 36
click at [247, 181] on button at bounding box center [248, 178] width 12 height 10
click at [199, 163] on div at bounding box center [198, 148] width 2 height 36
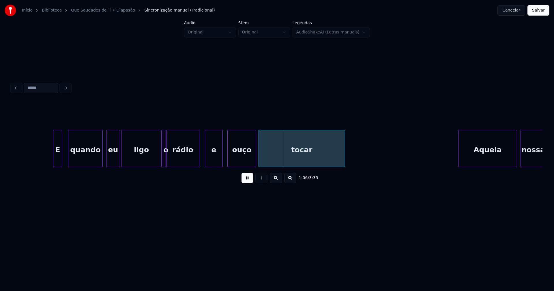
click at [206, 157] on div at bounding box center [206, 148] width 2 height 36
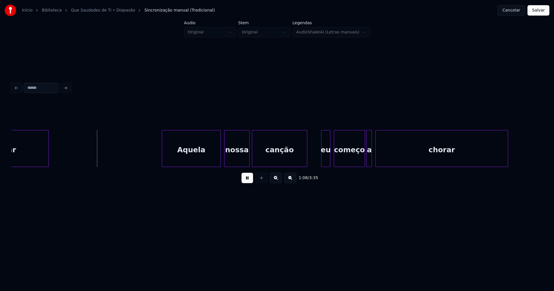
scroll to position [0, 3896]
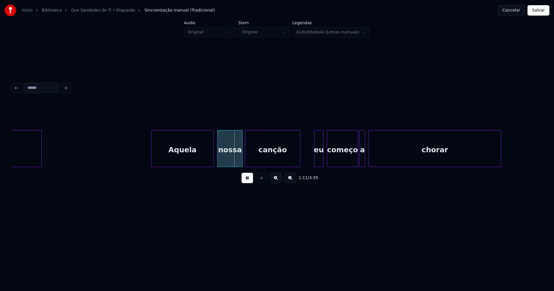
click at [152, 157] on div at bounding box center [152, 148] width 2 height 36
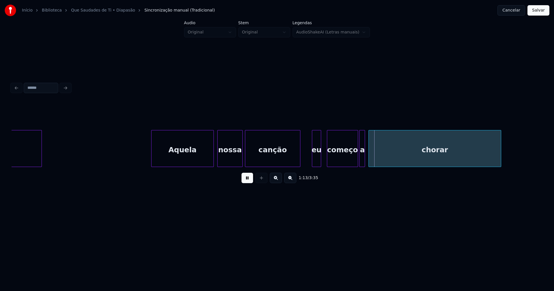
click at [316, 162] on div "eu" at bounding box center [316, 149] width 9 height 39
click at [373, 156] on div at bounding box center [372, 148] width 2 height 36
click at [368, 156] on div at bounding box center [369, 148] width 2 height 36
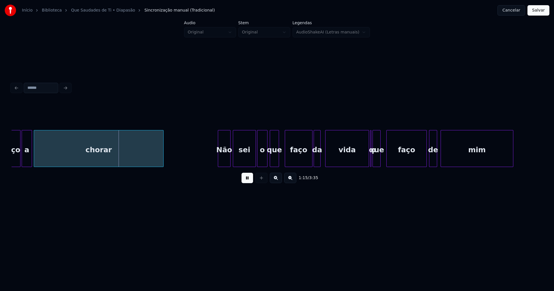
scroll to position [0, 4290]
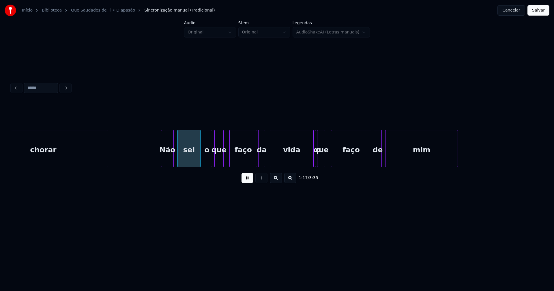
click at [164, 160] on div "Não" at bounding box center [167, 149] width 12 height 39
click at [310, 162] on div at bounding box center [309, 148] width 2 height 36
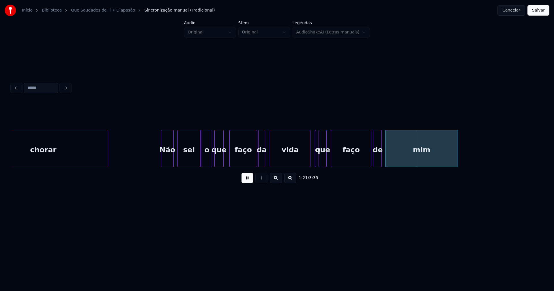
click at [323, 162] on div "que" at bounding box center [323, 149] width 8 height 39
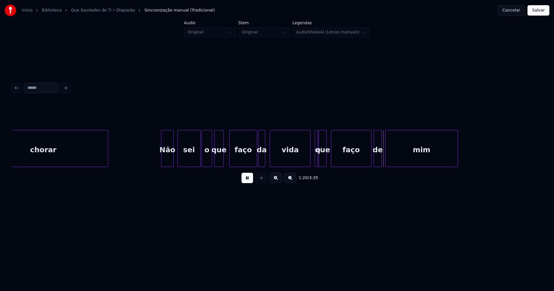
click at [316, 163] on div at bounding box center [317, 148] width 2 height 36
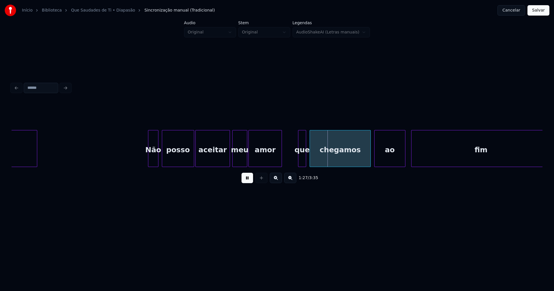
scroll to position [0, 4696]
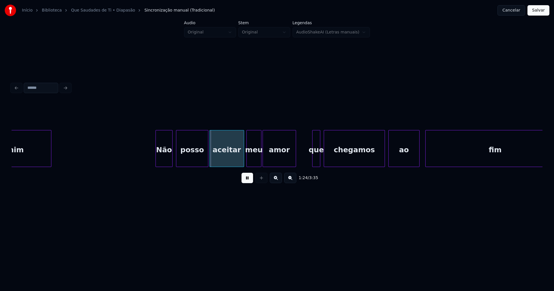
click at [157, 157] on div at bounding box center [157, 148] width 2 height 36
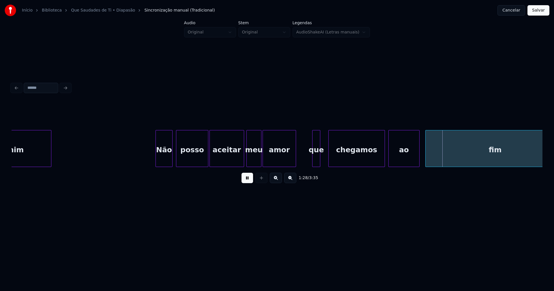
click at [330, 157] on div at bounding box center [330, 148] width 2 height 36
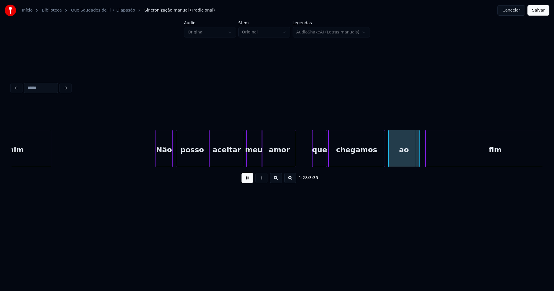
click at [326, 158] on div at bounding box center [326, 148] width 2 height 36
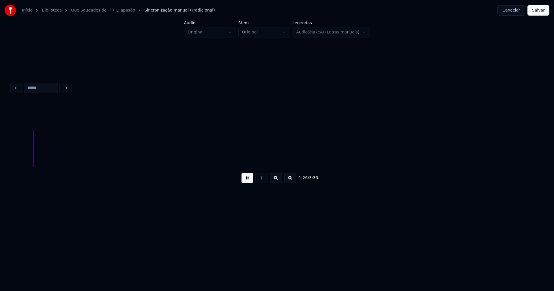
scroll to position [0, 5013]
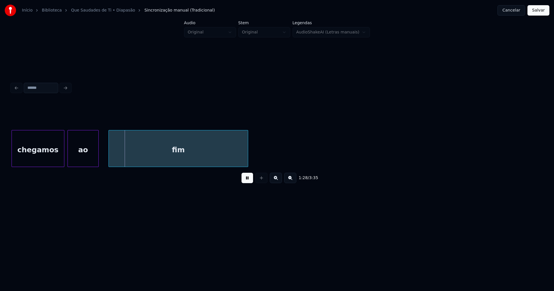
click at [78, 158] on div "ao" at bounding box center [83, 149] width 31 height 39
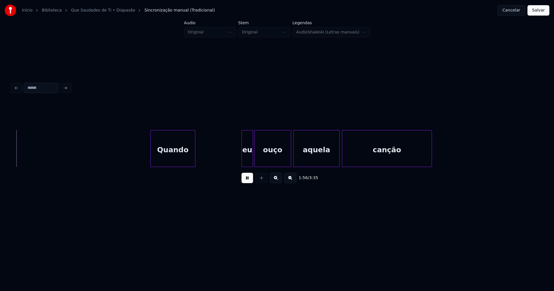
scroll to position [0, 6743]
click at [240, 160] on div "eu" at bounding box center [240, 149] width 11 height 39
click at [238, 159] on div "eu" at bounding box center [240, 149] width 11 height 39
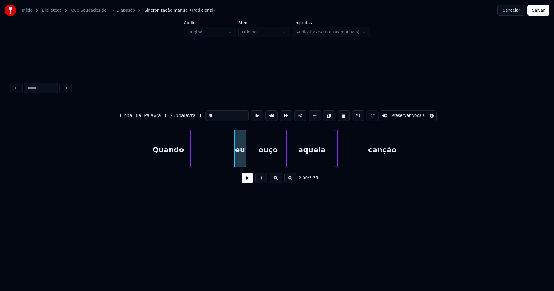
click at [207, 113] on input "**" at bounding box center [226, 116] width 43 height 10
type input "**"
click at [250, 183] on button at bounding box center [248, 178] width 12 height 10
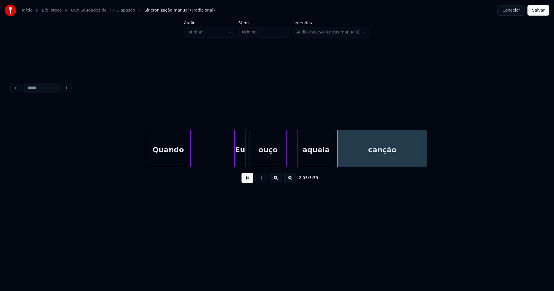
click at [299, 156] on div at bounding box center [299, 148] width 2 height 36
click at [290, 156] on div at bounding box center [290, 148] width 2 height 36
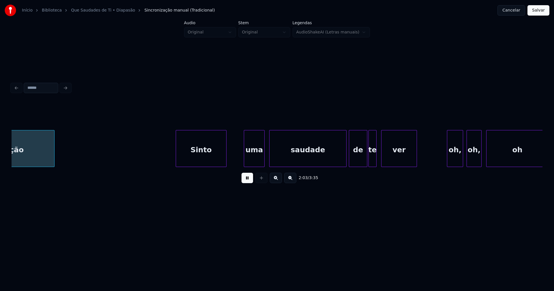
scroll to position [0, 7122]
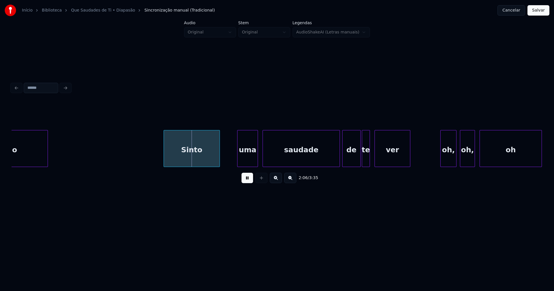
click at [164, 157] on div at bounding box center [165, 148] width 2 height 36
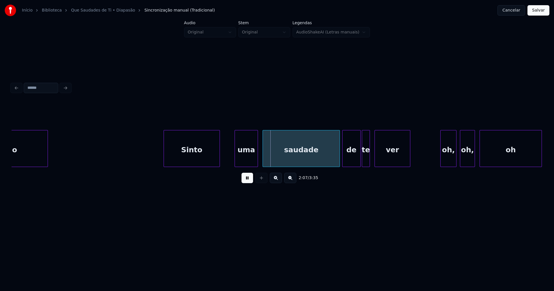
click at [236, 161] on div at bounding box center [236, 148] width 2 height 36
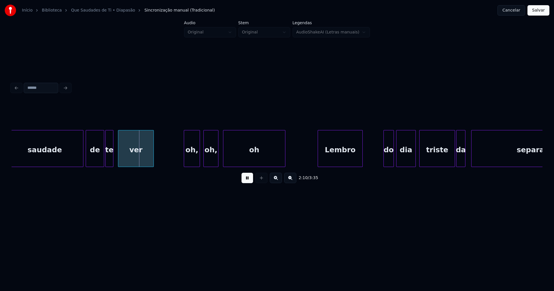
scroll to position [0, 7386]
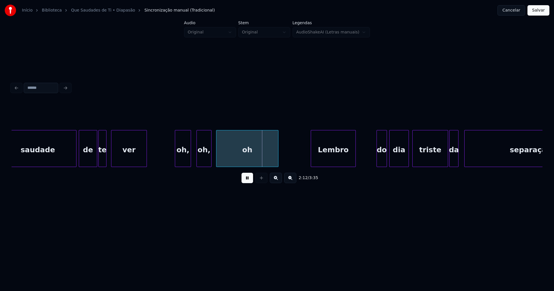
click at [180, 162] on div "oh," at bounding box center [183, 149] width 16 height 39
click at [198, 159] on div "oh," at bounding box center [202, 149] width 14 height 39
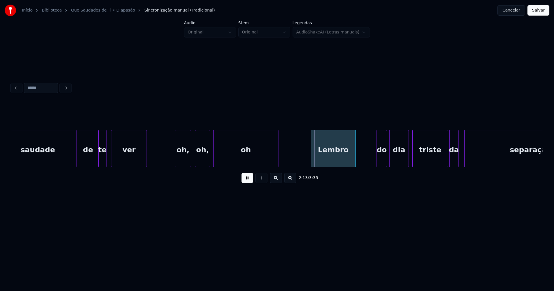
click at [214, 158] on div at bounding box center [215, 148] width 2 height 36
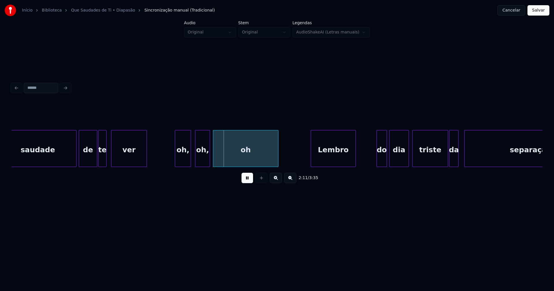
click at [185, 156] on div "oh," at bounding box center [183, 149] width 16 height 39
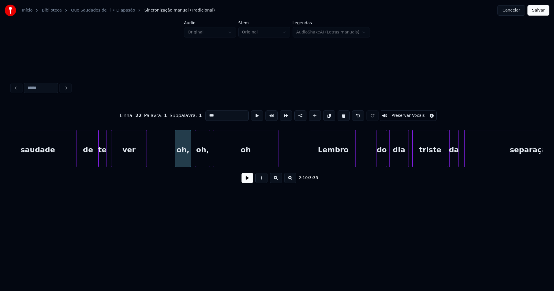
click at [207, 114] on input "***" at bounding box center [226, 116] width 43 height 10
click at [308, 163] on div at bounding box center [309, 148] width 2 height 36
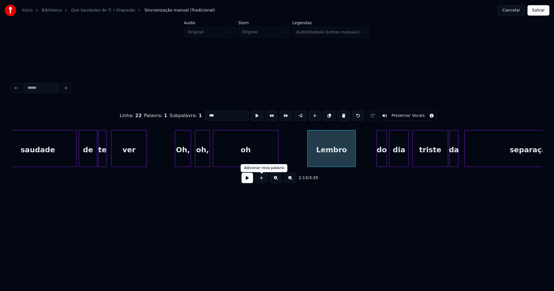
type input "***"
drag, startPoint x: 249, startPoint y: 183, endPoint x: 255, endPoint y: 180, distance: 6.3
click at [249, 182] on button at bounding box center [248, 178] width 12 height 10
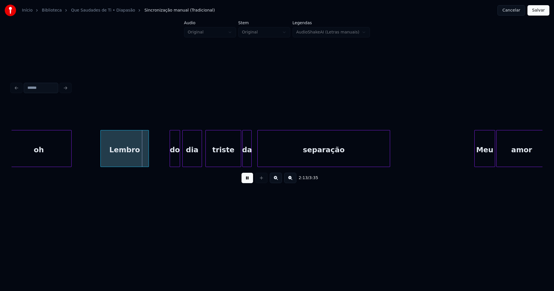
scroll to position [0, 7607]
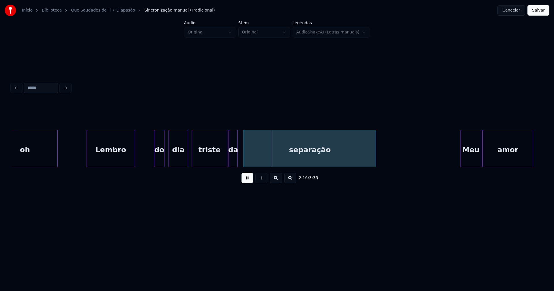
click at [160, 164] on div "do" at bounding box center [159, 149] width 10 height 39
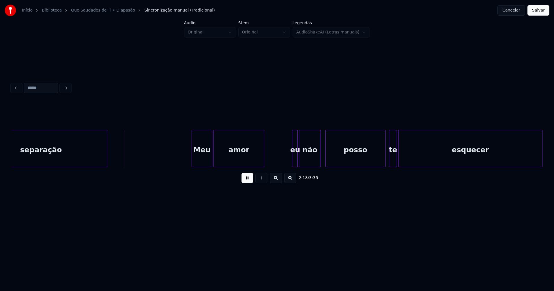
scroll to position [0, 7882]
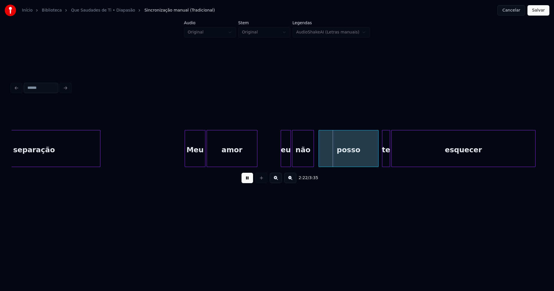
click at [281, 164] on div at bounding box center [282, 148] width 2 height 36
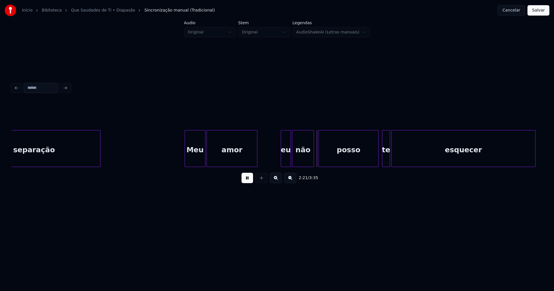
click at [288, 161] on div "eu" at bounding box center [286, 149] width 10 height 39
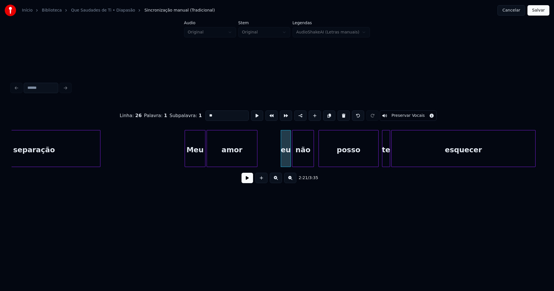
drag, startPoint x: 206, startPoint y: 112, endPoint x: 204, endPoint y: 115, distance: 3.5
click at [205, 115] on input "**" at bounding box center [226, 116] width 43 height 10
type input "**"
drag, startPoint x: 249, startPoint y: 179, endPoint x: 291, endPoint y: 173, distance: 42.6
click at [249, 179] on button at bounding box center [248, 178] width 12 height 10
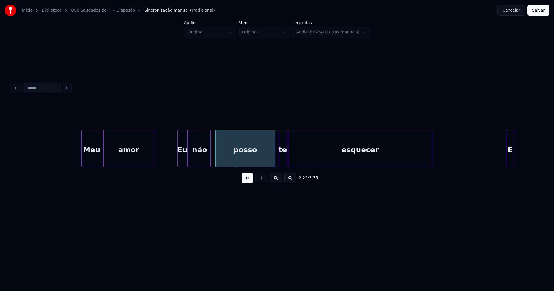
scroll to position [0, 7993]
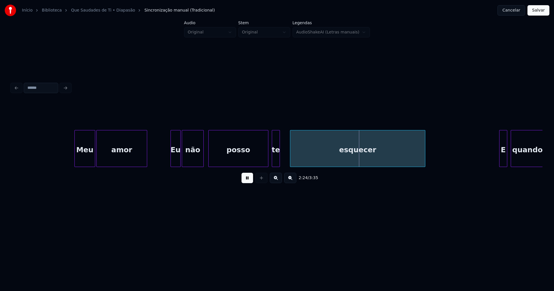
click at [291, 154] on div at bounding box center [291, 148] width 2 height 36
click at [285, 154] on div at bounding box center [285, 148] width 2 height 36
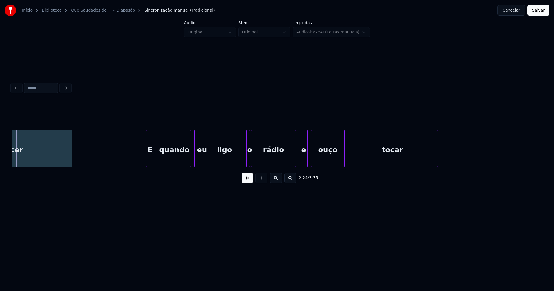
scroll to position [0, 8349]
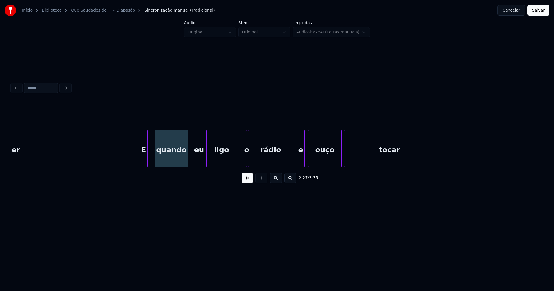
click at [144, 159] on div "E" at bounding box center [144, 149] width 8 height 39
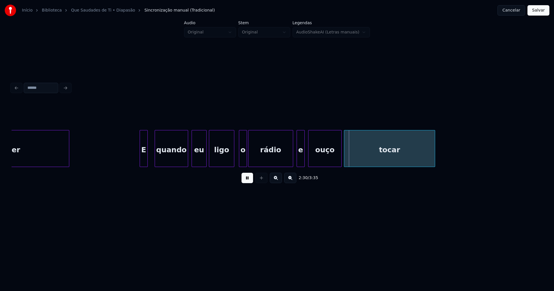
click at [240, 157] on div at bounding box center [240, 148] width 2 height 36
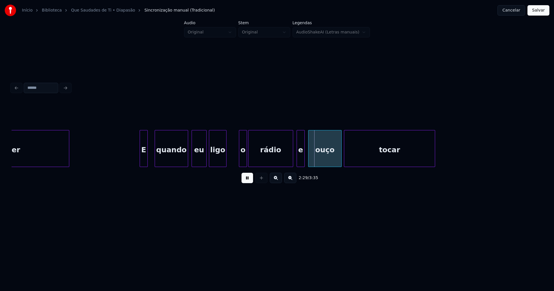
click at [225, 161] on div at bounding box center [226, 148] width 2 height 36
click at [230, 156] on div at bounding box center [231, 148] width 2 height 36
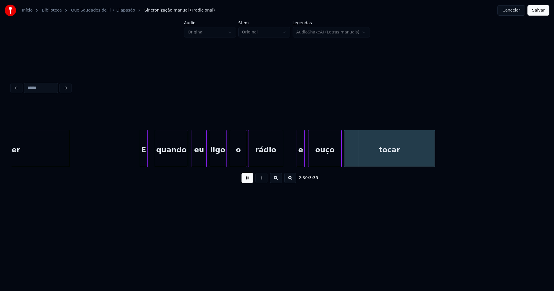
click at [282, 162] on div at bounding box center [282, 148] width 2 height 36
click at [290, 162] on div at bounding box center [291, 148] width 2 height 36
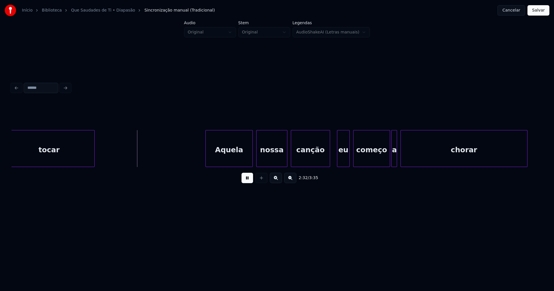
scroll to position [0, 8696]
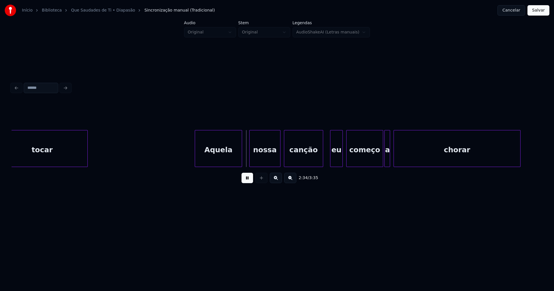
click at [225, 161] on div "Aquela" at bounding box center [218, 149] width 47 height 39
click at [335, 158] on div "eu" at bounding box center [336, 149] width 12 height 39
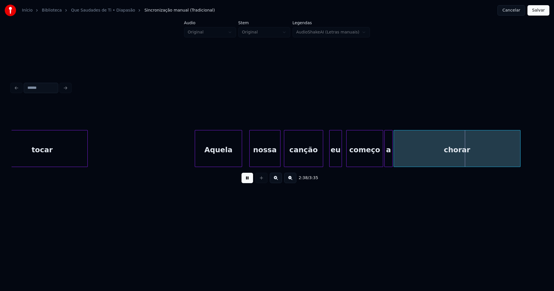
click at [392, 160] on div at bounding box center [392, 148] width 2 height 36
click at [377, 162] on div at bounding box center [378, 148] width 2 height 36
click at [383, 158] on div at bounding box center [383, 148] width 2 height 36
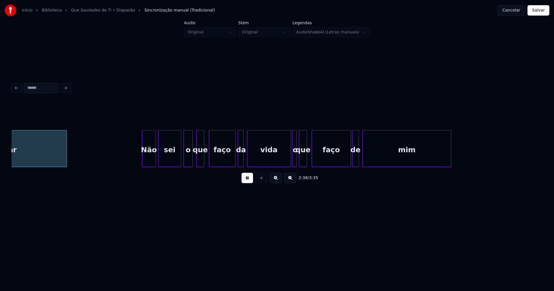
scroll to position [0, 9153]
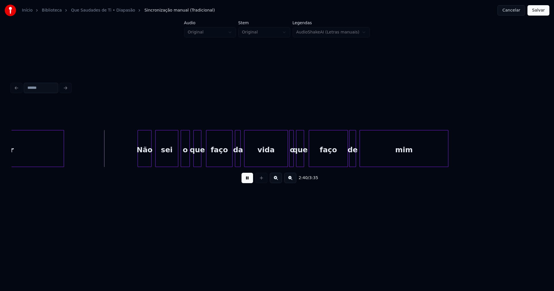
click at [145, 160] on div "Não" at bounding box center [144, 149] width 13 height 39
click at [282, 159] on div at bounding box center [282, 148] width 2 height 36
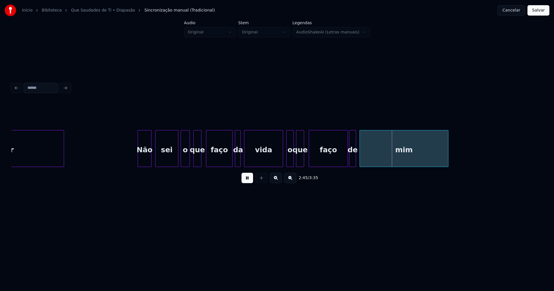
click at [287, 163] on div at bounding box center [288, 148] width 2 height 36
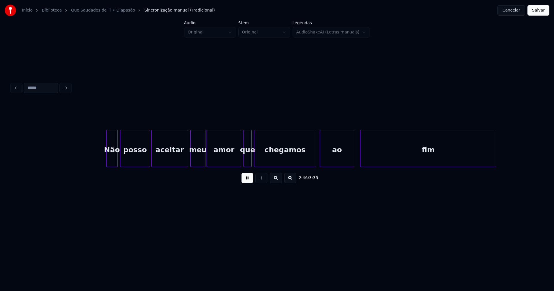
scroll to position [0, 9597]
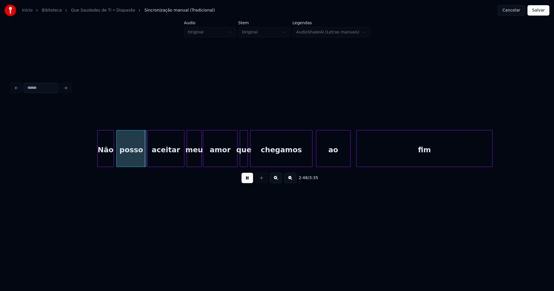
click at [99, 160] on div at bounding box center [99, 148] width 2 height 36
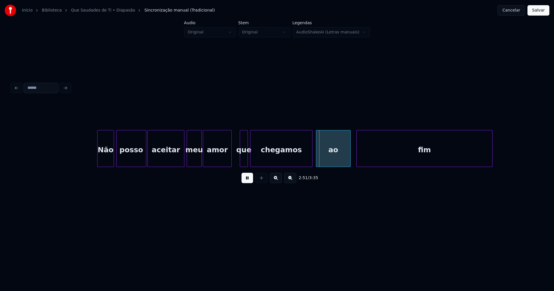
click at [230, 161] on div at bounding box center [231, 148] width 2 height 36
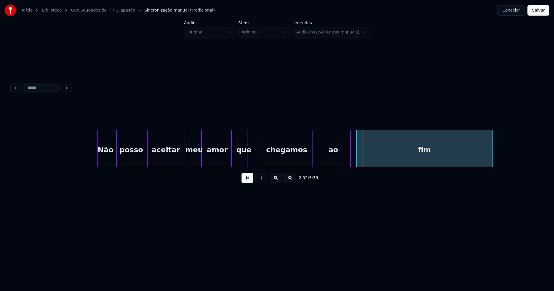
click at [261, 154] on div at bounding box center [262, 148] width 2 height 36
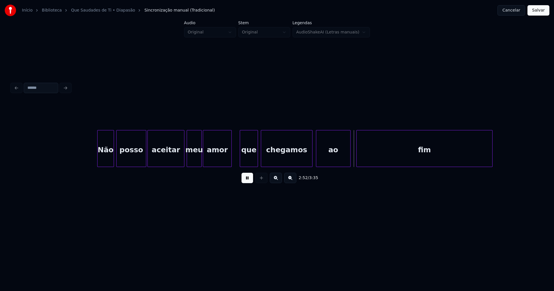
click at [257, 154] on div at bounding box center [257, 148] width 2 height 36
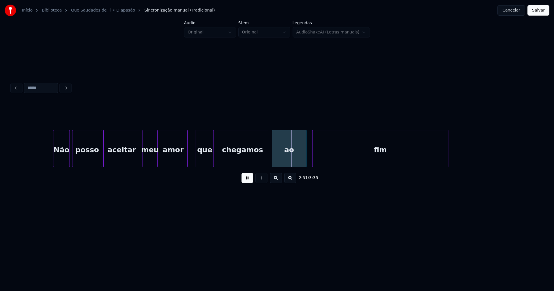
scroll to position [0, 9655]
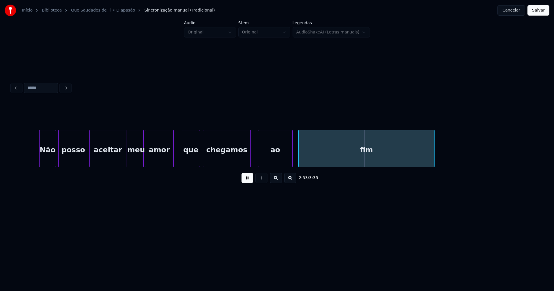
click at [249, 159] on div at bounding box center [250, 148] width 2 height 36
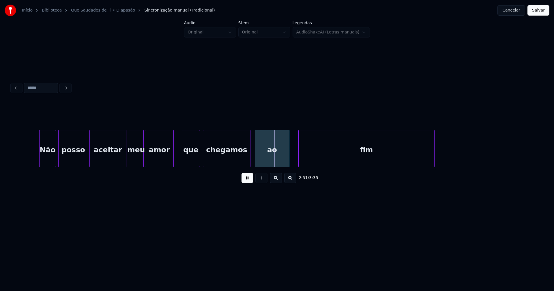
click at [277, 156] on div "ao" at bounding box center [272, 149] width 34 height 39
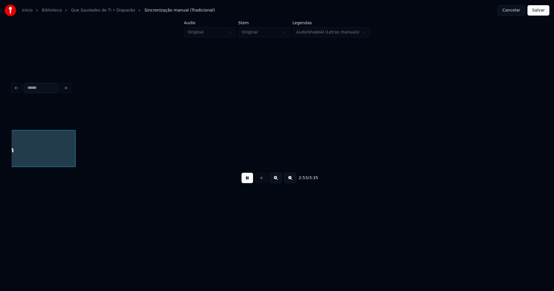
scroll to position [0, 10024]
click at [543, 10] on button "Salvar" at bounding box center [538, 10] width 22 height 10
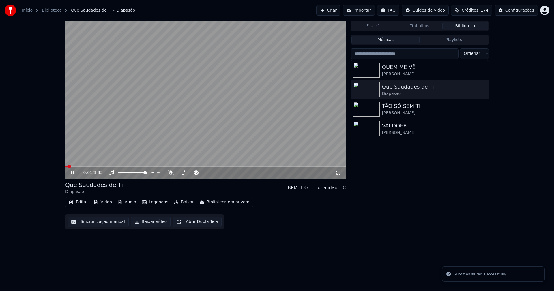
click at [339, 175] on icon at bounding box center [339, 173] width 6 height 5
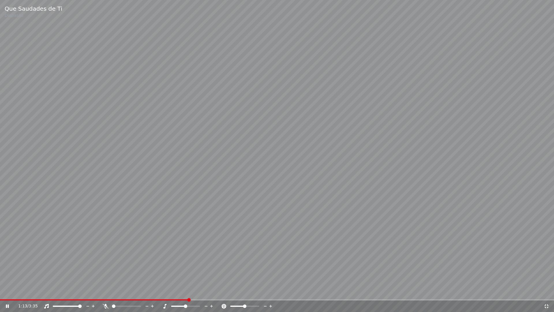
click at [284, 291] on div "1:13 / 3:35" at bounding box center [277, 306] width 554 height 12
click at [284, 291] on div "1:14 / 3:35" at bounding box center [277, 306] width 554 height 12
click at [293, 291] on span at bounding box center [277, 299] width 554 height 1
drag, startPoint x: 545, startPoint y: 306, endPoint x: 538, endPoint y: 171, distance: 135.8
click at [545, 291] on icon at bounding box center [547, 306] width 6 height 5
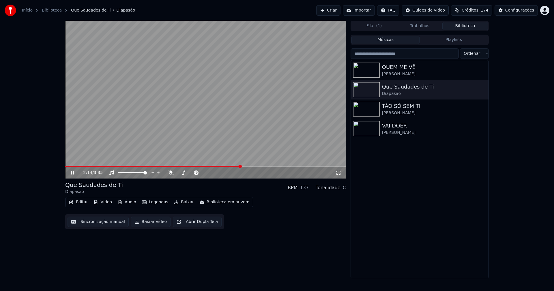
click at [74, 171] on icon at bounding box center [77, 173] width 14 height 5
click at [522, 6] on button "Configurações" at bounding box center [516, 10] width 43 height 10
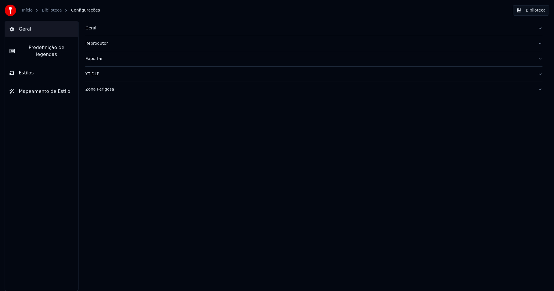
click at [46, 48] on span "Predefinição de legendas" at bounding box center [46, 51] width 54 height 14
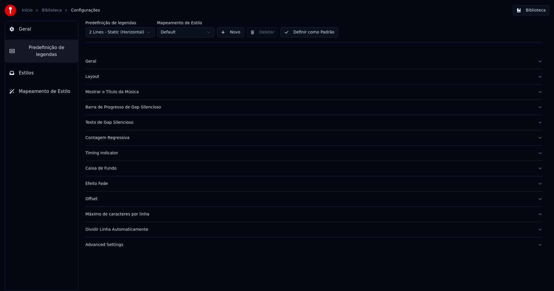
click at [132, 217] on div "Máximo de caracteres por linha" at bounding box center [309, 215] width 448 height 6
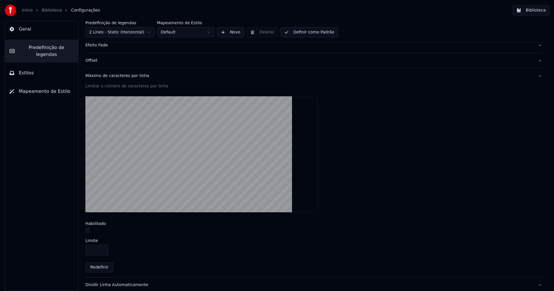
scroll to position [160, 0]
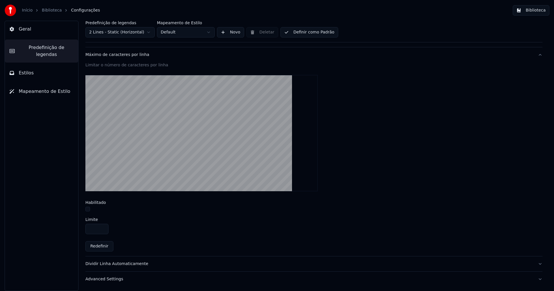
click at [88, 209] on button "button" at bounding box center [87, 209] width 5 height 5
click at [102, 227] on input "**" at bounding box center [96, 229] width 23 height 10
type input "**"
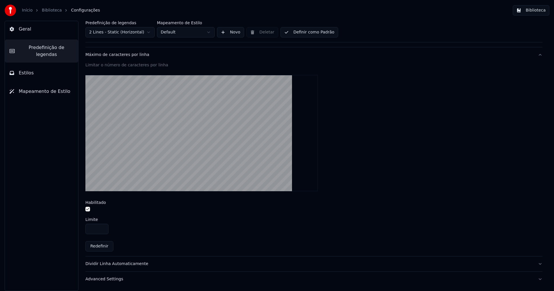
click at [103, 230] on input "**" at bounding box center [96, 229] width 23 height 10
click at [540, 12] on button "Biblioteca" at bounding box center [531, 10] width 37 height 10
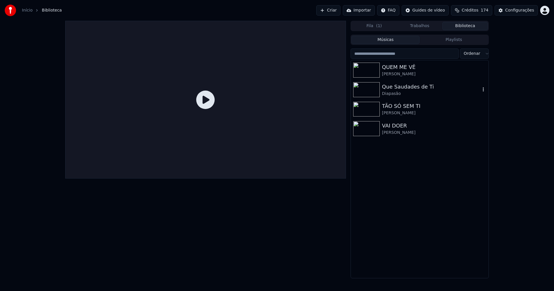
click at [411, 86] on div "Que Saudades de Ti" at bounding box center [431, 87] width 98 height 8
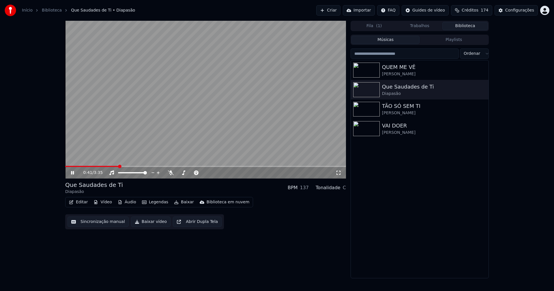
click at [119, 167] on span at bounding box center [205, 166] width 281 height 1
click at [81, 203] on button "Editar" at bounding box center [78, 202] width 23 height 8
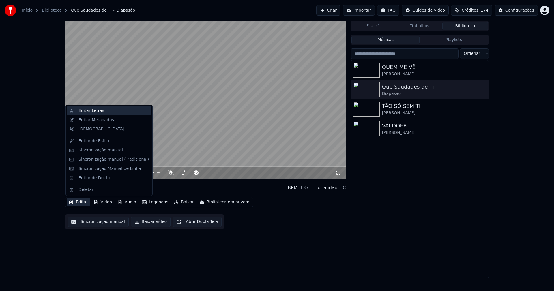
click at [86, 111] on div "Editar Letras" at bounding box center [91, 111] width 26 height 6
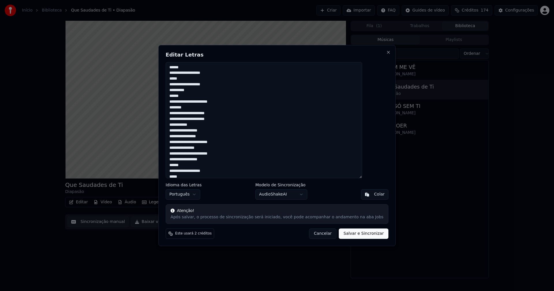
click at [317, 236] on button "Cancelar" at bounding box center [323, 234] width 28 height 10
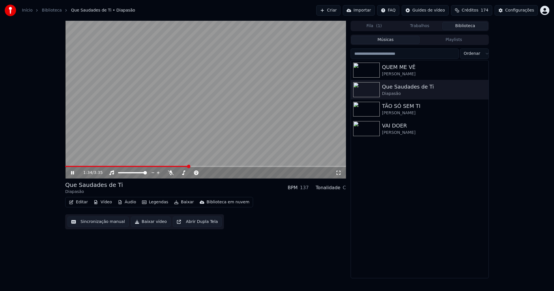
click at [475, 26] on button "Biblioteca" at bounding box center [465, 26] width 46 height 8
click at [515, 10] on div "Configurações" at bounding box center [519, 11] width 29 height 6
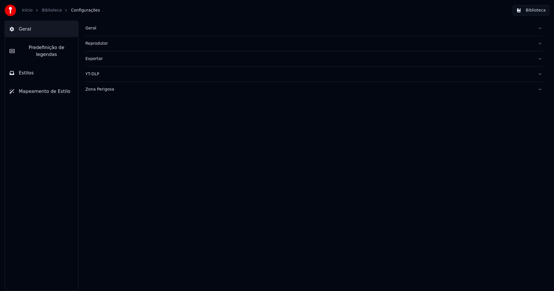
click at [57, 48] on span "Predefinição de legendas" at bounding box center [46, 51] width 54 height 14
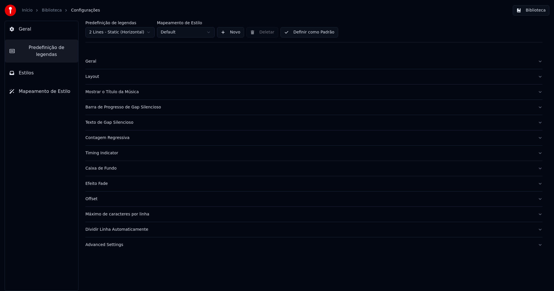
click at [117, 215] on div "Máximo de caracteres por linha" at bounding box center [309, 215] width 448 height 6
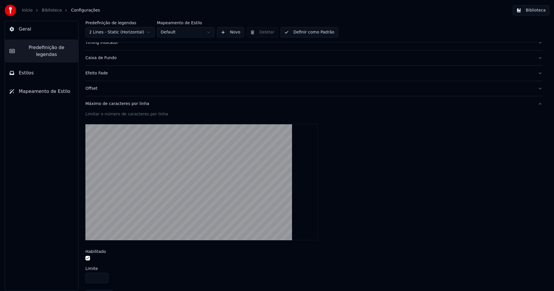
scroll to position [160, 0]
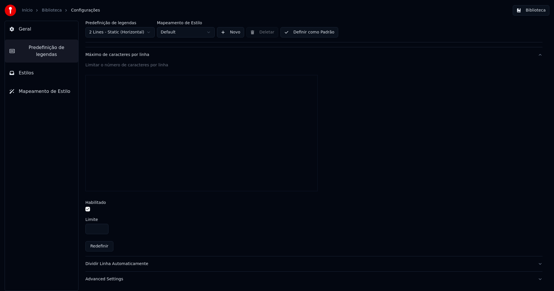
click at [103, 231] on input "**" at bounding box center [96, 229] width 23 height 10
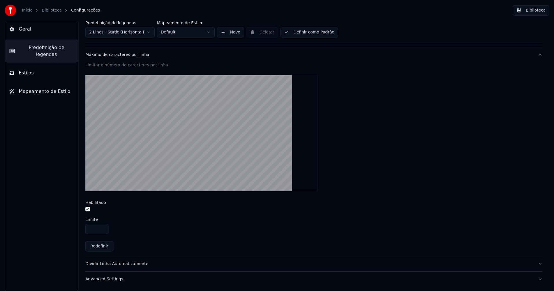
type input "**"
click at [103, 231] on input "**" at bounding box center [96, 229] width 23 height 10
click at [187, 227] on div "**" at bounding box center [313, 229] width 457 height 10
click at [535, 7] on button "Biblioteca" at bounding box center [531, 10] width 37 height 10
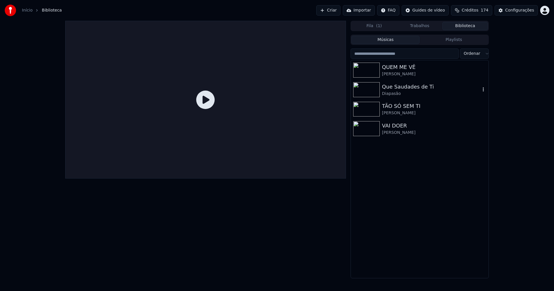
drag, startPoint x: 397, startPoint y: 89, endPoint x: 364, endPoint y: 87, distance: 33.0
click at [398, 89] on div "Que Saudades de Ti" at bounding box center [431, 87] width 98 height 8
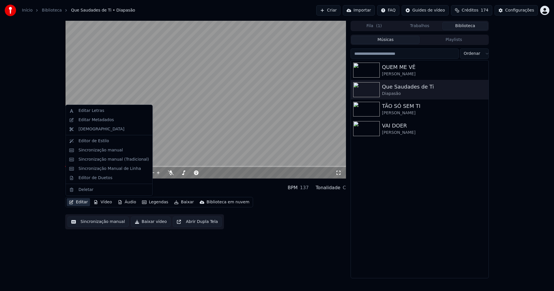
click at [81, 203] on button "Editar" at bounding box center [78, 202] width 23 height 8
click at [93, 112] on div "Editar Letras" at bounding box center [91, 111] width 26 height 6
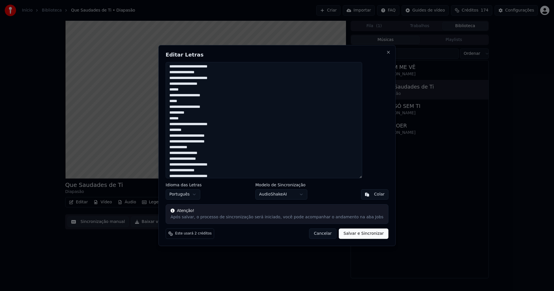
scroll to position [85, 0]
click at [351, 236] on button "Salvar e Sincronizar" at bounding box center [363, 234] width 49 height 10
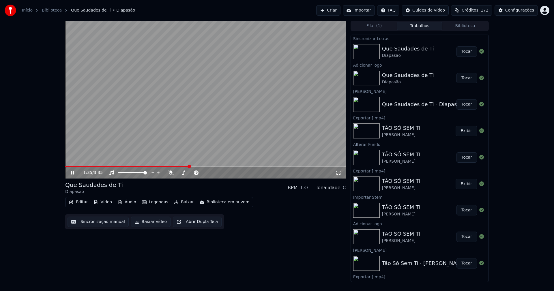
click at [210, 166] on span at bounding box center [205, 166] width 281 height 1
click at [523, 8] on div "Configurações" at bounding box center [519, 11] width 29 height 6
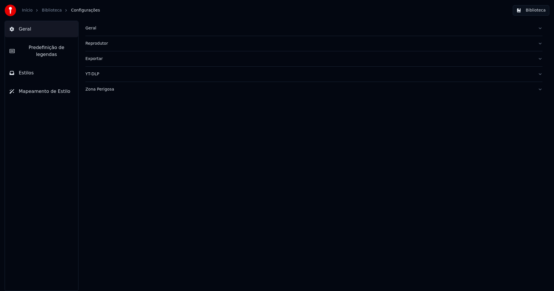
click at [52, 48] on span "Predefinição de legendas" at bounding box center [46, 51] width 54 height 14
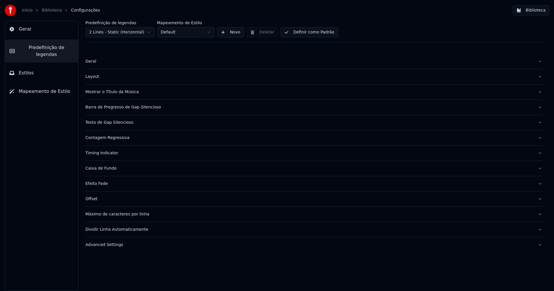
click at [128, 216] on div "Máximo de caracteres por linha" at bounding box center [309, 215] width 448 height 6
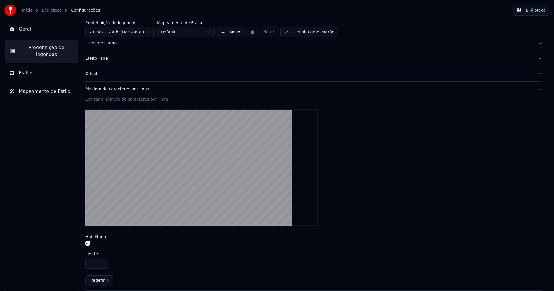
scroll to position [160, 0]
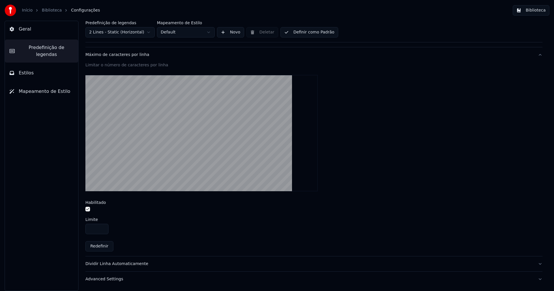
click at [87, 209] on button "button" at bounding box center [87, 209] width 5 height 5
click at [207, 229] on div "**" at bounding box center [313, 229] width 457 height 10
click at [105, 246] on button "Redefinir" at bounding box center [99, 246] width 28 height 10
type input "**"
click at [95, 244] on button "Redefinir" at bounding box center [99, 246] width 28 height 10
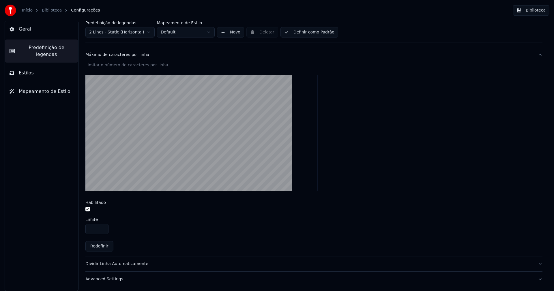
click at [100, 248] on button "Redefinir" at bounding box center [99, 246] width 28 height 10
click at [539, 8] on button "Biblioteca" at bounding box center [531, 10] width 37 height 10
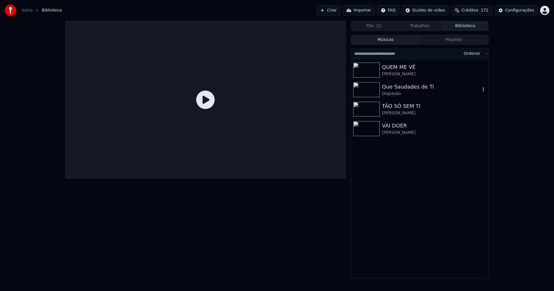
click at [394, 89] on div "Que Saudades de Ti" at bounding box center [431, 87] width 98 height 8
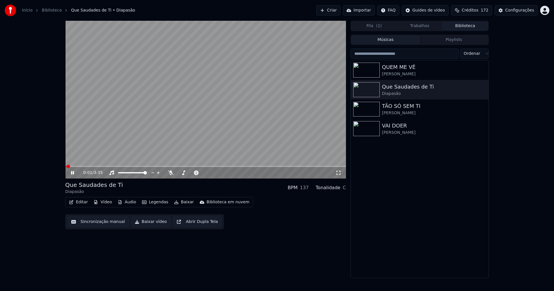
click at [110, 166] on video at bounding box center [205, 100] width 281 height 158
click at [109, 166] on span at bounding box center [205, 166] width 281 height 1
click at [73, 174] on icon at bounding box center [77, 173] width 14 height 5
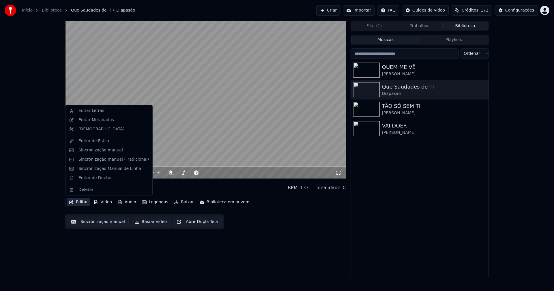
click at [82, 201] on button "Editar" at bounding box center [78, 202] width 23 height 8
click at [92, 110] on div "Editar Letras" at bounding box center [91, 111] width 26 height 6
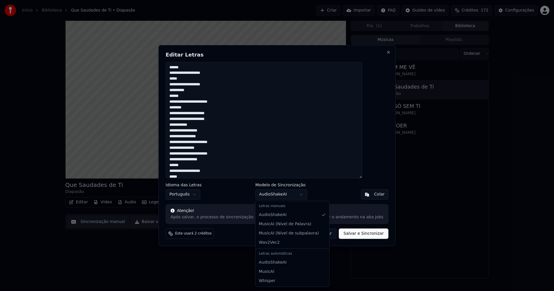
click at [294, 197] on body "Início Biblioteca Que Saudades de Ti • Diapasão Criar Importar FAQ Guides de ví…" at bounding box center [277, 145] width 554 height 291
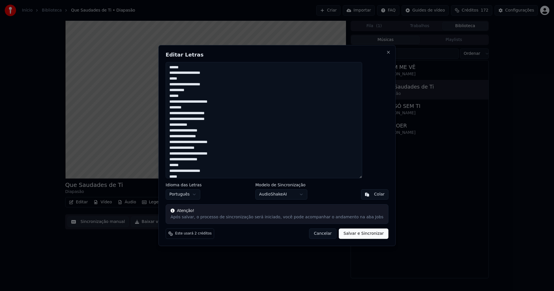
click at [294, 196] on body "Início Biblioteca Que Saudades de Ti • Diapasão Criar Importar FAQ Guides de ví…" at bounding box center [277, 145] width 554 height 291
click at [197, 78] on textarea "**********" at bounding box center [264, 120] width 197 height 117
click at [225, 91] on textarea "**********" at bounding box center [264, 120] width 197 height 117
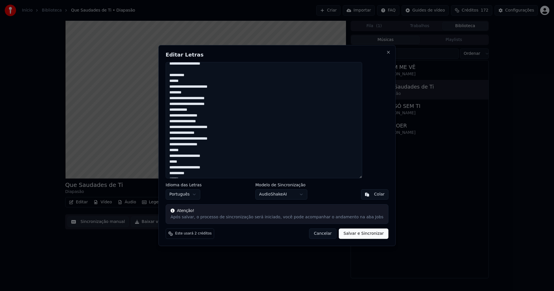
scroll to position [58, 0]
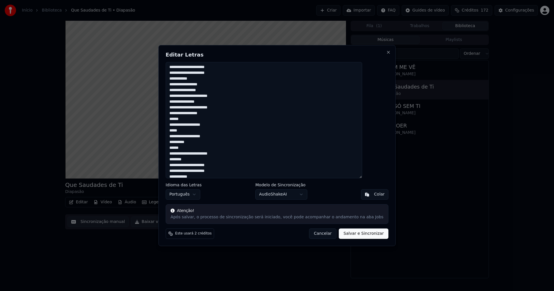
type textarea "**********"
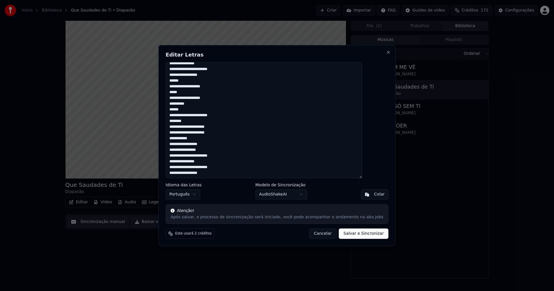
scroll to position [0, 0]
drag, startPoint x: 167, startPoint y: 170, endPoint x: 175, endPoint y: 5, distance: 165.5
click at [175, 5] on body "Início Biblioteca Que Saudades de Ti • Diapasão Criar Importar FAQ Guides de ví…" at bounding box center [277, 145] width 554 height 291
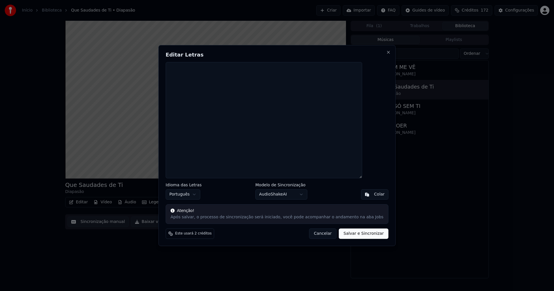
click at [374, 195] on div "Colar" at bounding box center [379, 195] width 11 height 6
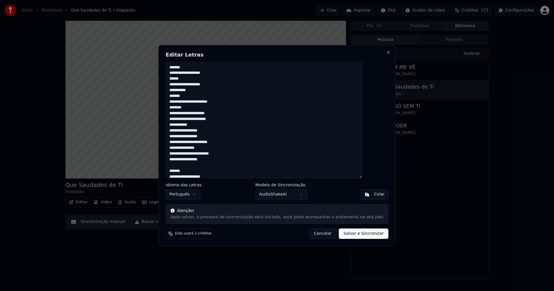
click at [225, 73] on textarea "**********" at bounding box center [264, 120] width 197 height 117
click at [226, 90] on textarea "**********" at bounding box center [264, 120] width 197 height 117
drag, startPoint x: 203, startPoint y: 102, endPoint x: 206, endPoint y: 103, distance: 3.2
click at [203, 101] on textarea "**********" at bounding box center [264, 120] width 197 height 117
click at [231, 119] on textarea "**********" at bounding box center [264, 120] width 197 height 117
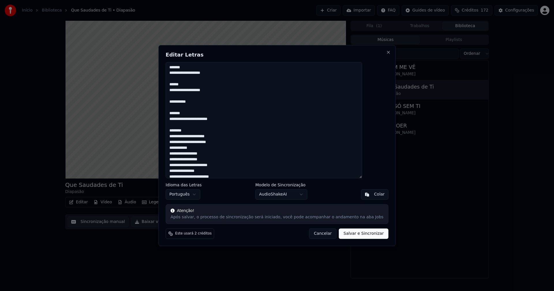
drag, startPoint x: 353, startPoint y: 235, endPoint x: 342, endPoint y: 231, distance: 12.1
click at [353, 235] on button "Salvar e Sincronizar" at bounding box center [363, 234] width 49 height 10
type textarea "**********"
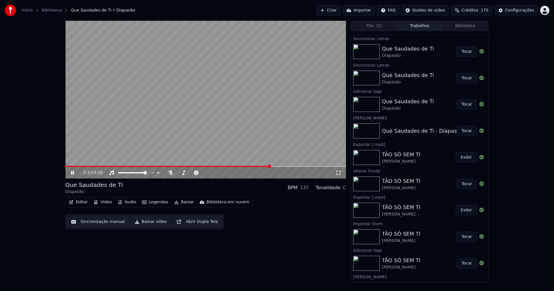
click at [92, 167] on span at bounding box center [167, 166] width 205 height 1
click at [112, 166] on span at bounding box center [205, 166] width 281 height 1
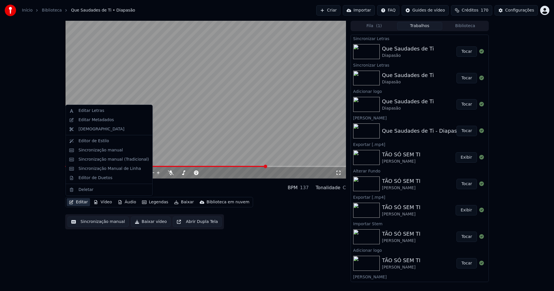
click at [82, 204] on button "Editar" at bounding box center [78, 202] width 23 height 8
click at [108, 160] on div "Sincronização manual (Tradicional)" at bounding box center [113, 160] width 70 height 6
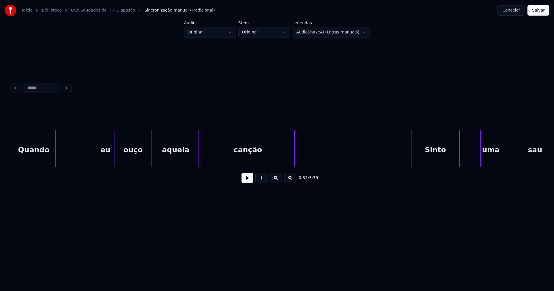
scroll to position [0, 1952]
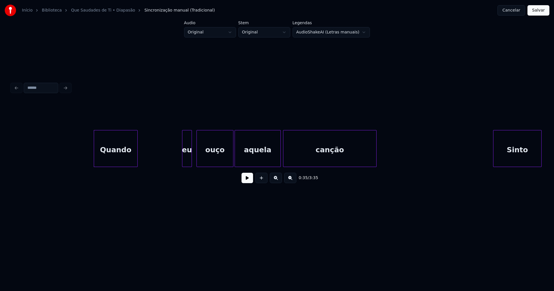
click at [183, 158] on div at bounding box center [183, 148] width 2 height 36
click at [186, 158] on div "eu" at bounding box center [186, 149] width 9 height 39
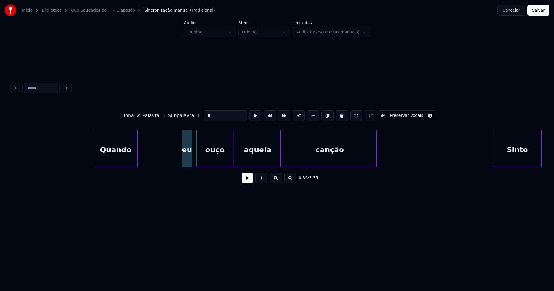
click at [205, 114] on input "**" at bounding box center [225, 116] width 43 height 10
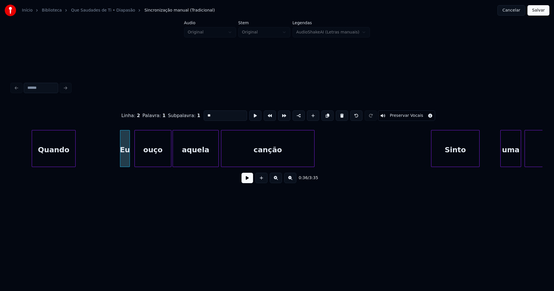
scroll to position [0, 2021]
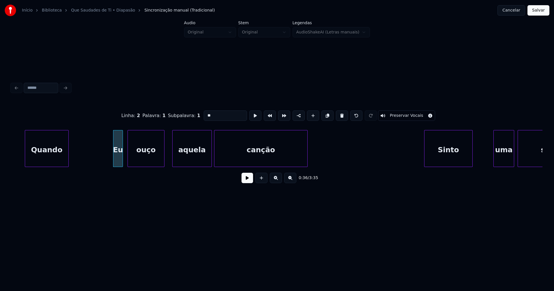
click at [173, 158] on div at bounding box center [174, 148] width 2 height 36
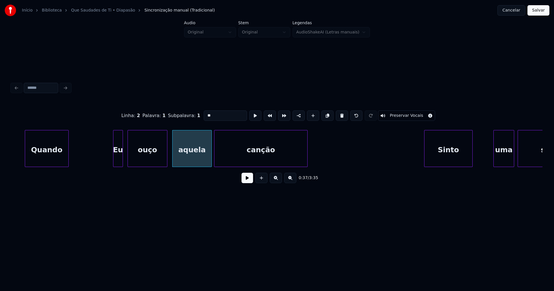
click at [166, 157] on div at bounding box center [166, 148] width 2 height 36
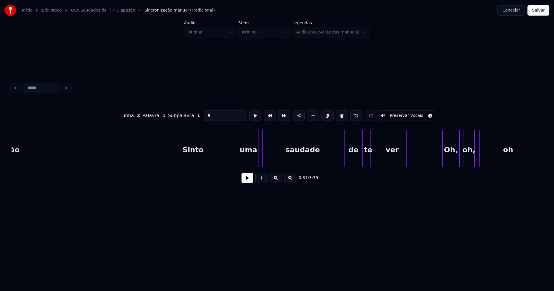
scroll to position [0, 2283]
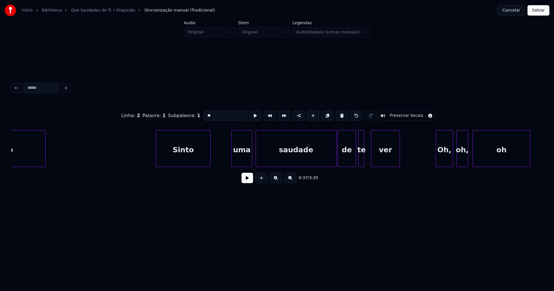
click at [156, 160] on div at bounding box center [157, 148] width 2 height 36
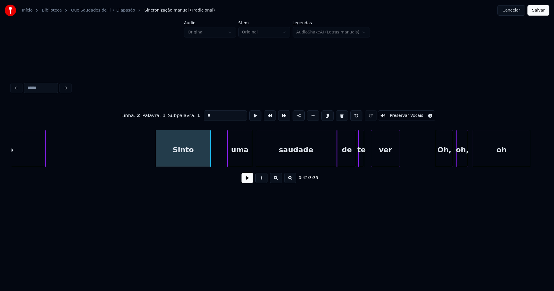
click at [229, 158] on div at bounding box center [229, 148] width 2 height 36
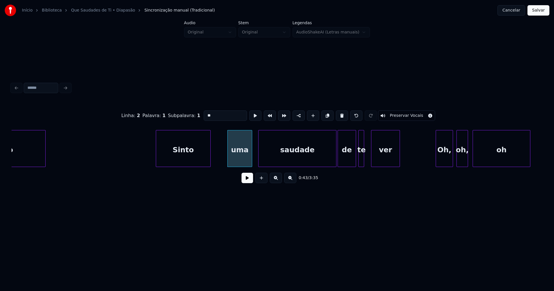
click at [259, 160] on div at bounding box center [260, 148] width 2 height 36
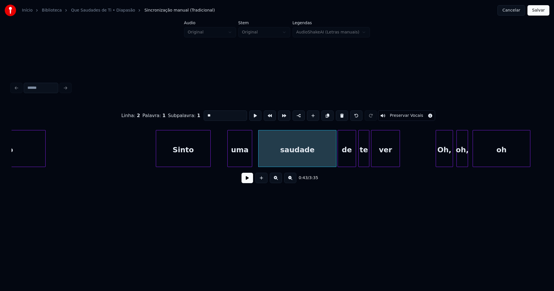
click at [368, 156] on div at bounding box center [368, 148] width 2 height 36
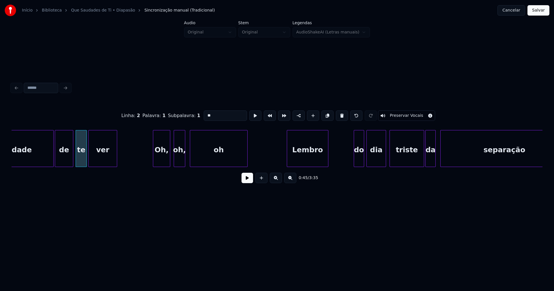
scroll to position [0, 2572]
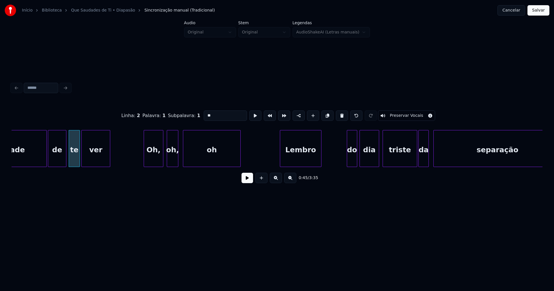
click at [145, 161] on div at bounding box center [145, 148] width 2 height 36
click at [171, 160] on div "oh," at bounding box center [170, 149] width 11 height 39
click at [182, 159] on div at bounding box center [182, 148] width 2 height 36
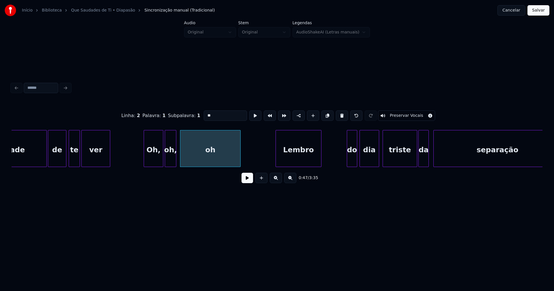
click at [277, 160] on div at bounding box center [277, 148] width 2 height 36
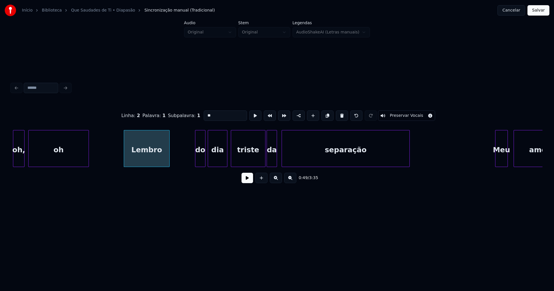
scroll to position [0, 2751]
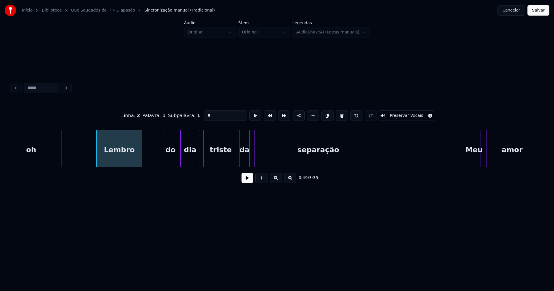
click at [165, 162] on div at bounding box center [164, 148] width 2 height 36
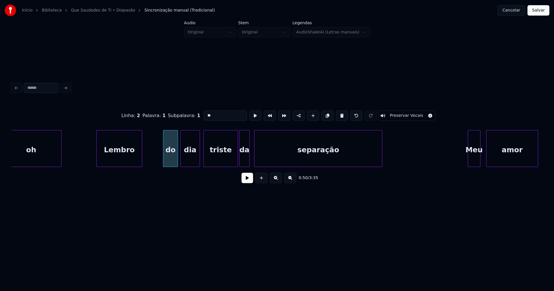
scroll to position [0, 2765]
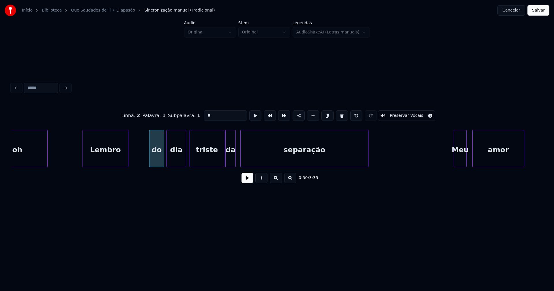
click at [157, 160] on div "do" at bounding box center [156, 149] width 14 height 39
click at [206, 113] on input "**" at bounding box center [225, 116] width 43 height 10
click at [245, 158] on div at bounding box center [245, 148] width 2 height 36
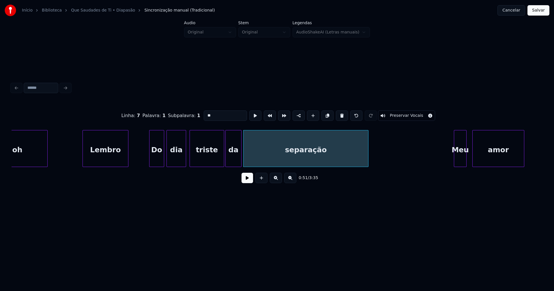
click at [241, 159] on div at bounding box center [241, 148] width 2 height 36
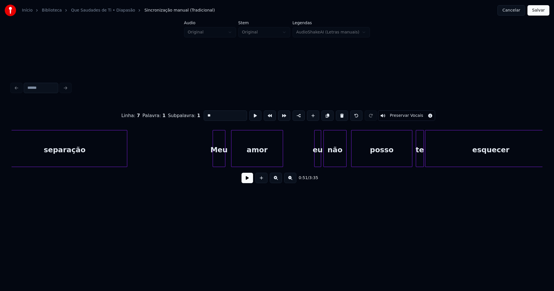
scroll to position [0, 3014]
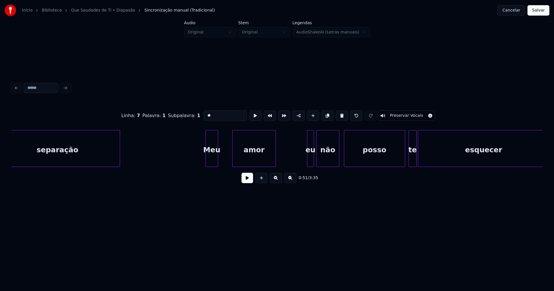
click at [233, 161] on div at bounding box center [234, 148] width 2 height 36
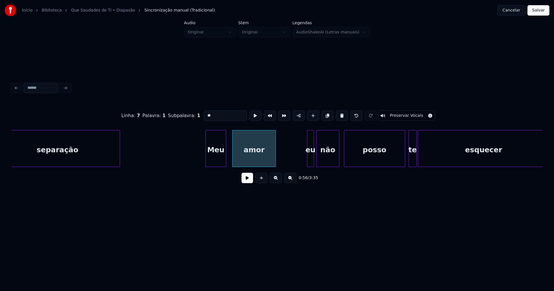
click at [225, 160] on div at bounding box center [225, 148] width 2 height 36
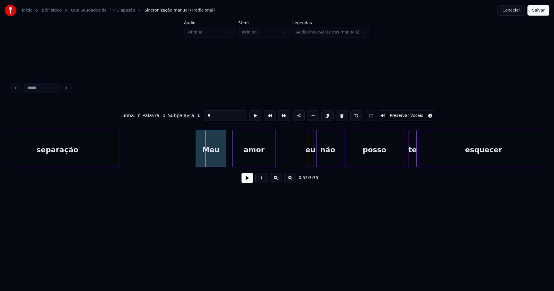
click at [197, 161] on div at bounding box center [197, 148] width 2 height 36
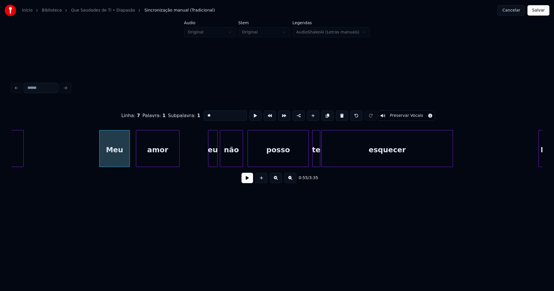
click at [209, 159] on div at bounding box center [209, 148] width 2 height 36
click at [214, 158] on div "eu" at bounding box center [212, 149] width 9 height 39
click at [205, 113] on input "**" at bounding box center [225, 116] width 43 height 10
click at [332, 157] on div at bounding box center [332, 148] width 2 height 36
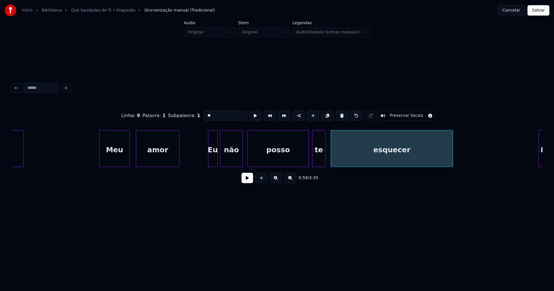
click at [324, 154] on div at bounding box center [324, 148] width 2 height 36
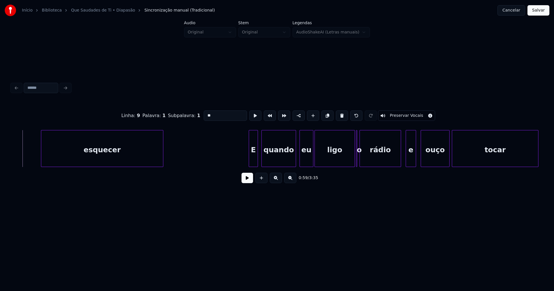
scroll to position [0, 3434]
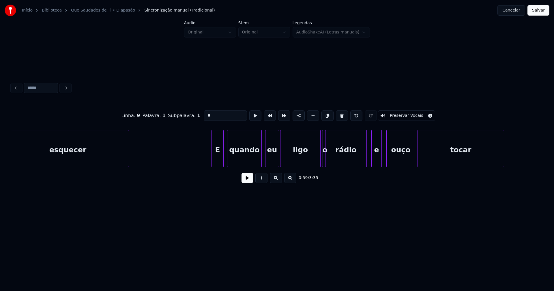
click at [212, 161] on div at bounding box center [213, 148] width 2 height 36
type input "**"
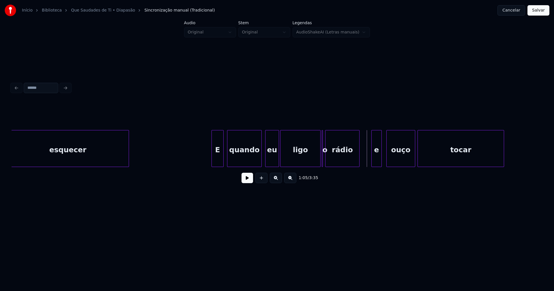
click at [359, 165] on div "esquecer E quando eu ligo o rádio e ouço tocar" at bounding box center [277, 148] width 531 height 37
click at [365, 160] on div at bounding box center [366, 148] width 2 height 36
click at [324, 161] on div at bounding box center [324, 148] width 2 height 36
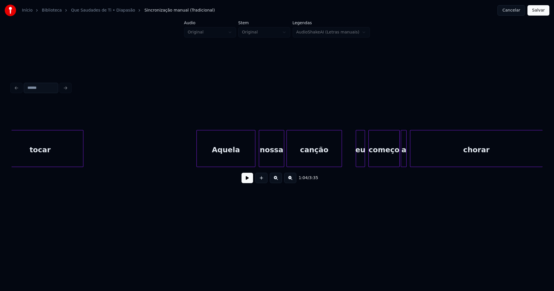
scroll to position [0, 3862]
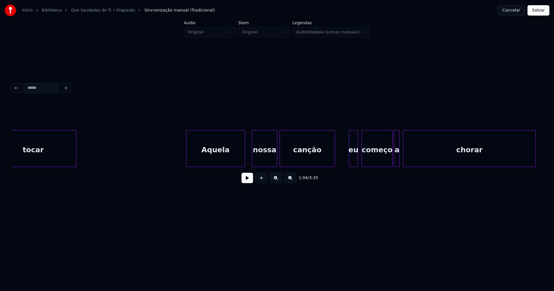
click at [214, 157] on div "Aquela" at bounding box center [215, 149] width 58 height 39
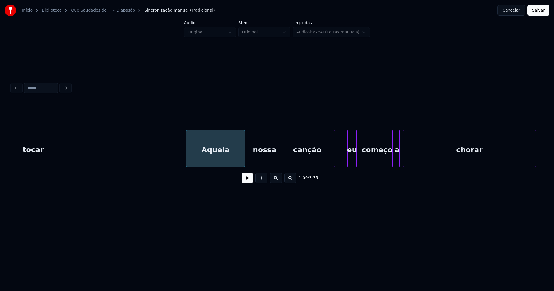
click at [351, 159] on div "eu" at bounding box center [352, 149] width 9 height 39
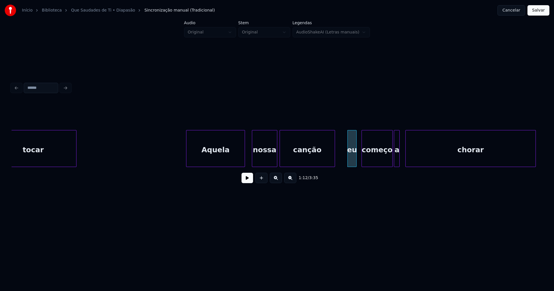
click at [407, 156] on div at bounding box center [407, 148] width 2 height 36
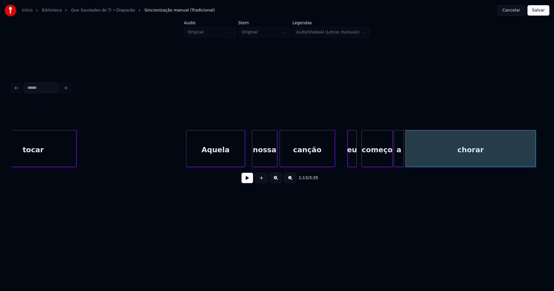
click at [402, 155] on div at bounding box center [403, 148] width 2 height 36
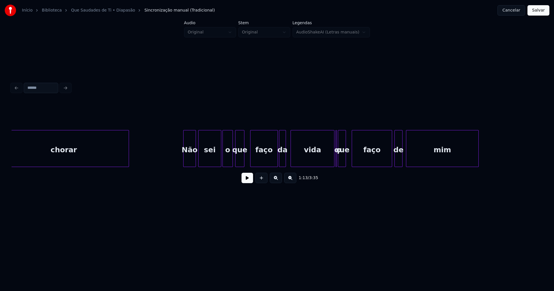
scroll to position [0, 4276]
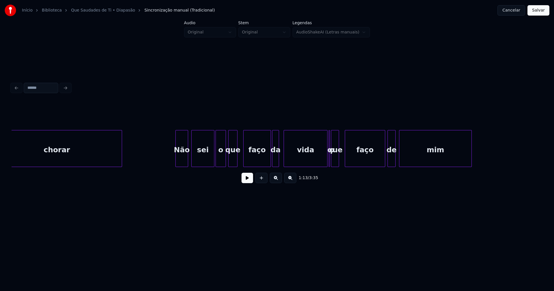
click at [181, 159] on div "Não" at bounding box center [182, 149] width 12 height 39
click at [324, 163] on div at bounding box center [324, 148] width 2 height 36
click at [338, 160] on div "que" at bounding box center [338, 149] width 8 height 39
click at [332, 162] on div at bounding box center [332, 148] width 2 height 36
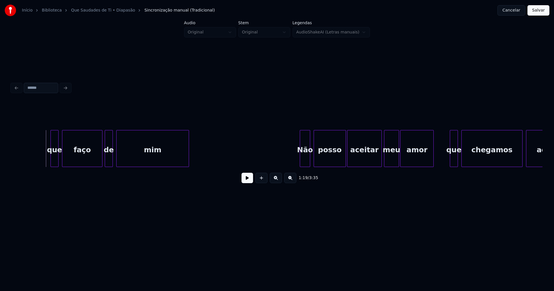
scroll to position [0, 4634]
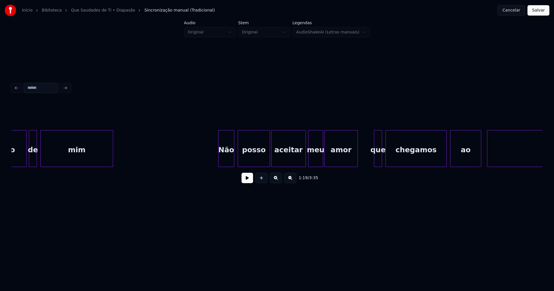
click at [219, 164] on div at bounding box center [219, 148] width 2 height 36
click at [401, 157] on div at bounding box center [401, 148] width 2 height 36
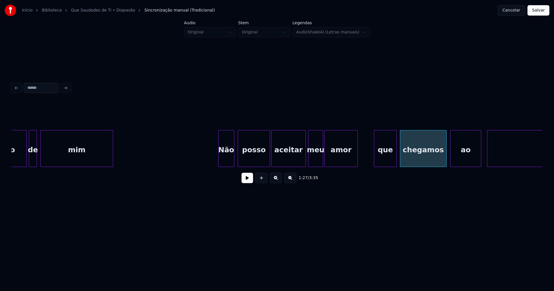
click at [396, 153] on div at bounding box center [396, 148] width 2 height 36
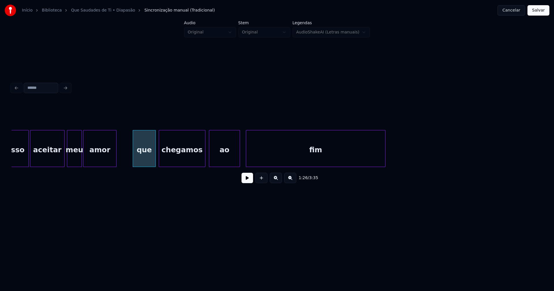
scroll to position [0, 4841]
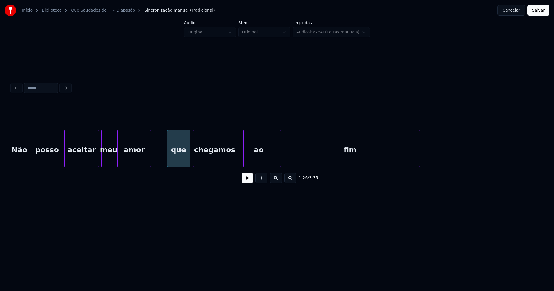
click at [235, 159] on div at bounding box center [235, 148] width 2 height 36
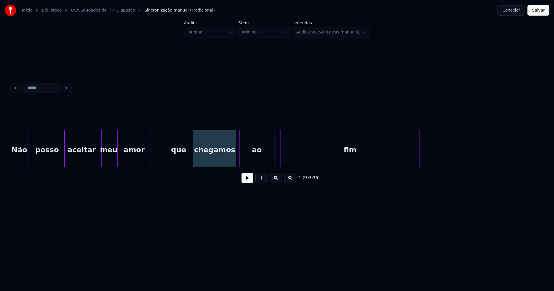
click at [240, 159] on div at bounding box center [241, 148] width 2 height 36
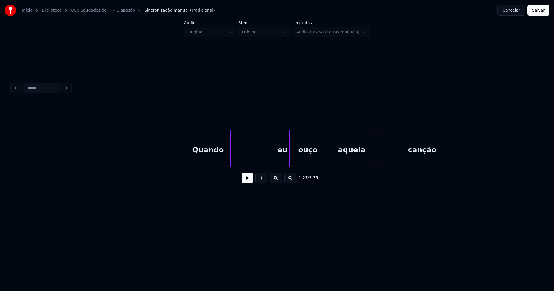
scroll to position [0, 6724]
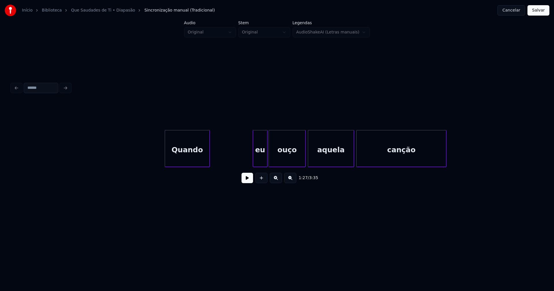
click at [253, 158] on div at bounding box center [254, 148] width 2 height 36
click at [260, 158] on div "eu" at bounding box center [260, 149] width 14 height 39
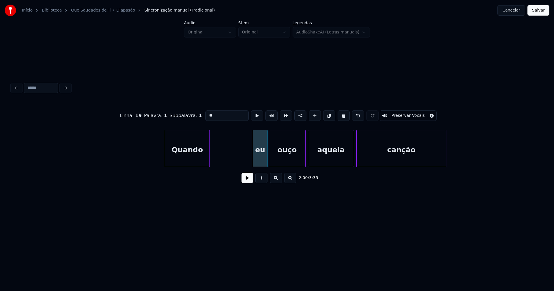
click at [207, 113] on input "**" at bounding box center [226, 116] width 43 height 10
click at [317, 158] on div at bounding box center [317, 148] width 2 height 36
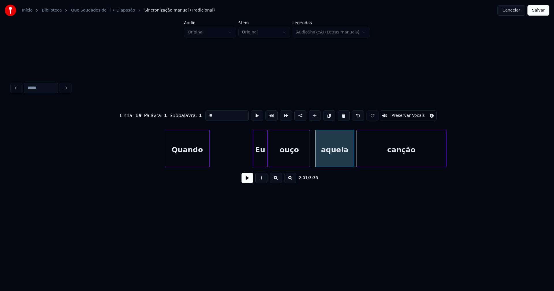
click at [309, 156] on div at bounding box center [309, 148] width 2 height 36
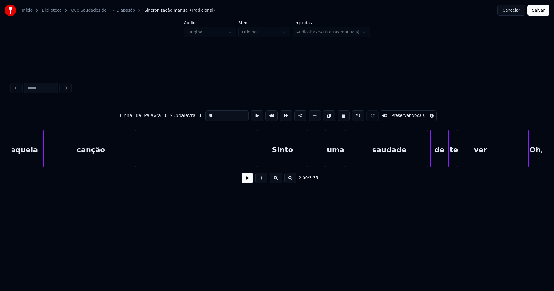
scroll to position [0, 7075]
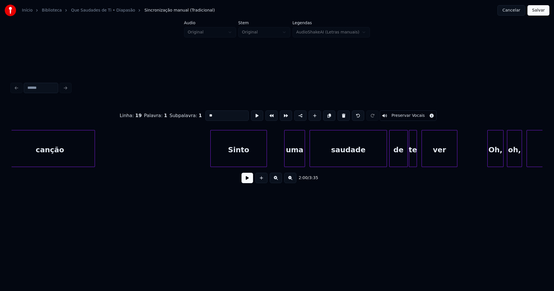
click at [212, 158] on div at bounding box center [212, 148] width 2 height 36
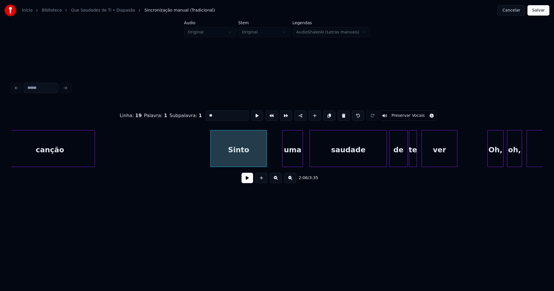
click at [293, 160] on div "uma" at bounding box center [293, 149] width 20 height 39
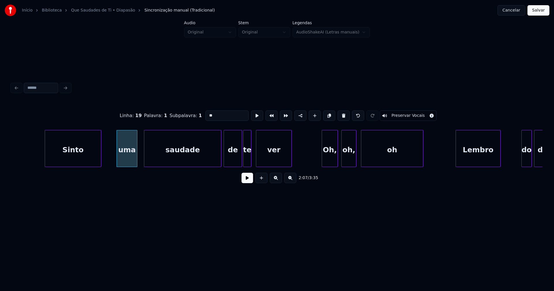
scroll to position [0, 7345]
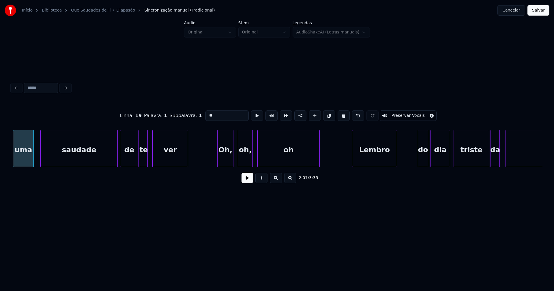
click at [223, 158] on div "Oh," at bounding box center [226, 149] width 16 height 39
click at [246, 157] on div "oh," at bounding box center [244, 149] width 14 height 39
click at [256, 160] on div at bounding box center [256, 148] width 2 height 36
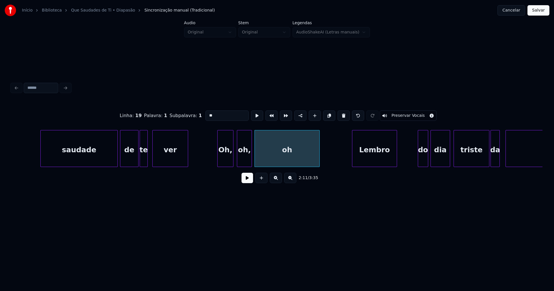
scroll to position [0, 7448]
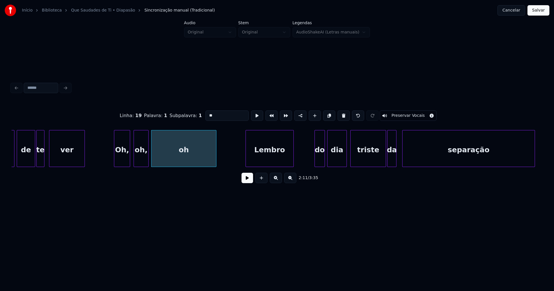
click at [246, 159] on div at bounding box center [247, 148] width 2 height 36
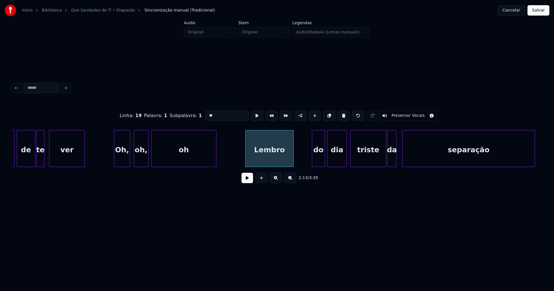
click at [312, 162] on div at bounding box center [313, 148] width 2 height 36
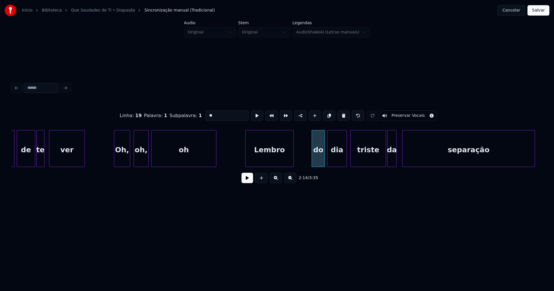
click at [320, 158] on div "do" at bounding box center [318, 149] width 13 height 39
click at [207, 114] on input "**" at bounding box center [226, 116] width 43 height 10
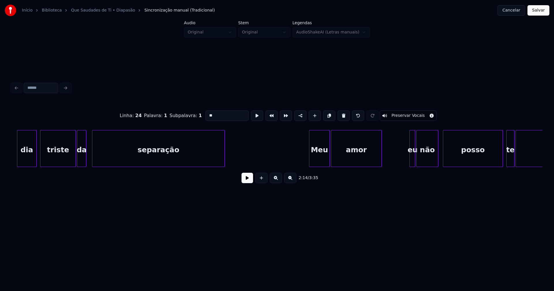
scroll to position [0, 7793]
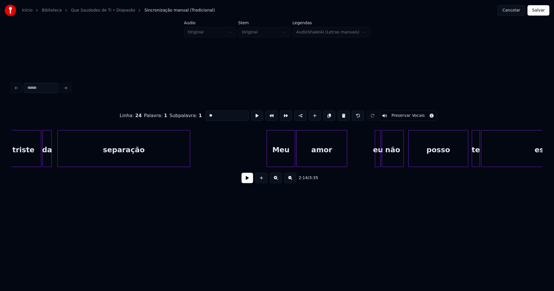
click at [268, 158] on div at bounding box center [268, 148] width 2 height 36
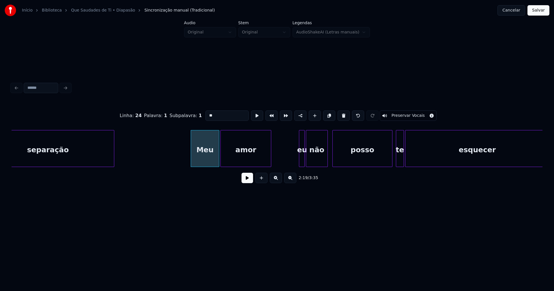
scroll to position [0, 7875]
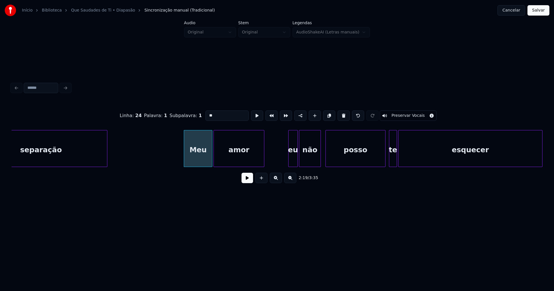
click at [289, 160] on div at bounding box center [290, 148] width 2 height 36
click at [292, 159] on div "eu" at bounding box center [293, 149] width 9 height 39
click at [207, 113] on input "**" at bounding box center [226, 116] width 43 height 10
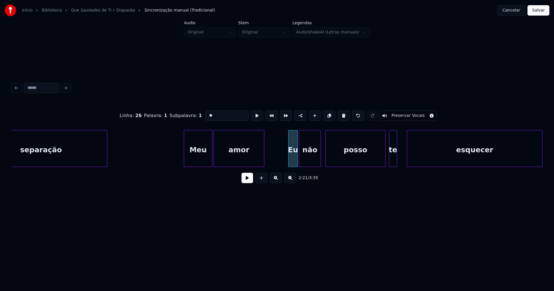
click at [407, 158] on div at bounding box center [408, 148] width 2 height 36
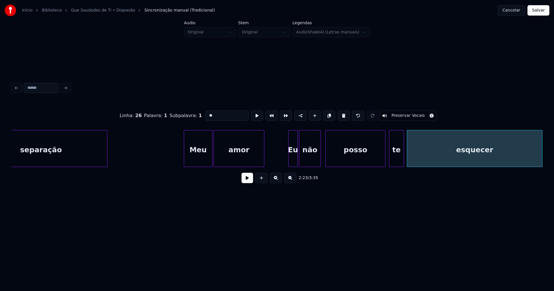
click at [403, 155] on div at bounding box center [403, 148] width 2 height 36
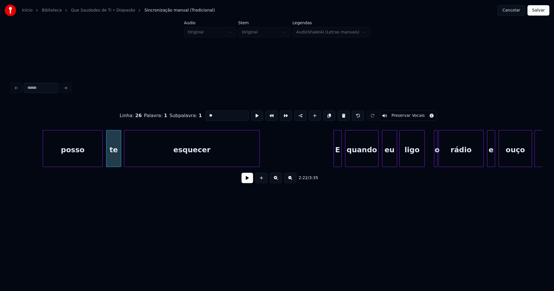
scroll to position [0, 8213]
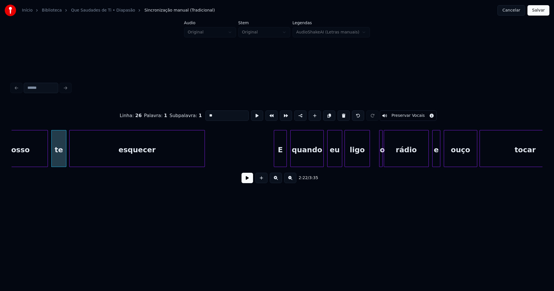
click at [275, 161] on div at bounding box center [275, 148] width 2 height 36
click at [361, 160] on div at bounding box center [362, 148] width 2 height 36
click at [366, 159] on div at bounding box center [366, 148] width 2 height 36
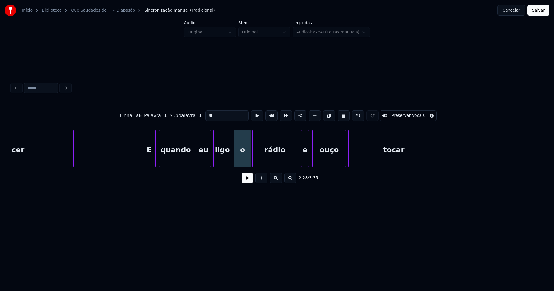
scroll to position [0, 8351]
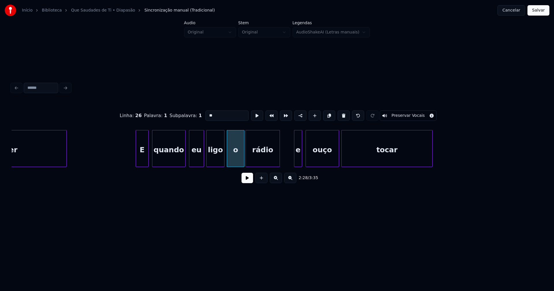
click at [278, 160] on div at bounding box center [279, 148] width 2 height 36
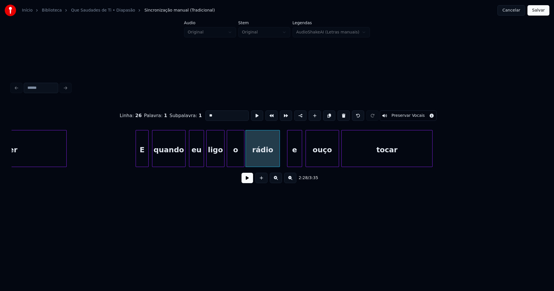
click at [288, 160] on div at bounding box center [288, 148] width 2 height 36
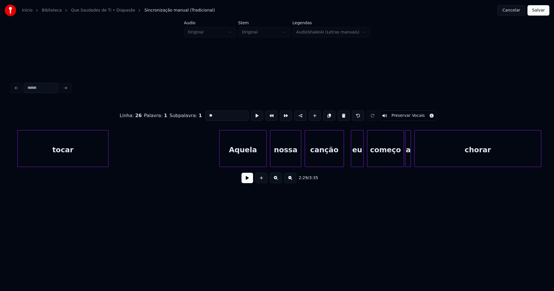
scroll to position [0, 8682]
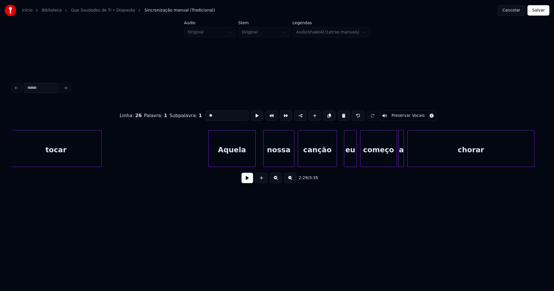
click at [241, 162] on div "Aquela" at bounding box center [232, 149] width 47 height 39
click at [349, 160] on div "eu" at bounding box center [349, 149] width 12 height 39
click at [390, 163] on div at bounding box center [391, 148] width 2 height 36
click at [396, 161] on div at bounding box center [395, 148] width 2 height 36
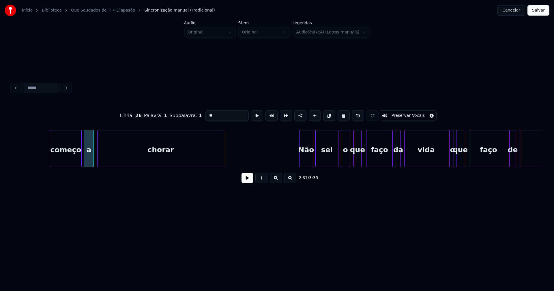
scroll to position [0, 9034]
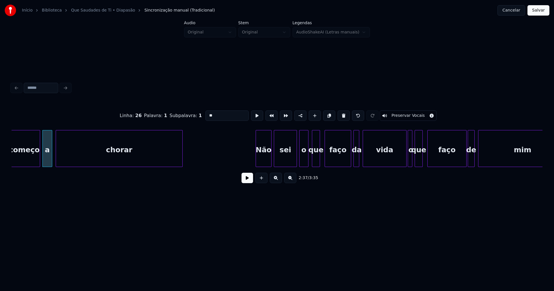
click at [257, 160] on div at bounding box center [257, 148] width 2 height 36
click at [399, 161] on div at bounding box center [398, 148] width 2 height 36
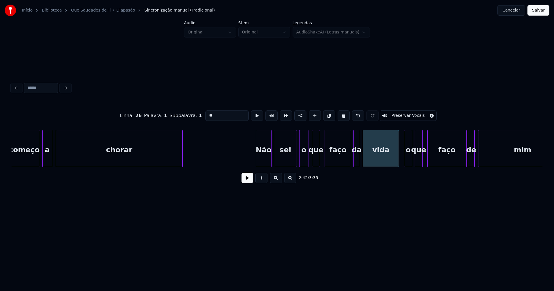
click at [405, 161] on div at bounding box center [405, 148] width 2 height 36
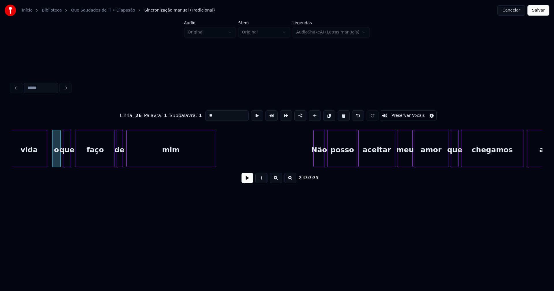
scroll to position [0, 9441]
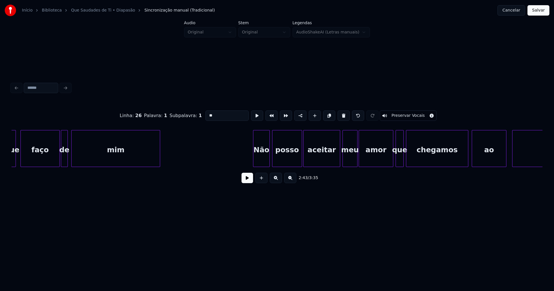
click at [254, 163] on div at bounding box center [254, 148] width 2 height 36
click at [386, 167] on div "que faço de mim Não posso aceitar meu amor que chegamos ao fim" at bounding box center [277, 148] width 531 height 37
click at [417, 157] on div at bounding box center [417, 148] width 2 height 36
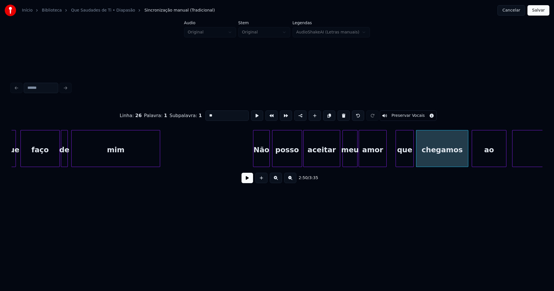
click at [413, 154] on div at bounding box center [413, 148] width 2 height 36
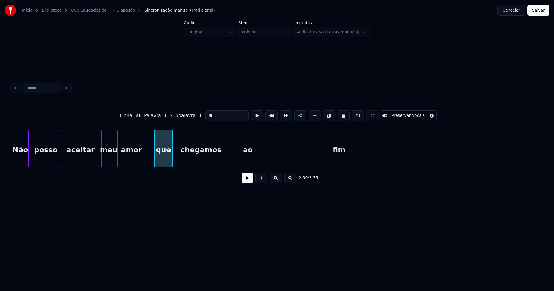
scroll to position [0, 9717]
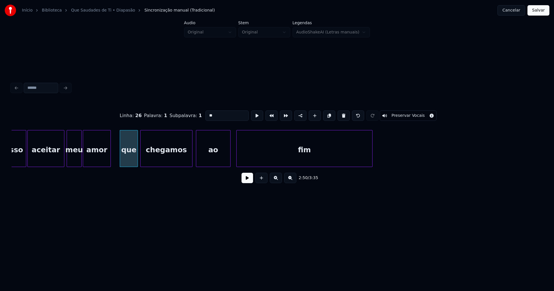
type input "**"
click at [540, 12] on button "Salvar" at bounding box center [538, 10] width 22 height 10
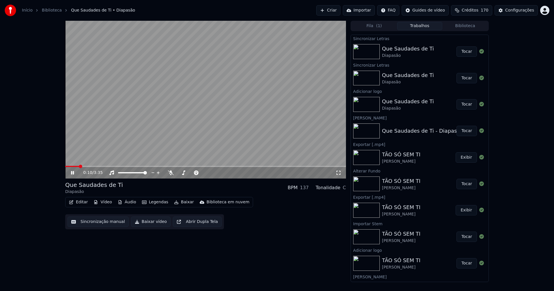
click at [79, 203] on button "Editar" at bounding box center [78, 202] width 23 height 8
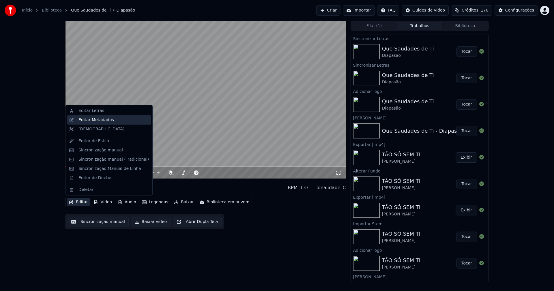
click at [104, 122] on div "Editar Metadados" at bounding box center [95, 120] width 35 height 6
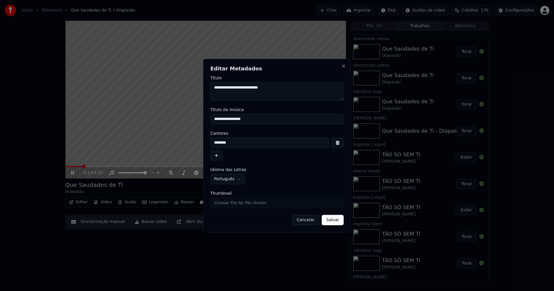
drag, startPoint x: 252, startPoint y: 120, endPoint x: 188, endPoint y: 120, distance: 63.8
click at [188, 120] on body "Início Biblioteca Que Saudades de Ti • Diapasão Criar Importar FAQ Guides de ví…" at bounding box center [277, 145] width 554 height 291
type input "**********"
click at [222, 204] on input "Thumbnail" at bounding box center [276, 203] width 133 height 10
type input "**********"
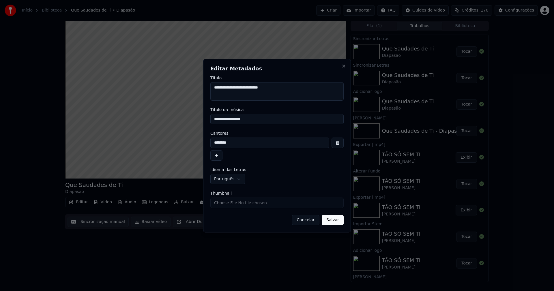
click at [334, 221] on button "Salvar" at bounding box center [333, 220] width 22 height 10
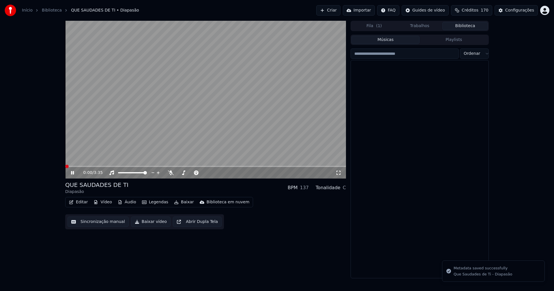
click at [465, 27] on button "Biblioteca" at bounding box center [465, 26] width 46 height 8
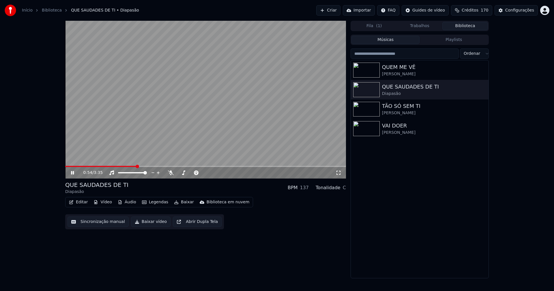
click at [338, 173] on icon at bounding box center [339, 173] width 6 height 5
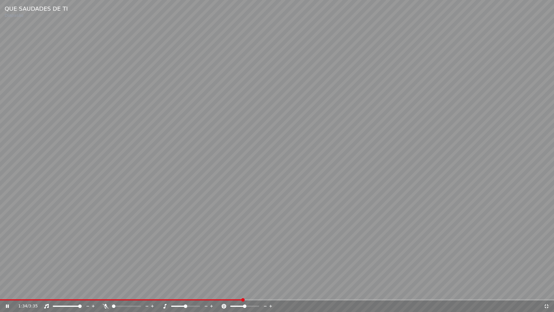
click at [549, 291] on icon at bounding box center [547, 306] width 6 height 5
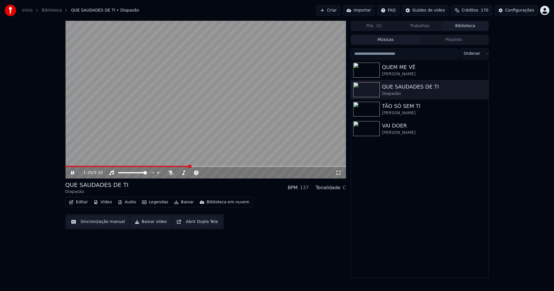
click at [73, 173] on icon at bounding box center [72, 172] width 3 height 3
click at [71, 173] on icon at bounding box center [77, 173] width 14 height 5
click at [73, 173] on icon at bounding box center [72, 172] width 3 height 3
click at [521, 10] on div "Configurações" at bounding box center [519, 11] width 29 height 6
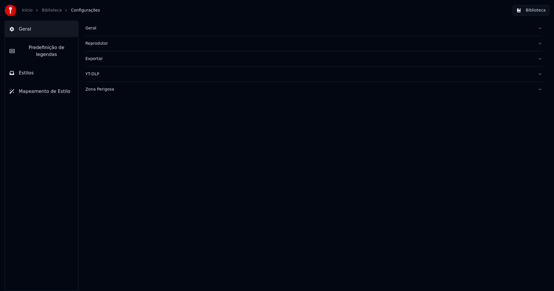
click at [50, 47] on span "Predefinição de legendas" at bounding box center [46, 51] width 54 height 14
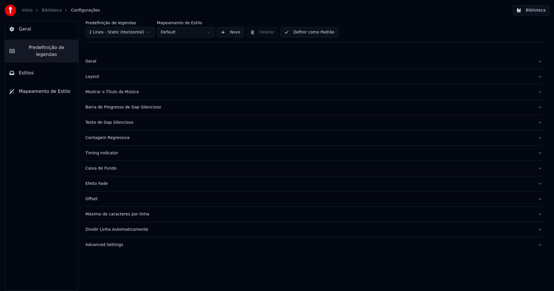
click at [106, 215] on div "Máximo de caracteres por linha" at bounding box center [309, 215] width 448 height 6
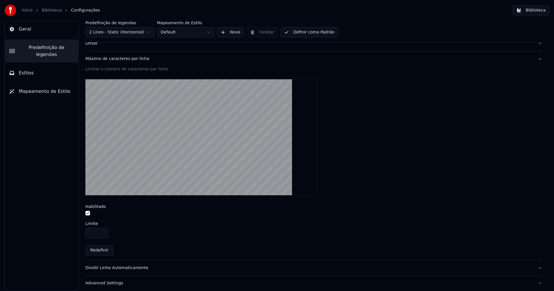
scroll to position [160, 0]
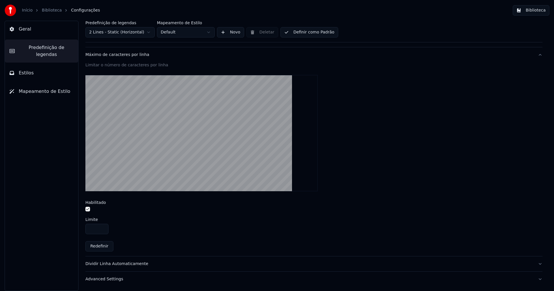
drag, startPoint x: 88, startPoint y: 210, endPoint x: 91, endPoint y: 213, distance: 4.3
click at [88, 210] on button "button" at bounding box center [87, 209] width 5 height 5
click at [537, 10] on button "Biblioteca" at bounding box center [531, 10] width 37 height 10
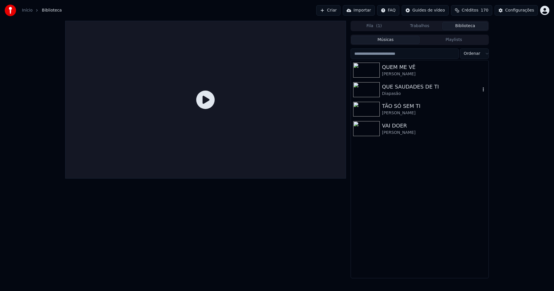
click at [416, 88] on div "QUE SAUDADES DE TI" at bounding box center [431, 87] width 98 height 8
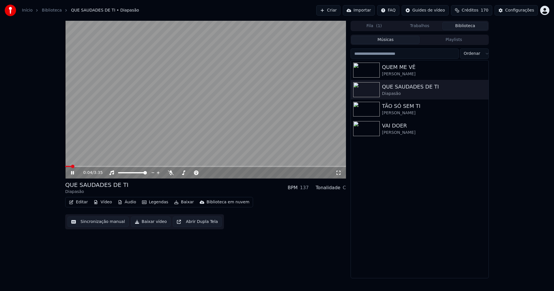
click at [72, 173] on icon at bounding box center [72, 172] width 3 height 3
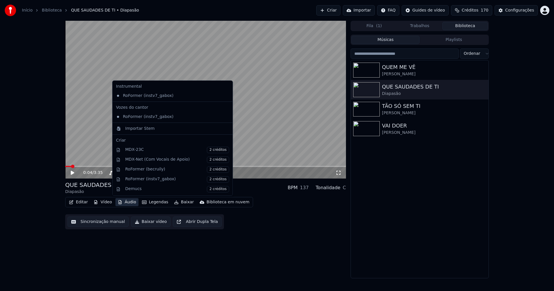
click at [129, 201] on button "Áudio" at bounding box center [126, 202] width 23 height 8
click at [141, 130] on div "Importar Stem" at bounding box center [139, 129] width 29 height 6
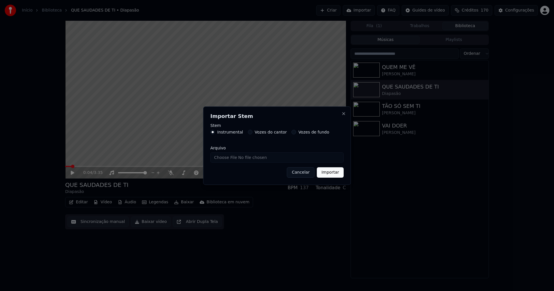
click at [233, 157] on input "Arquivo" at bounding box center [276, 157] width 133 height 10
type input "**********"
click at [333, 174] on button "Importar" at bounding box center [330, 172] width 27 height 10
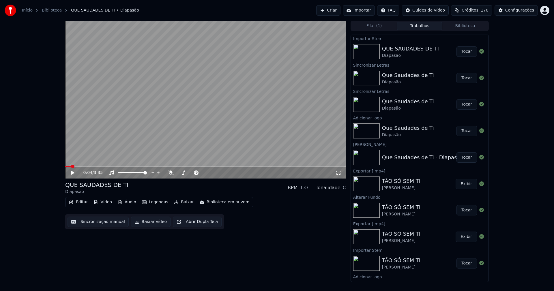
click at [129, 204] on button "Áudio" at bounding box center [126, 202] width 23 height 8
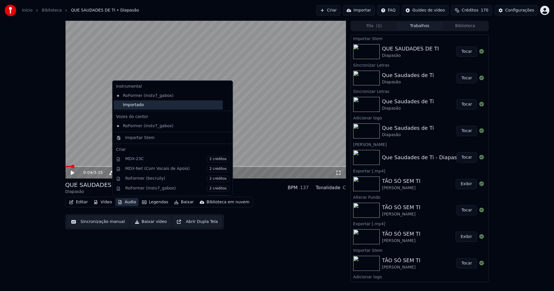
click at [130, 106] on div "Importado" at bounding box center [168, 104] width 109 height 9
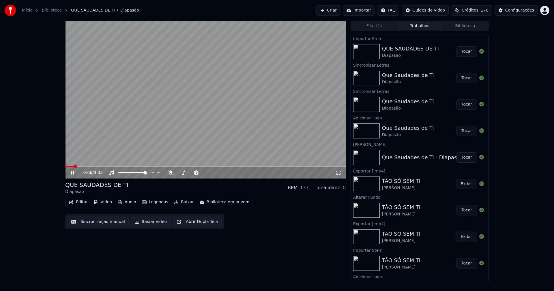
click at [125, 167] on span at bounding box center [205, 166] width 281 height 1
click at [72, 174] on icon at bounding box center [72, 172] width 3 height 3
click at [147, 221] on button "Baixar vídeo" at bounding box center [151, 222] width 40 height 10
click at [105, 205] on button "Vídeo" at bounding box center [102, 202] width 23 height 8
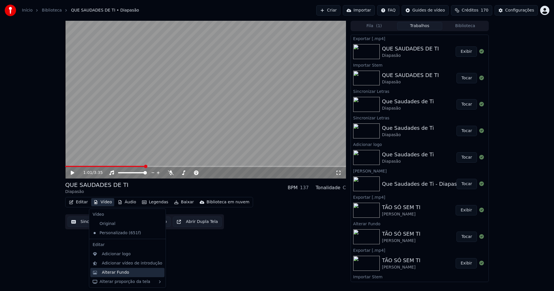
click at [121, 274] on div "Alterar Fundo" at bounding box center [115, 273] width 27 height 6
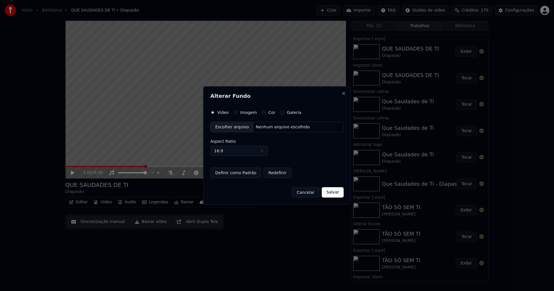
click at [236, 113] on button "Imagem" at bounding box center [235, 112] width 5 height 5
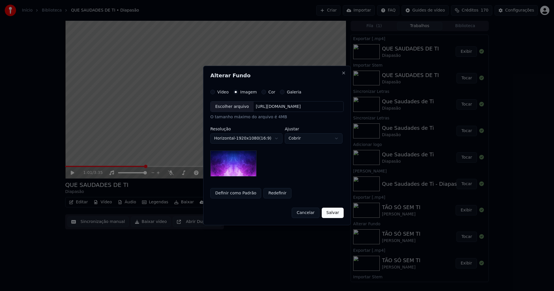
click at [230, 107] on div "Escolher arquivo" at bounding box center [232, 107] width 43 height 10
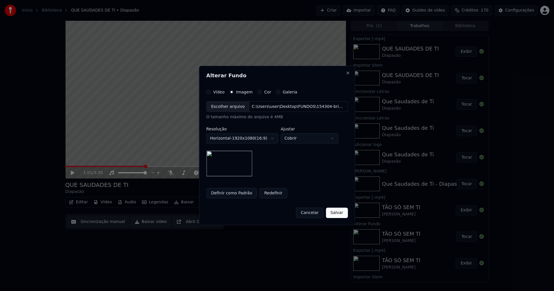
click at [336, 214] on button "Salvar" at bounding box center [337, 213] width 22 height 10
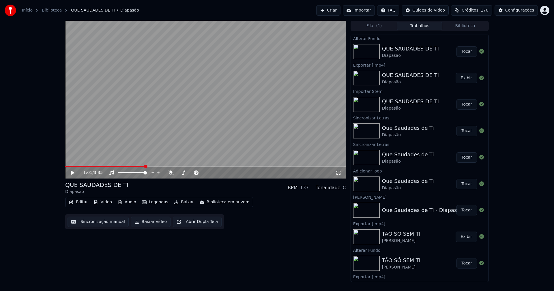
drag, startPoint x: 466, startPoint y: 53, endPoint x: 221, endPoint y: 78, distance: 245.6
click at [465, 53] on button "Tocar" at bounding box center [467, 51] width 20 height 10
click at [73, 173] on icon at bounding box center [77, 173] width 14 height 5
click at [151, 225] on button "Baixar vídeo" at bounding box center [151, 222] width 40 height 10
